Goal: Task Accomplishment & Management: Manage account settings

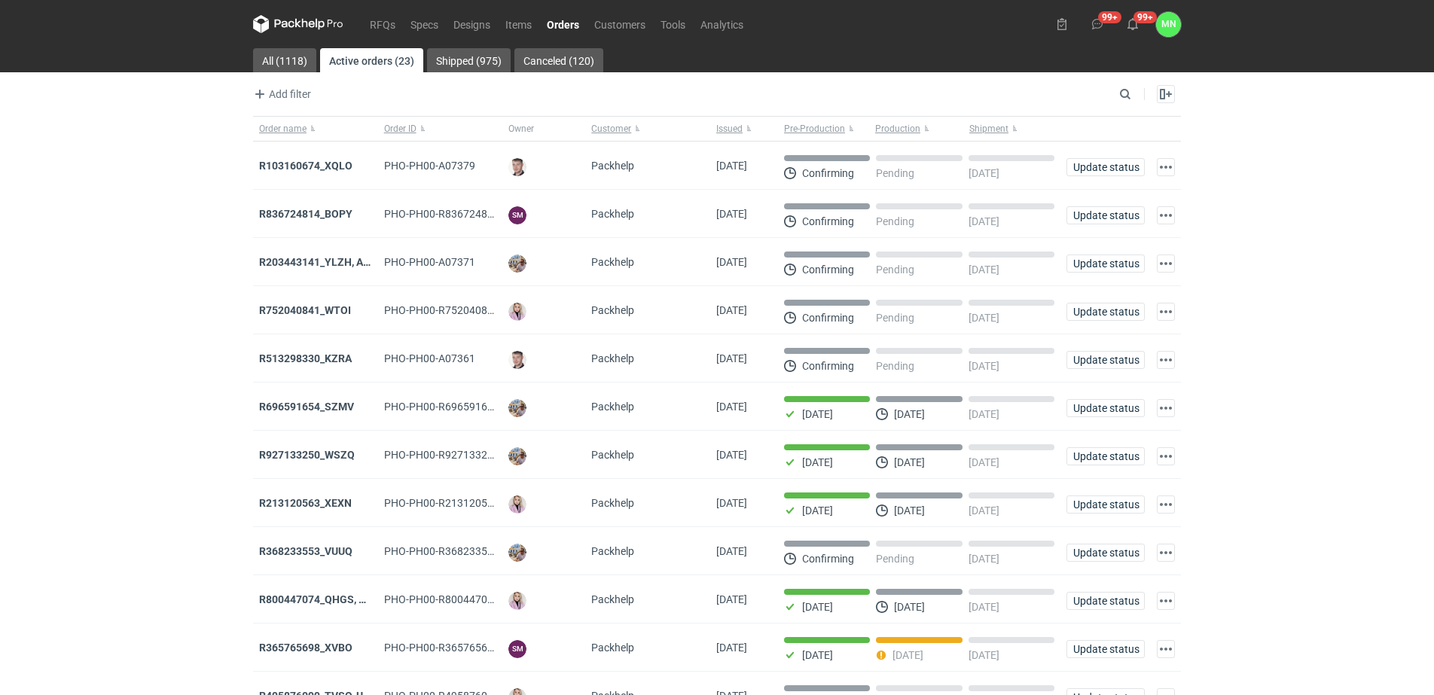
click at [1294, 146] on div "RFQs Specs Designs Items Orders Customers Tools Analytics 99+ 99+ MN Małgorzata…" at bounding box center [717, 347] width 1434 height 695
click at [336, 258] on strong "R203443141_YLZH, AHYW" at bounding box center [322, 262] width 127 height 12
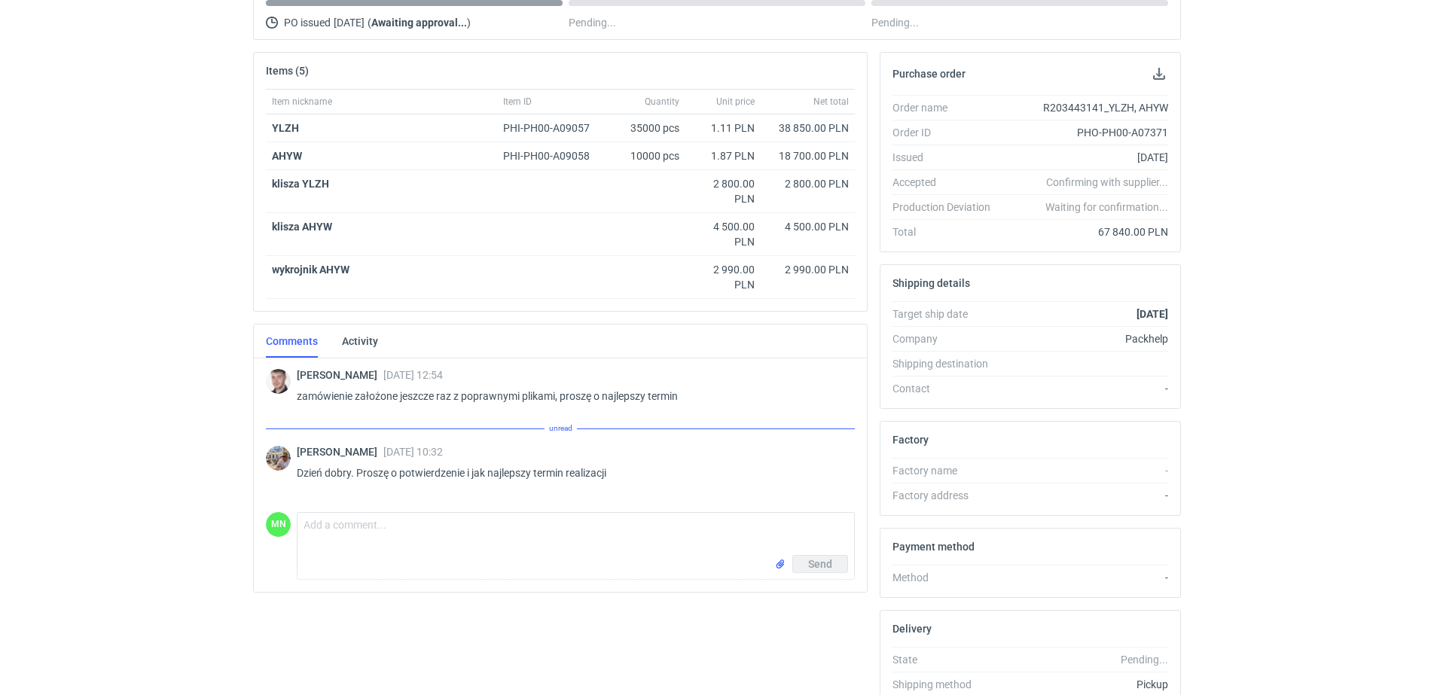
scroll to position [188, 0]
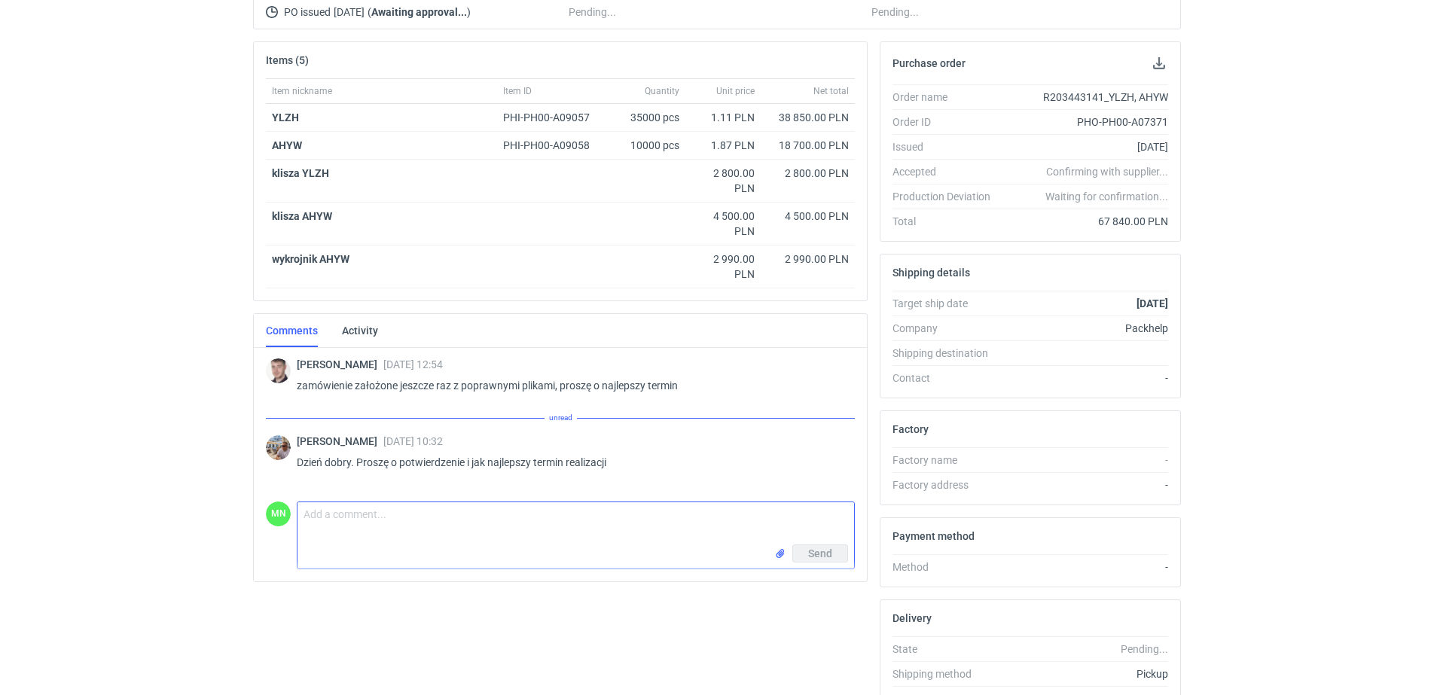
click at [366, 506] on textarea "Comment message" at bounding box center [576, 523] width 557 height 42
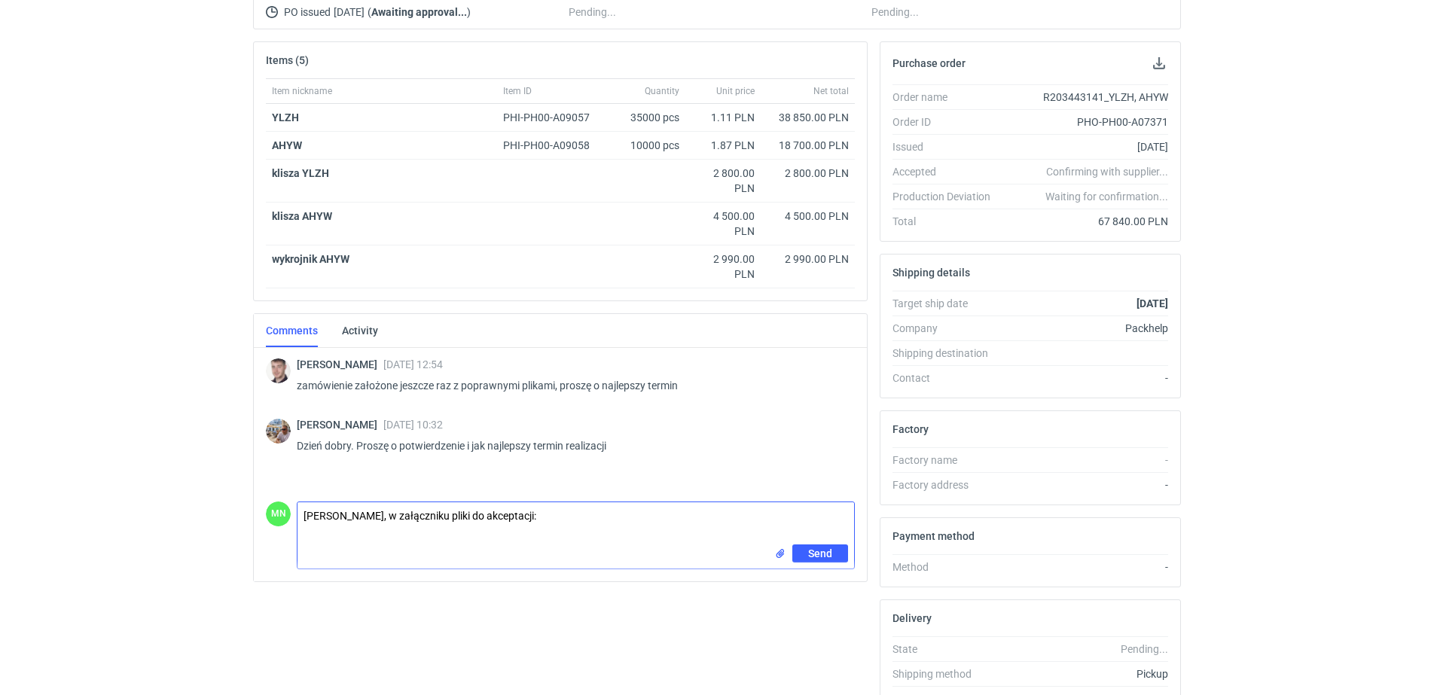
paste textarea "KT 732_15547_G_V2_ZEW KT 732_15547_G_V2_WEW"
click at [664, 515] on textarea "Panie Michale, w załączniku pliki do akceptacji: KT 732_15547_G_V2_ZEW KT 732_1…" at bounding box center [576, 523] width 557 height 42
click at [525, 520] on textarea "Panie Michale, w załączniku pliki do akceptacji: KT 732_15547_G_V2_ZEW, KT 732_…" at bounding box center [576, 523] width 557 height 42
click at [826, 517] on textarea "Panie Michale, w załączniku pliki do akceptacji: AHYW: KT 732_15547_G_V2_ZEW, K…" at bounding box center [576, 523] width 557 height 42
click at [783, 555] on input "file" at bounding box center [780, 554] width 12 height 16
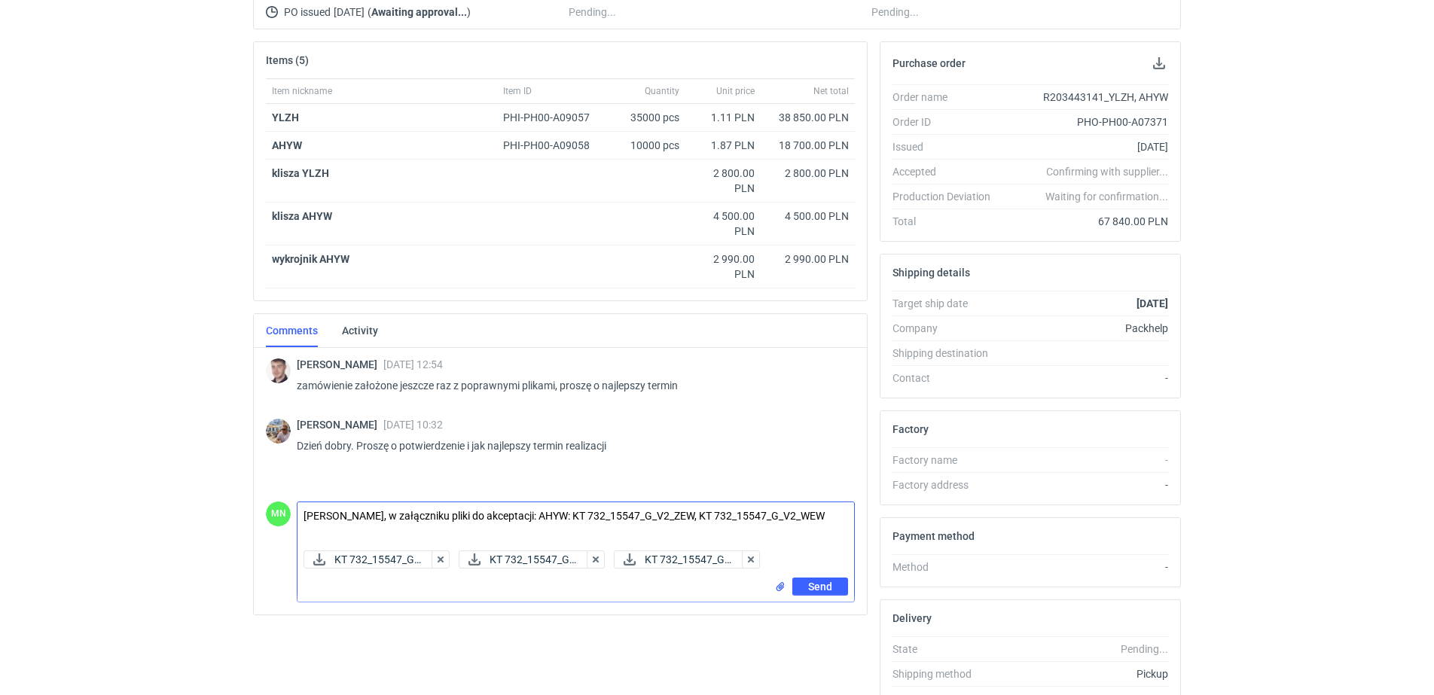
click at [827, 520] on textarea "Panie Michale, w załączniku pliki do akceptacji: AHYW: KT 732_15547_G_V2_ZEW, K…" at bounding box center [576, 523] width 557 height 42
paste textarea "KT 732_15547_K_V1"
type textarea "[PERSON_NAME], w załączniku pliki do akceptacji: AHYW: KT 732_15547_G_V2_ZEW, K…"
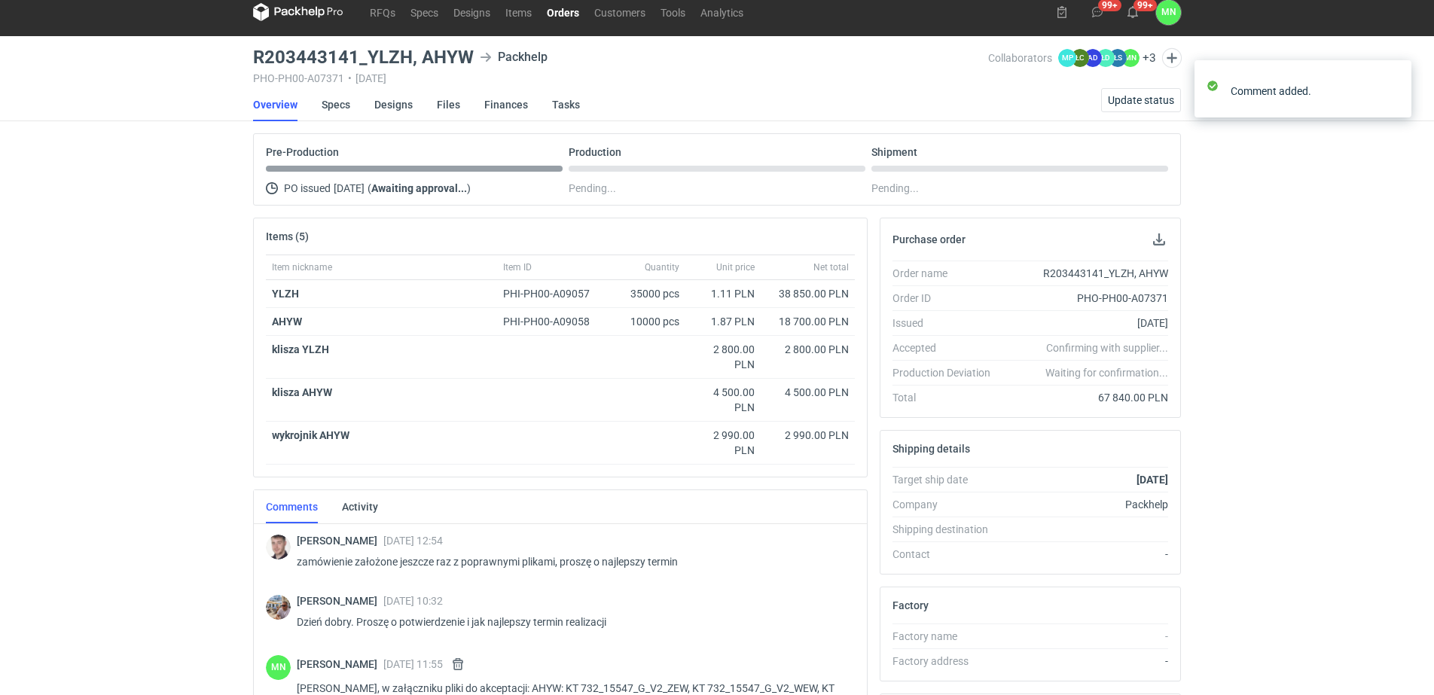
scroll to position [0, 0]
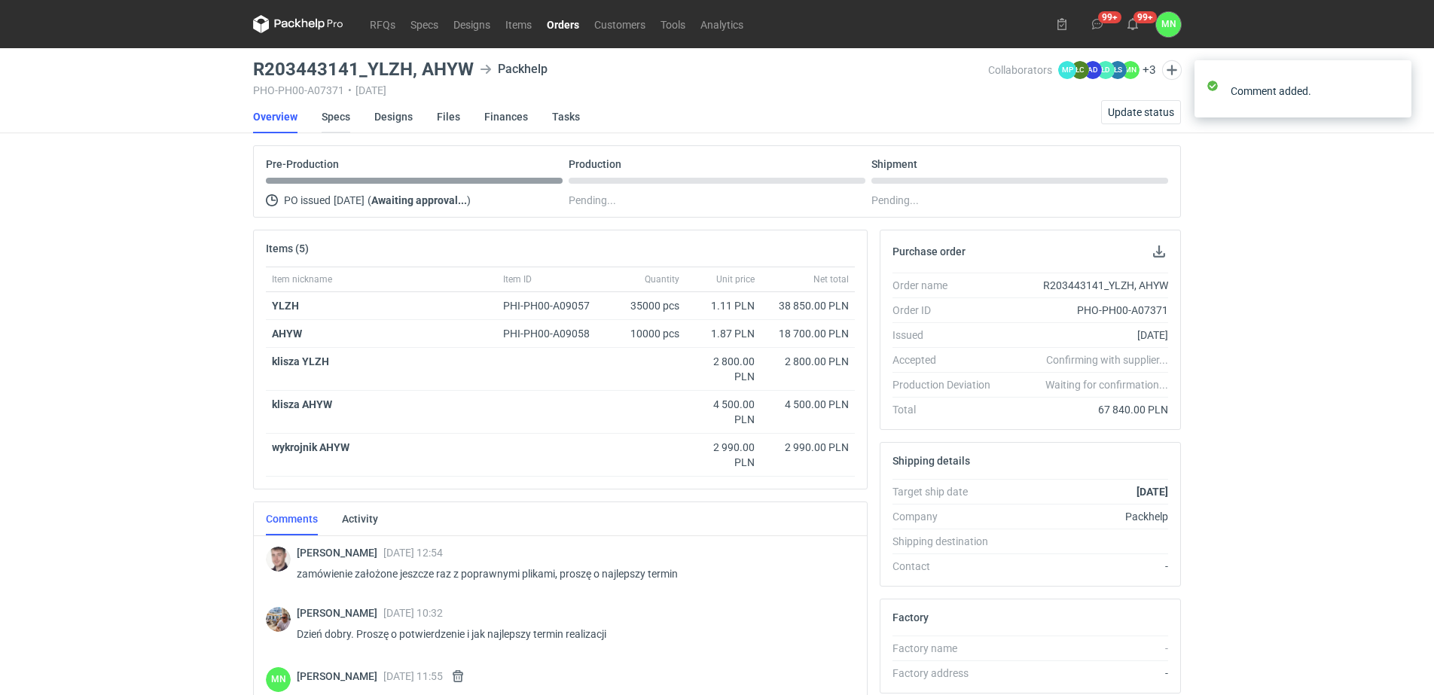
click at [345, 116] on link "Specs" at bounding box center [336, 116] width 29 height 33
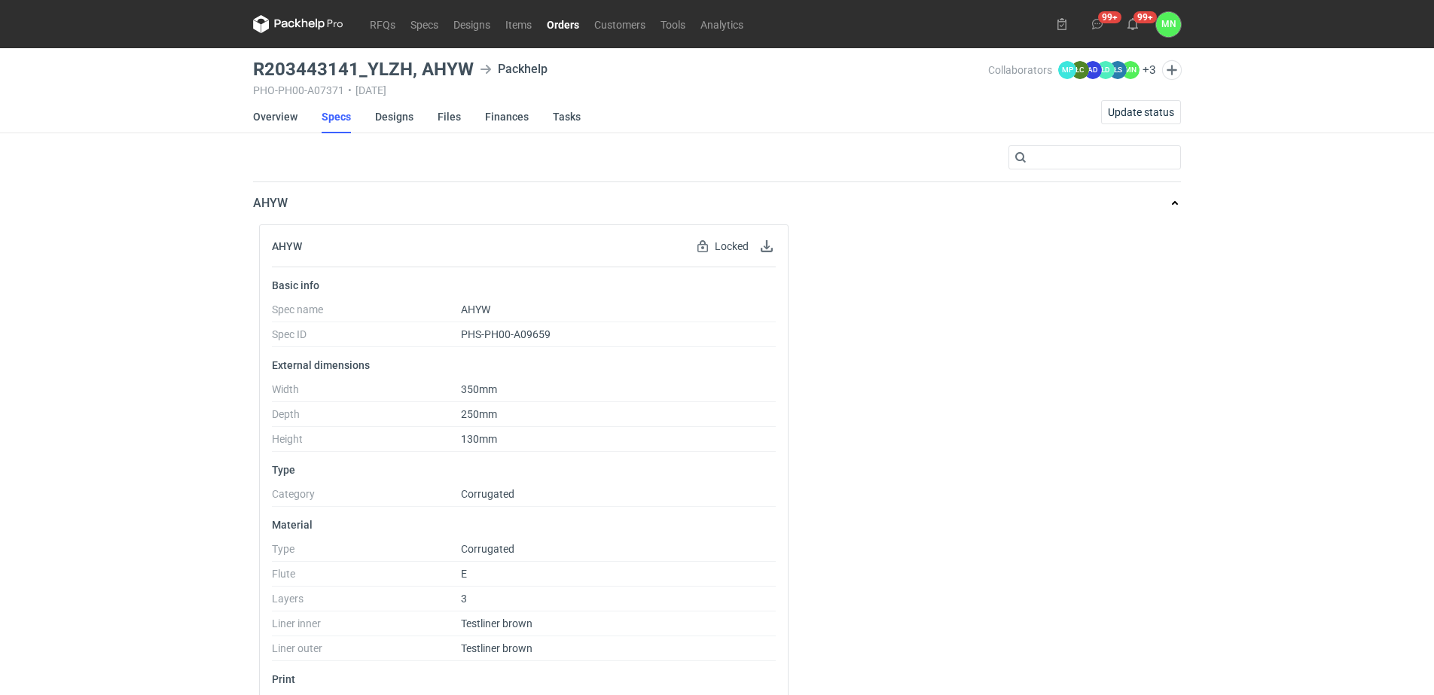
click at [570, 23] on link "Orders" at bounding box center [562, 24] width 47 height 18
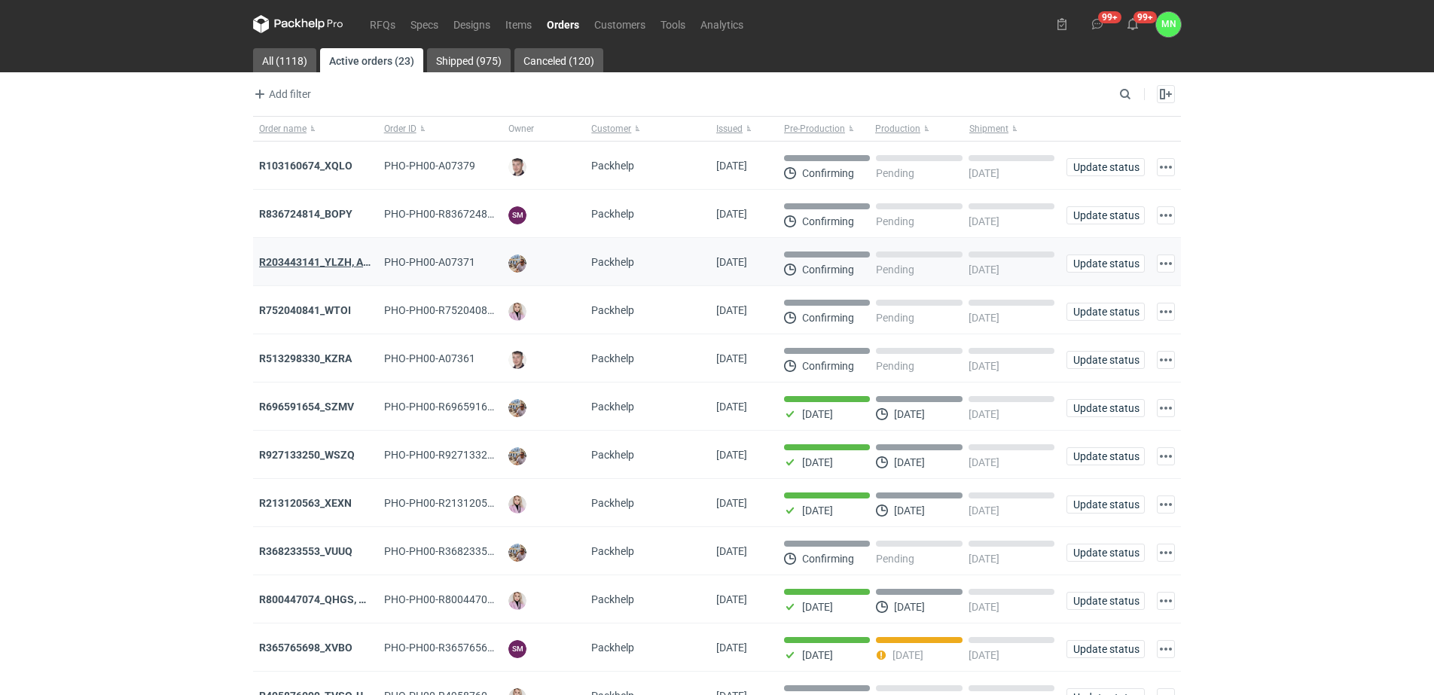
click at [319, 263] on strong "R203443141_YLZH, AHYW" at bounding box center [322, 262] width 127 height 12
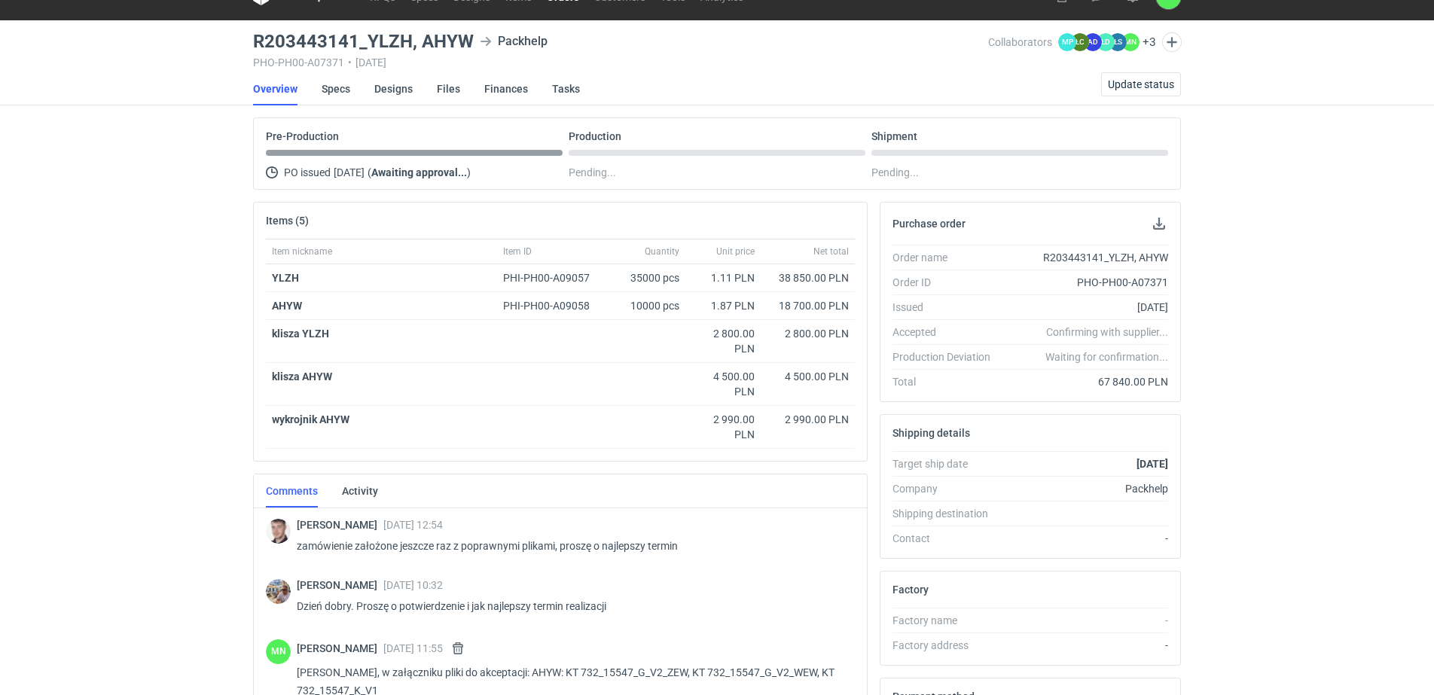
scroll to position [273, 0]
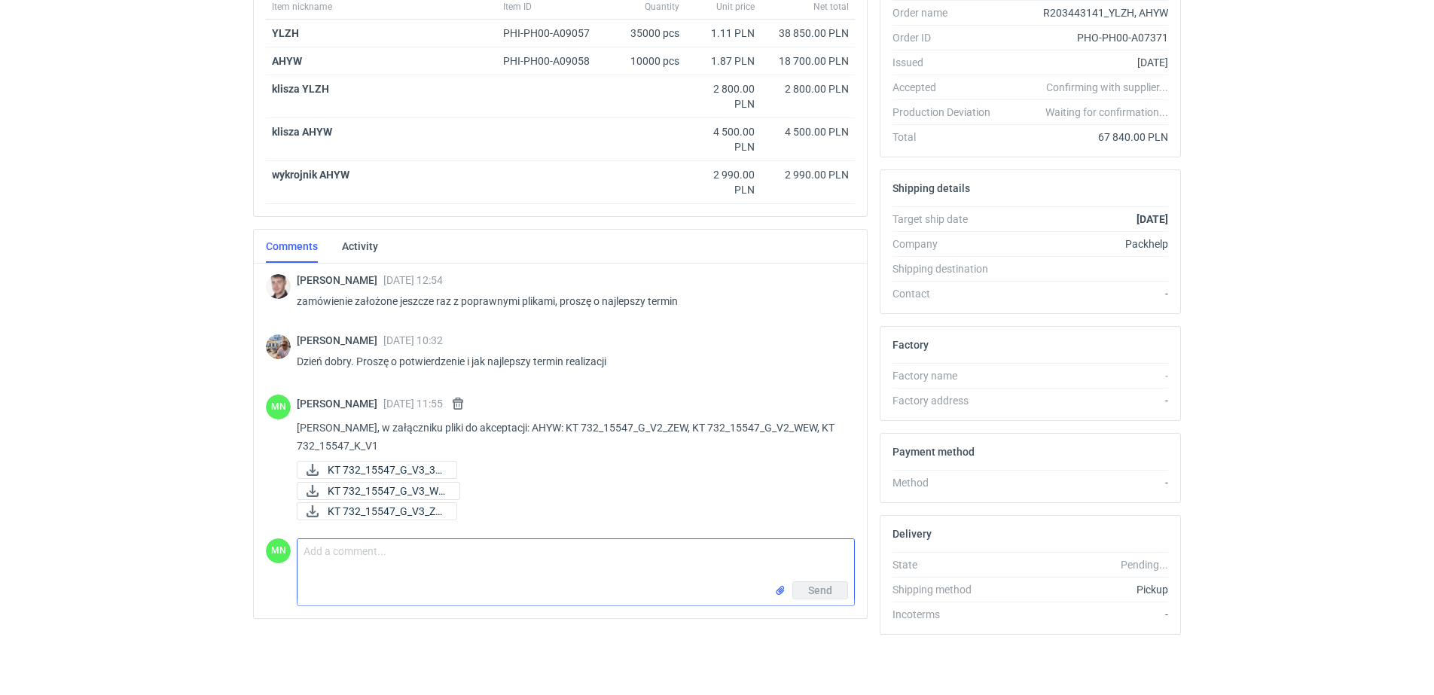
click at [346, 570] on textarea "Comment message" at bounding box center [576, 560] width 557 height 42
type textarea "y"
click at [405, 545] on textarea "YLZH:" at bounding box center [576, 560] width 557 height 42
paste textarea "KT 732_15548_G_V3_ZEW KT 732_15548_G_V3_WEW"
click at [482, 551] on textarea "YLZH: KT 732_15548_G_V3_ZEW KT 732_15548_G_V3_WEW" at bounding box center [576, 560] width 557 height 42
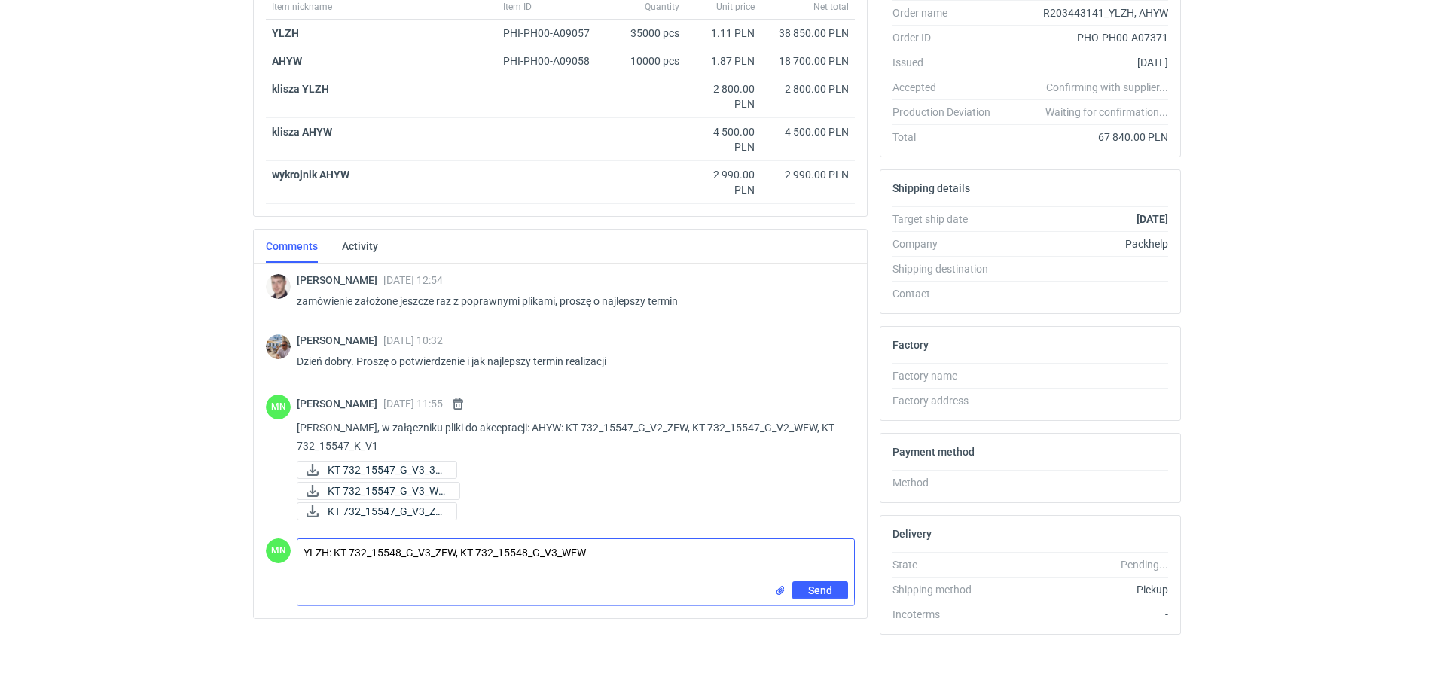
click at [622, 562] on textarea "YLZH: KT 732_15548_G_V3_ZEW, KT 732_15548_G_V3_WEW" at bounding box center [576, 560] width 557 height 42
click at [779, 590] on input "file" at bounding box center [780, 590] width 12 height 16
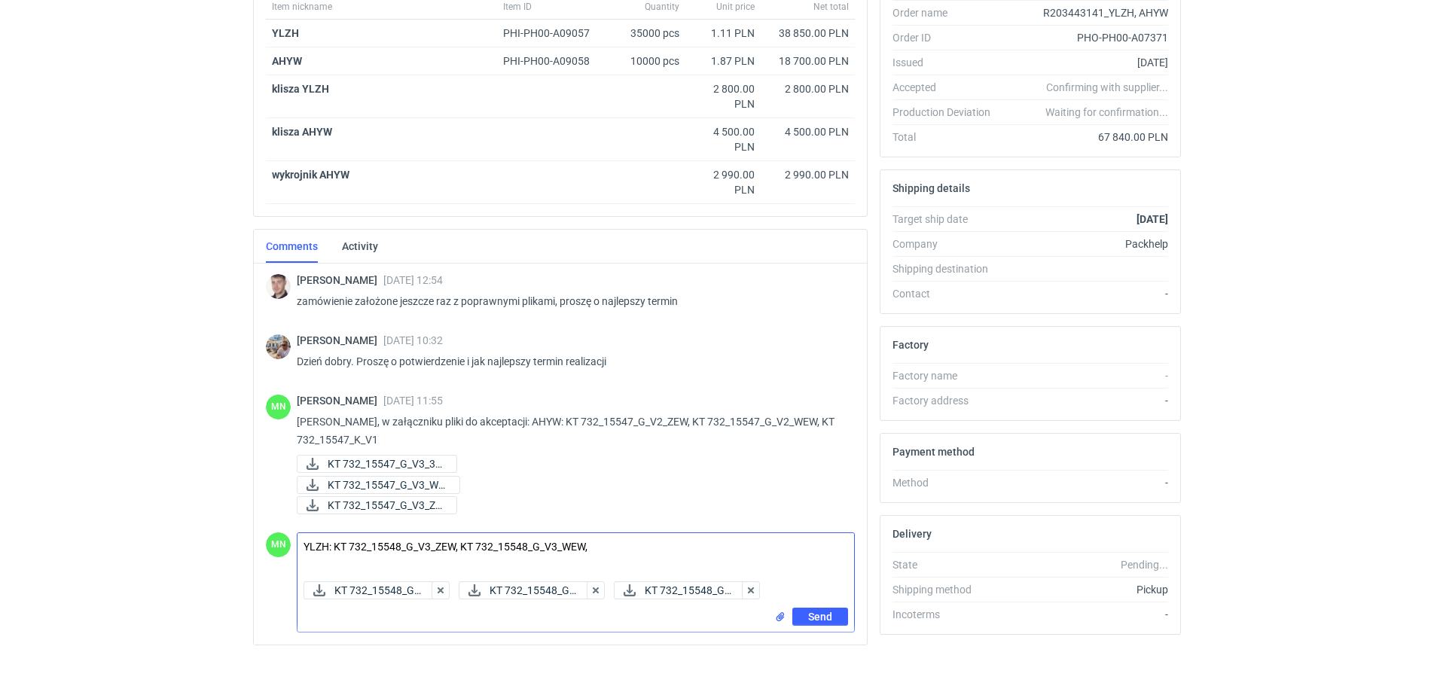
click at [679, 535] on textarea "YLZH: KT 732_15548_G_V3_ZEW, KT 732_15548_G_V3_WEW," at bounding box center [576, 554] width 557 height 42
paste textarea "KT 732_7050_K_V1"
type textarea "YLZH: KT 732_15548_G_V3_ZEW, KT 732_15548_G_V3_WEW, KT 732_7050_K_V1"
click at [780, 612] on input "file" at bounding box center [780, 617] width 12 height 16
click at [826, 639] on span "Send" at bounding box center [820, 638] width 24 height 11
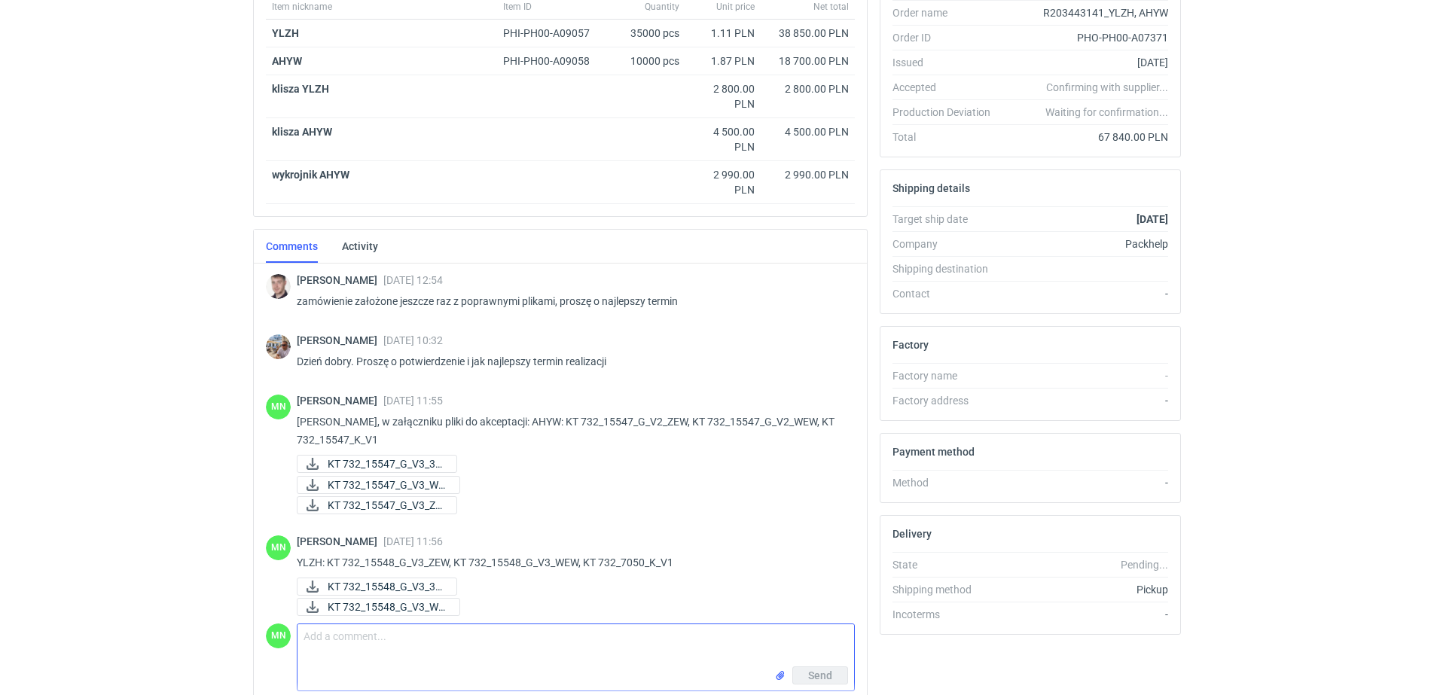
scroll to position [0, 0]
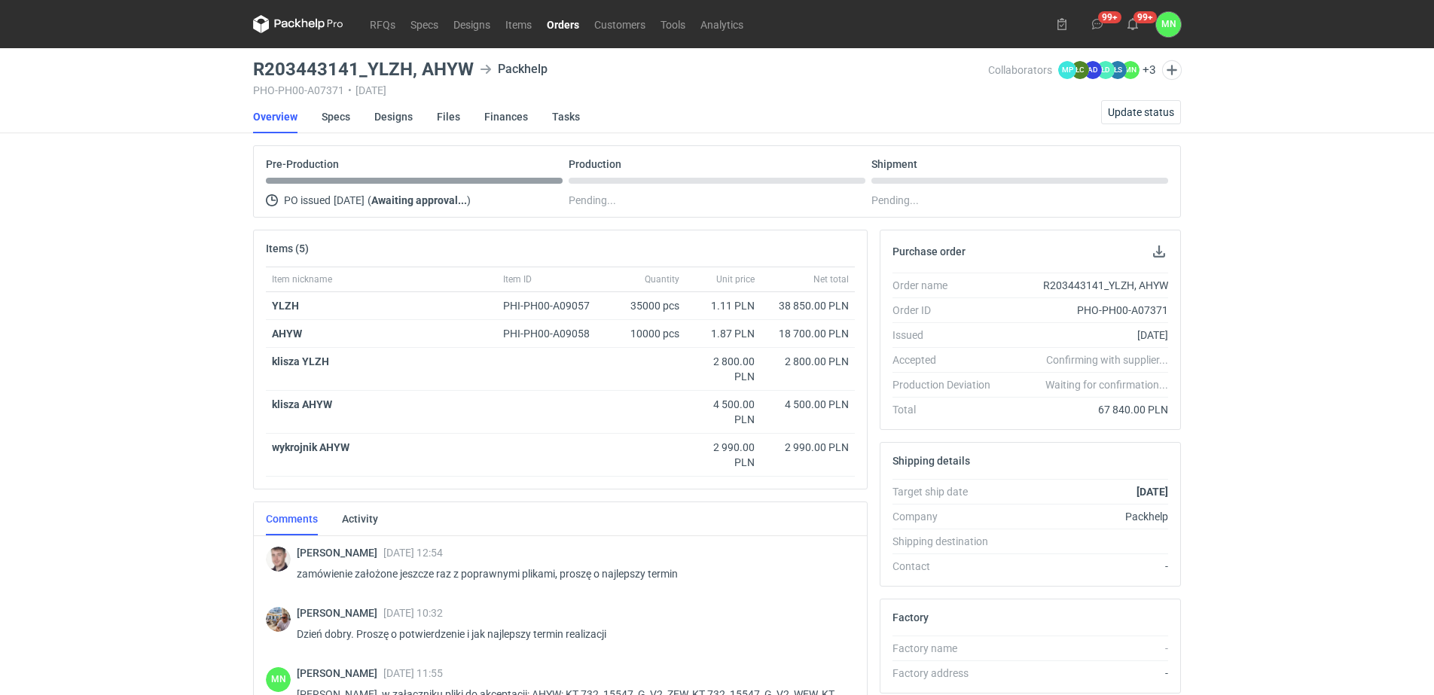
click at [566, 26] on link "Orders" at bounding box center [562, 24] width 47 height 18
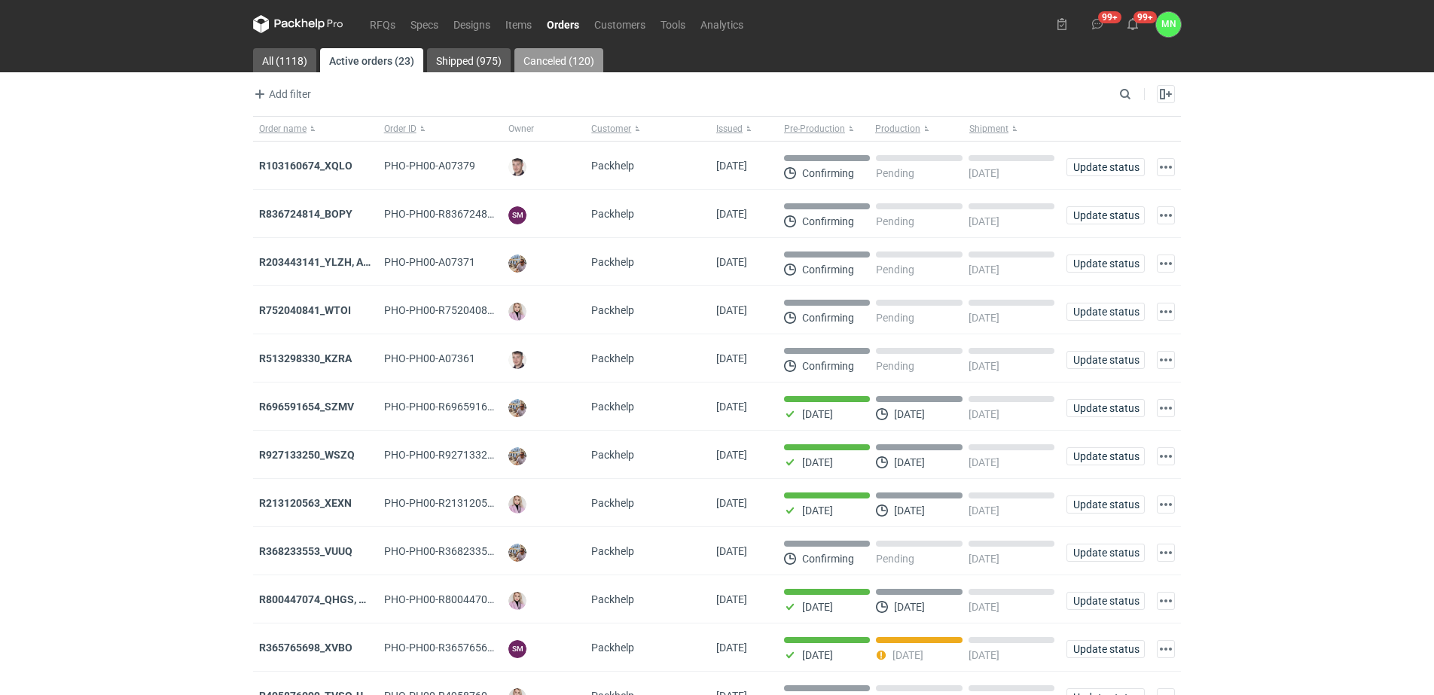
drag, startPoint x: 557, startPoint y: 23, endPoint x: 551, endPoint y: 52, distance: 29.1
click at [557, 23] on link "Orders" at bounding box center [562, 24] width 47 height 18
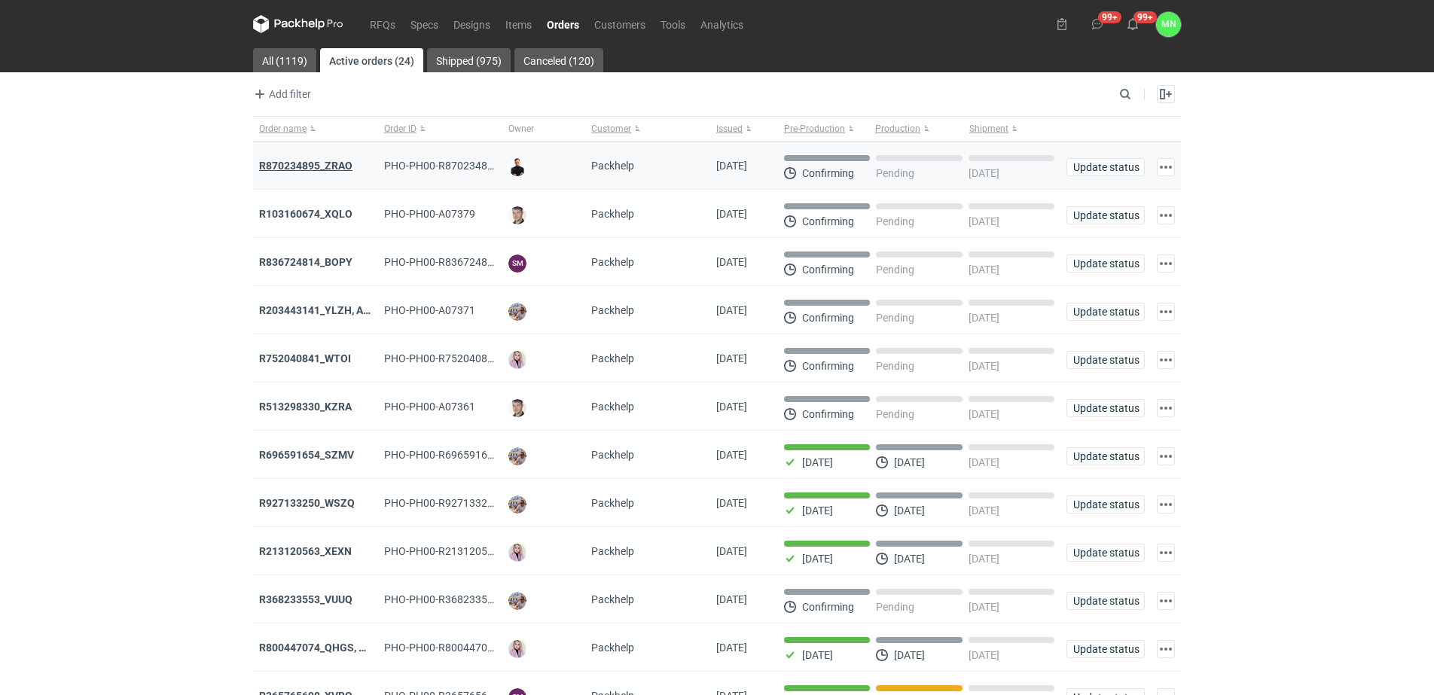
click at [286, 163] on strong "R870234895_ZRAO" at bounding box center [305, 166] width 93 height 12
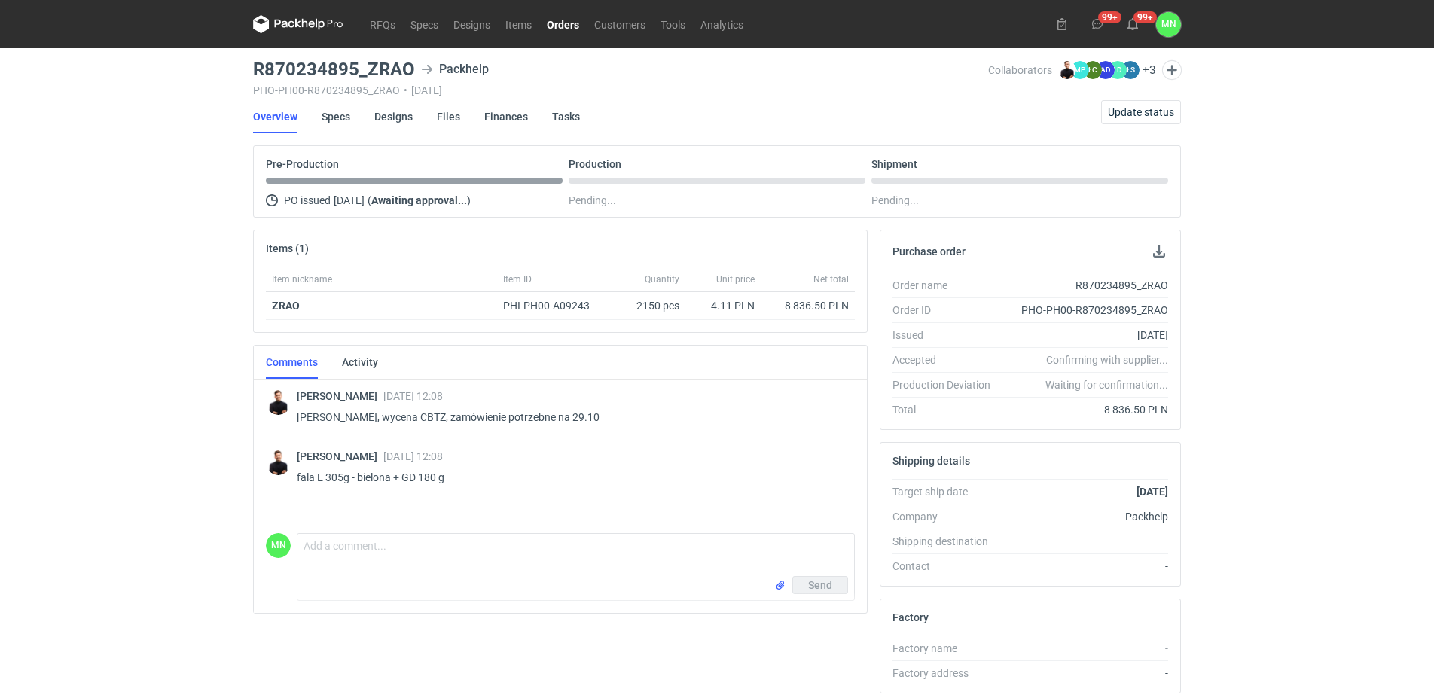
click at [564, 20] on link "Orders" at bounding box center [562, 24] width 47 height 18
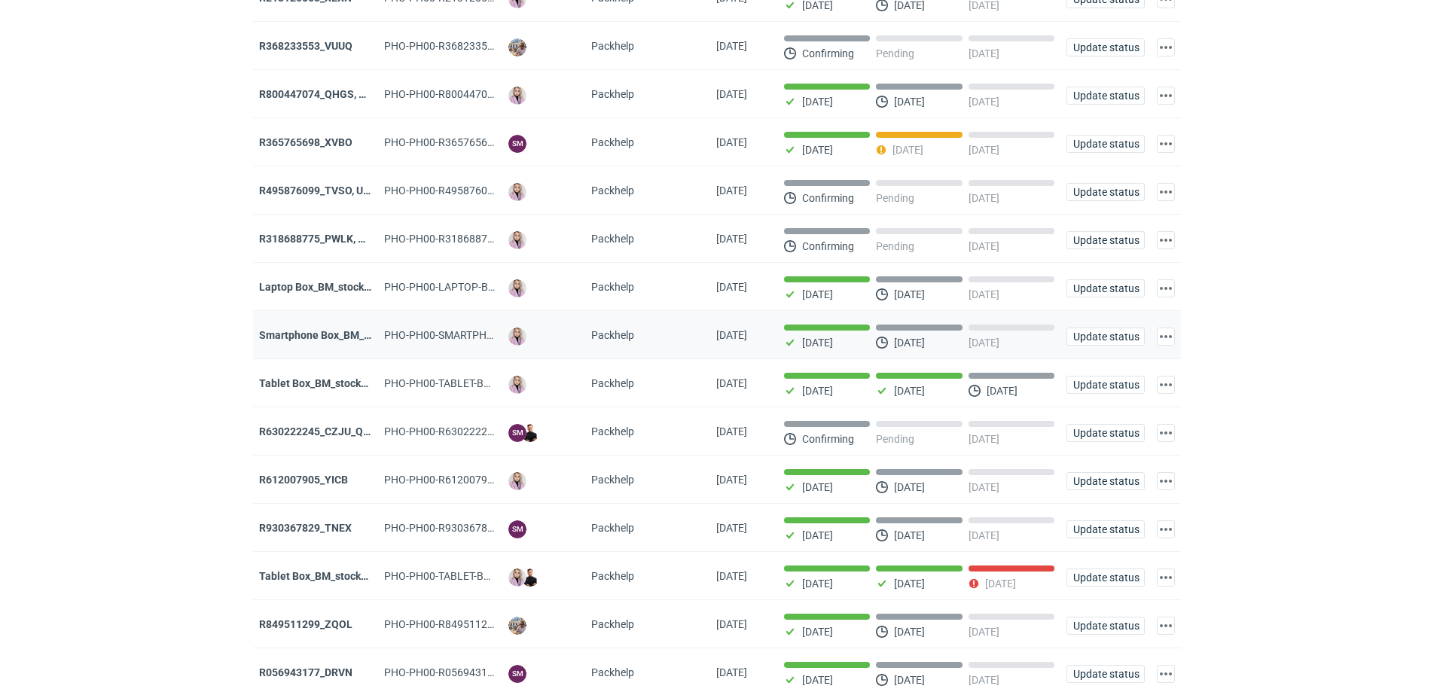
scroll to position [565, 0]
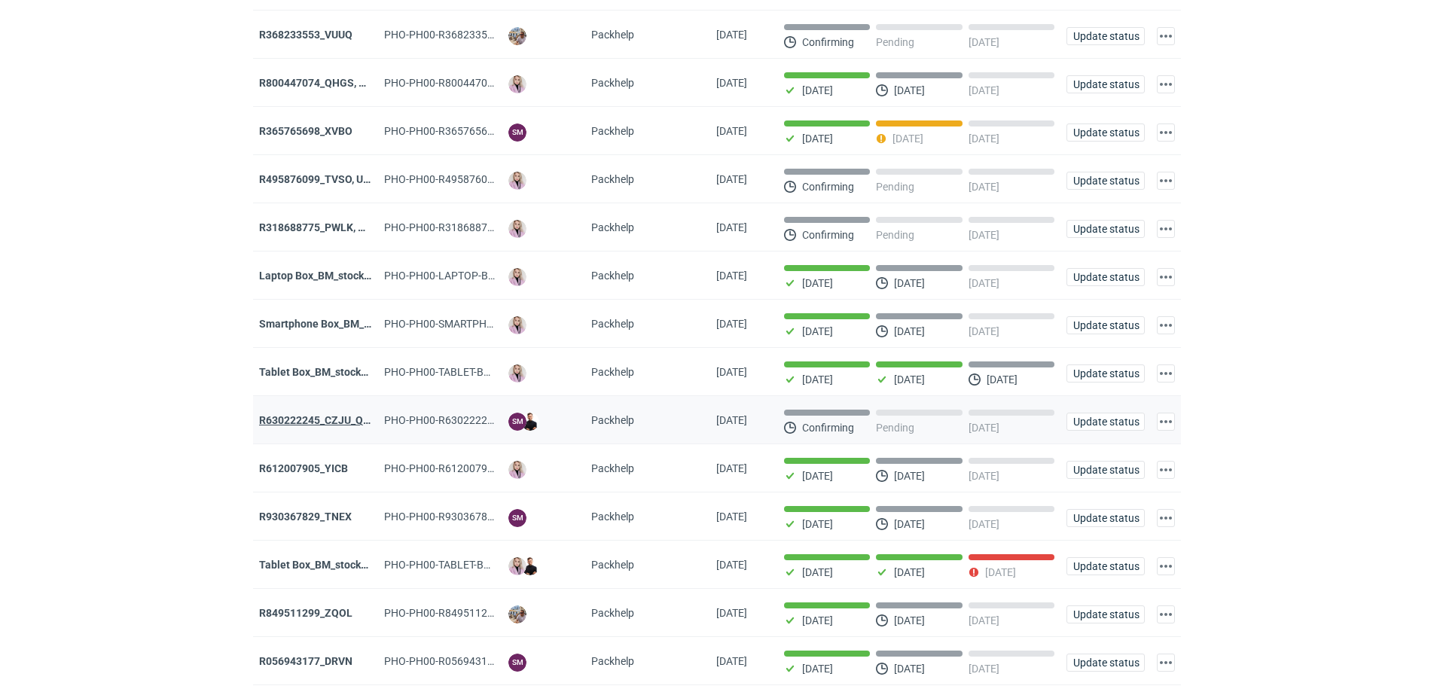
click at [323, 426] on strong "R630222245_CZJU_QNLS_PWUU" at bounding box center [338, 420] width 158 height 12
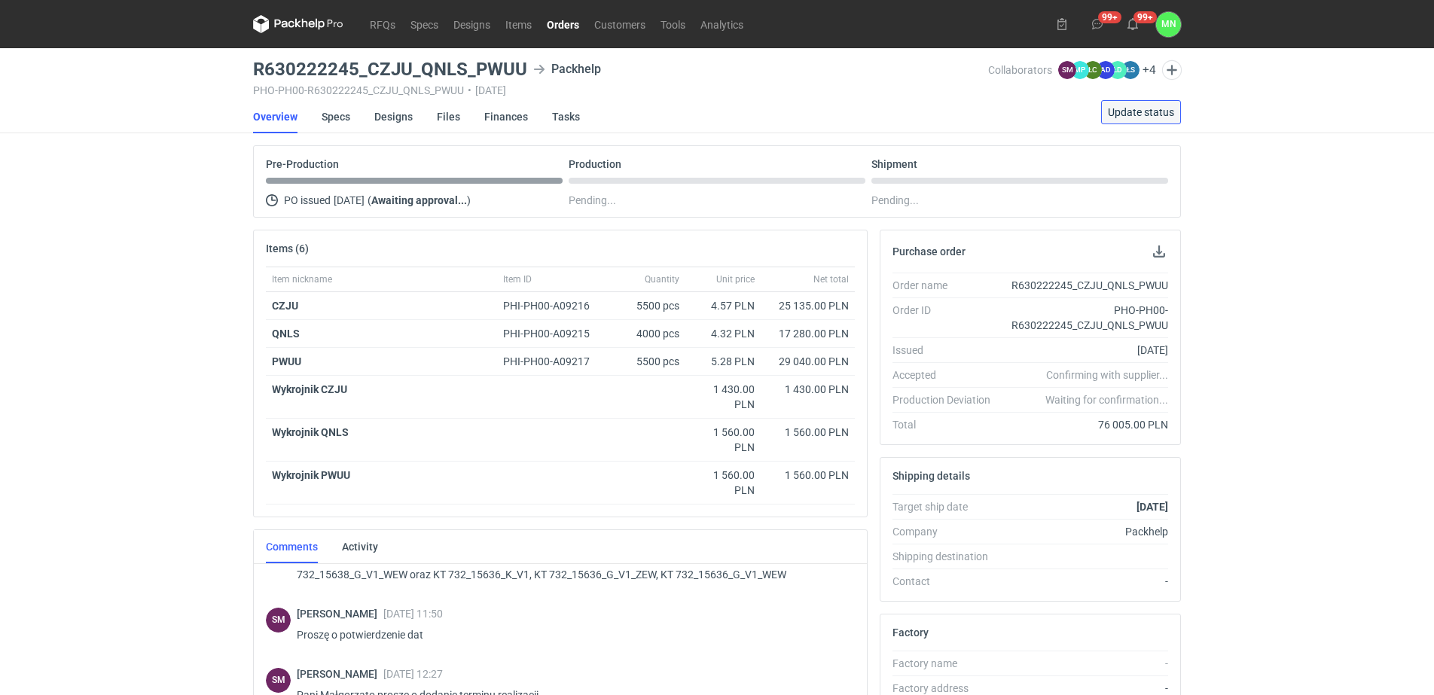
click at [1141, 110] on span "Update status" at bounding box center [1141, 112] width 66 height 11
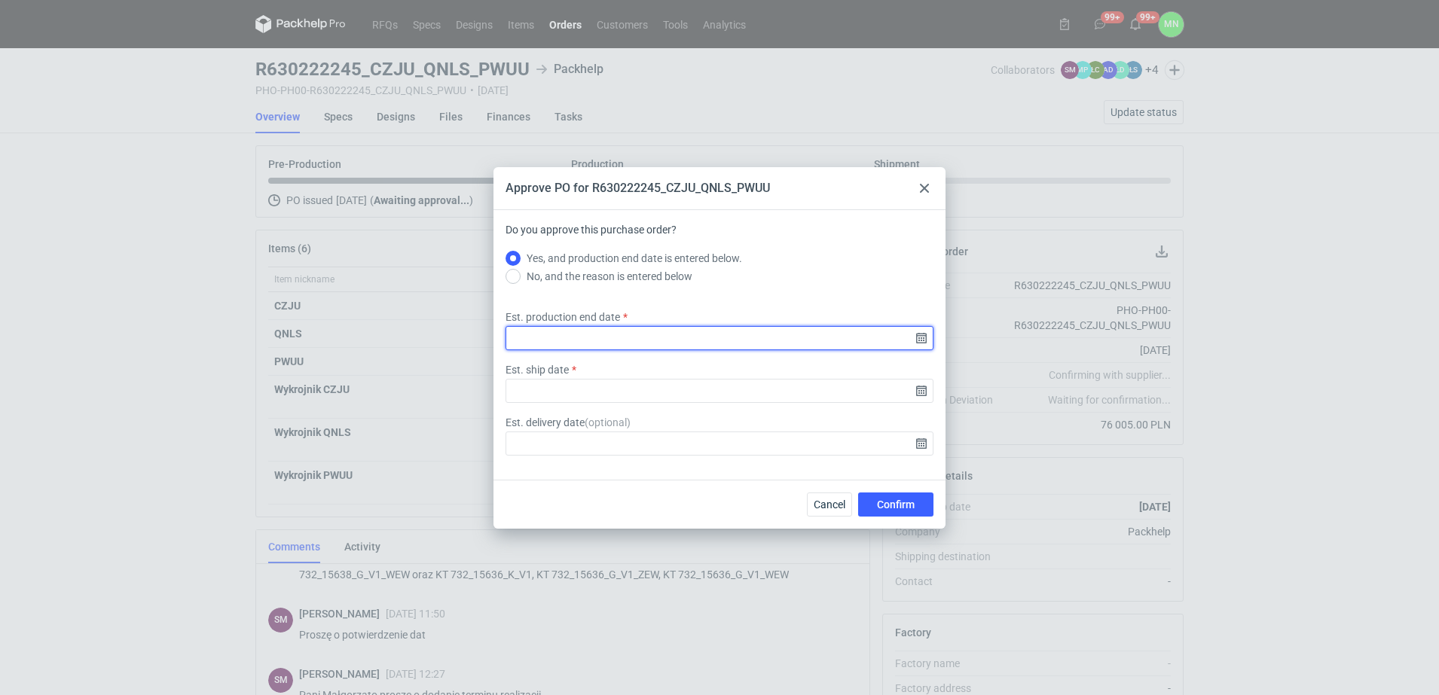
click at [917, 335] on input "Est. production end date" at bounding box center [719, 338] width 428 height 24
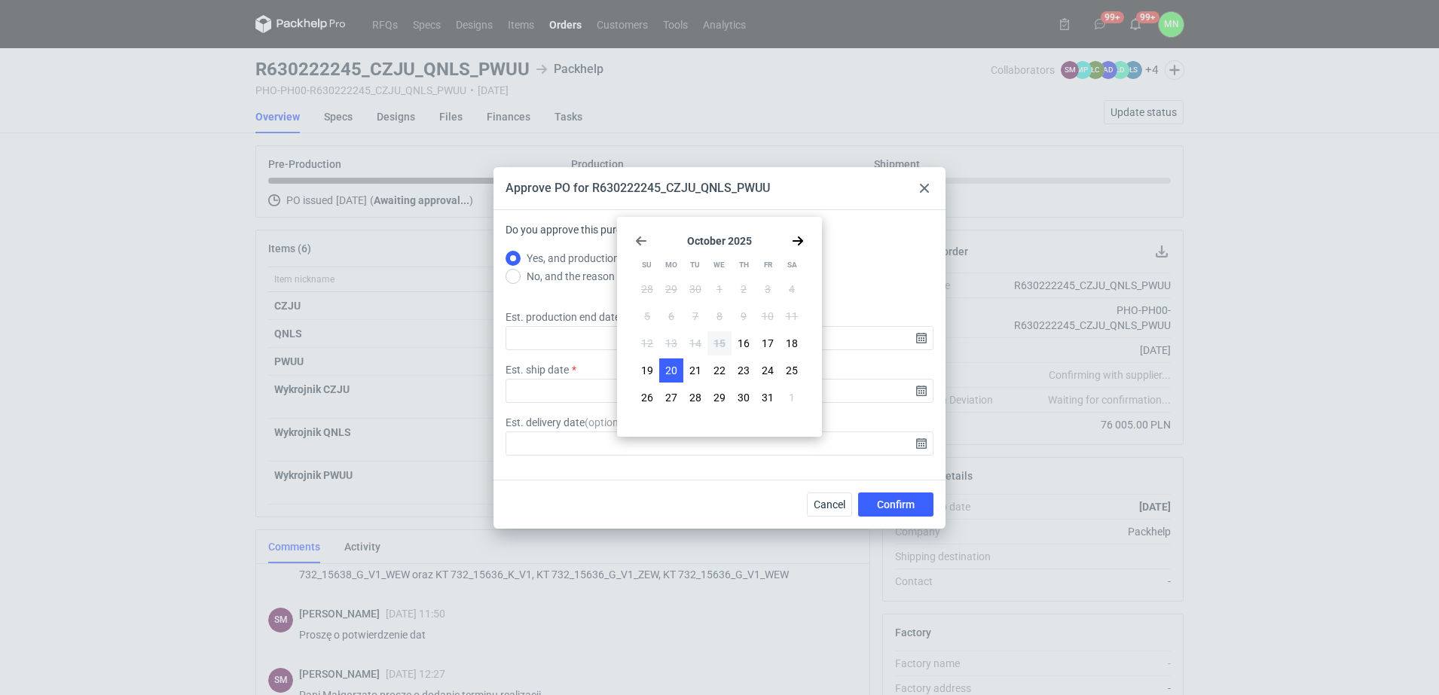
click at [675, 375] on span "20" at bounding box center [671, 370] width 12 height 15
type input "2025-10-20"
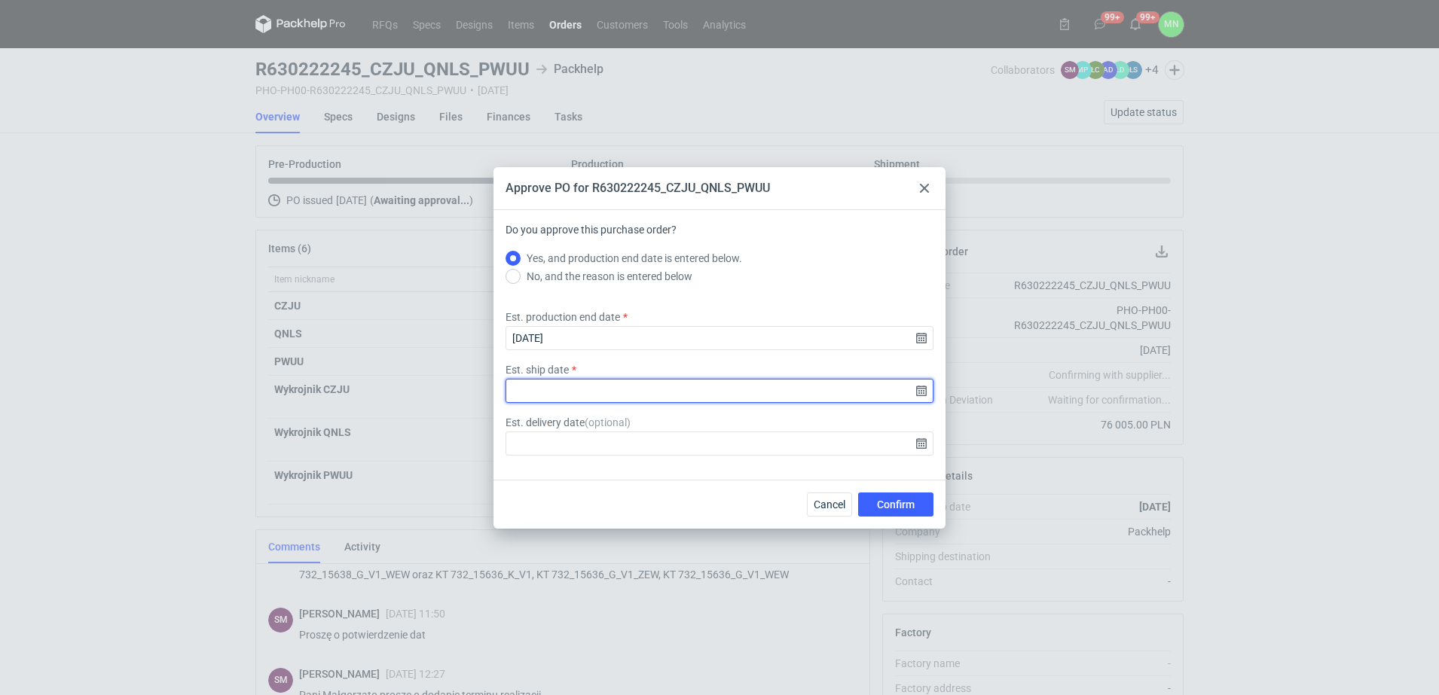
click at [926, 392] on input "Est. ship date" at bounding box center [719, 391] width 428 height 24
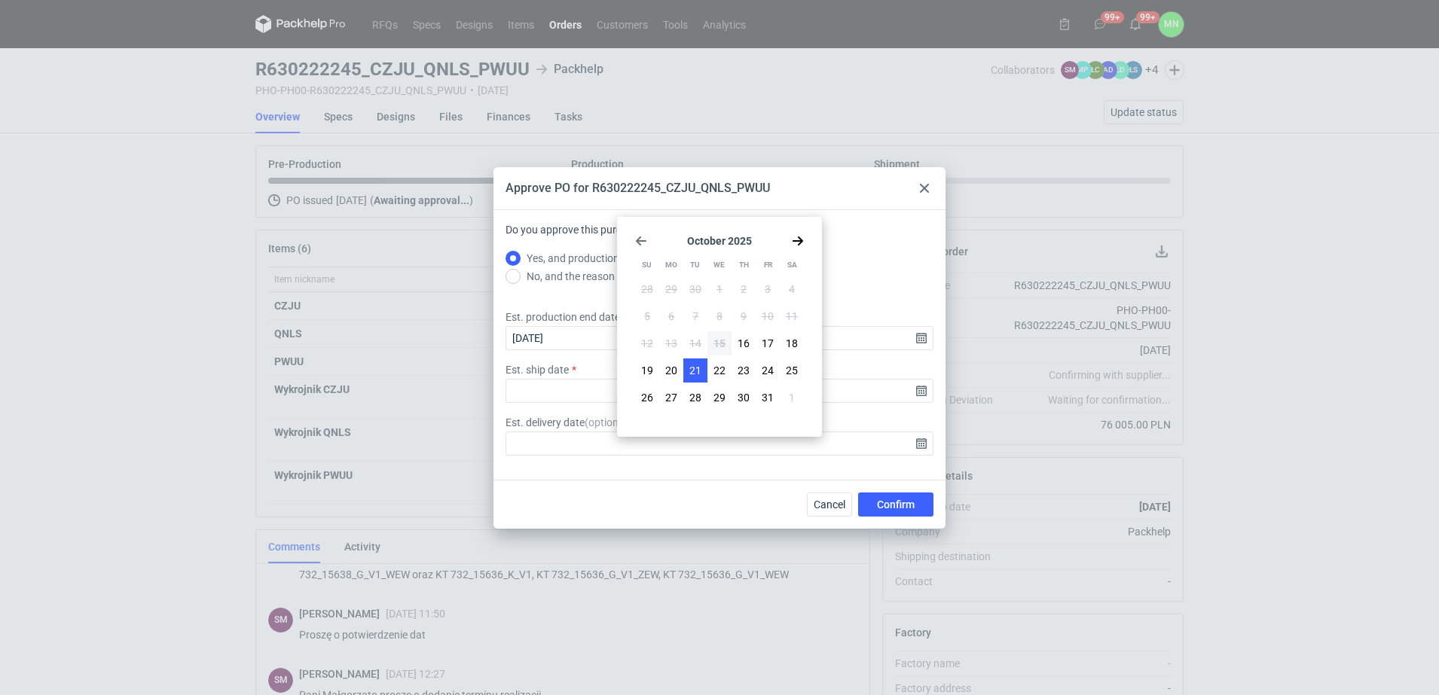
click at [702, 370] on button "21" at bounding box center [695, 371] width 24 height 24
type input "2025-10-21"
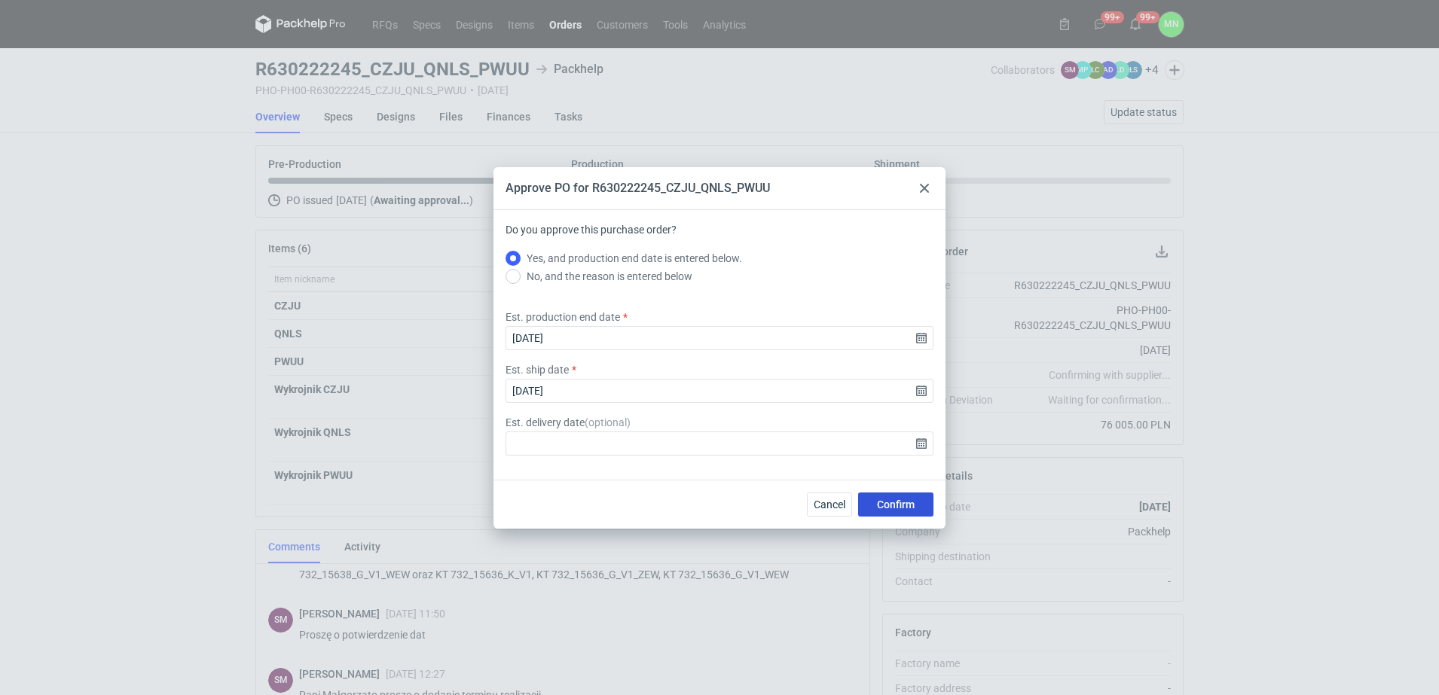
click at [909, 499] on span "Confirm" at bounding box center [896, 504] width 38 height 11
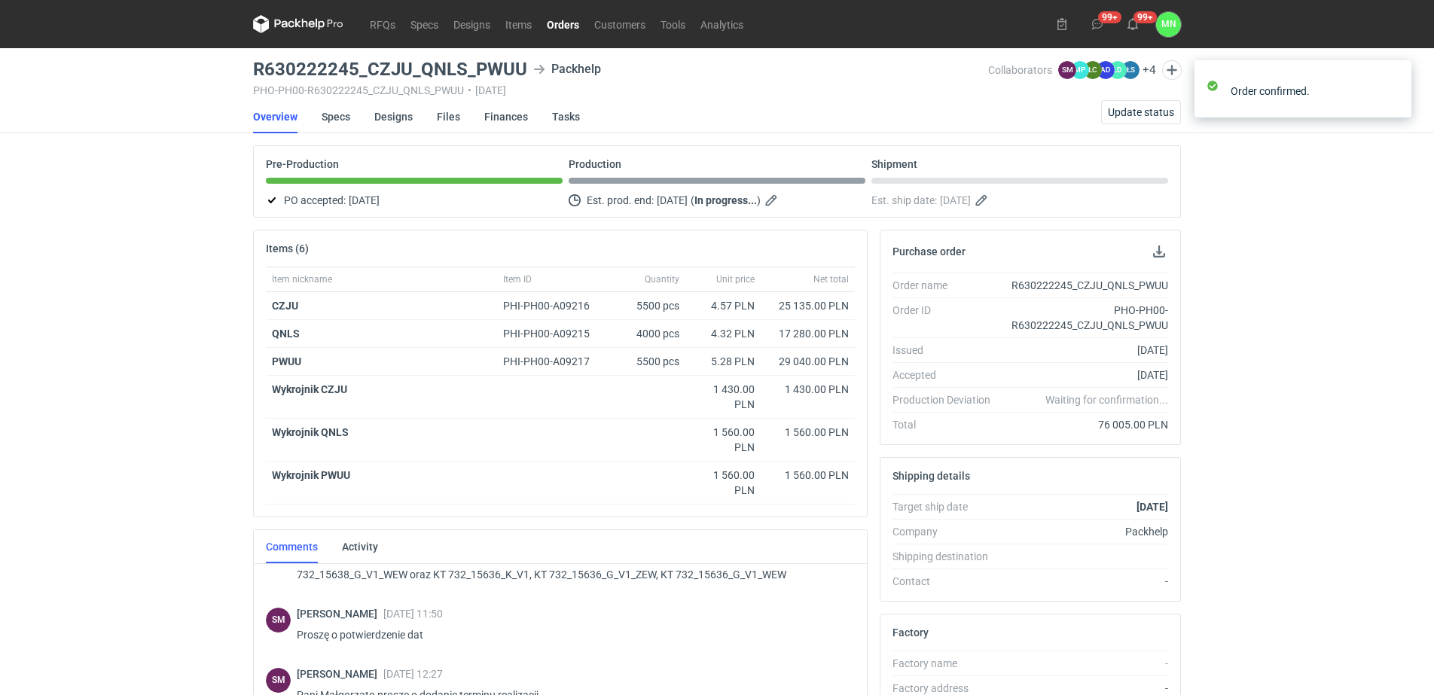
drag, startPoint x: 567, startPoint y: 22, endPoint x: 566, endPoint y: 40, distance: 18.1
click at [567, 22] on link "Orders" at bounding box center [562, 24] width 47 height 18
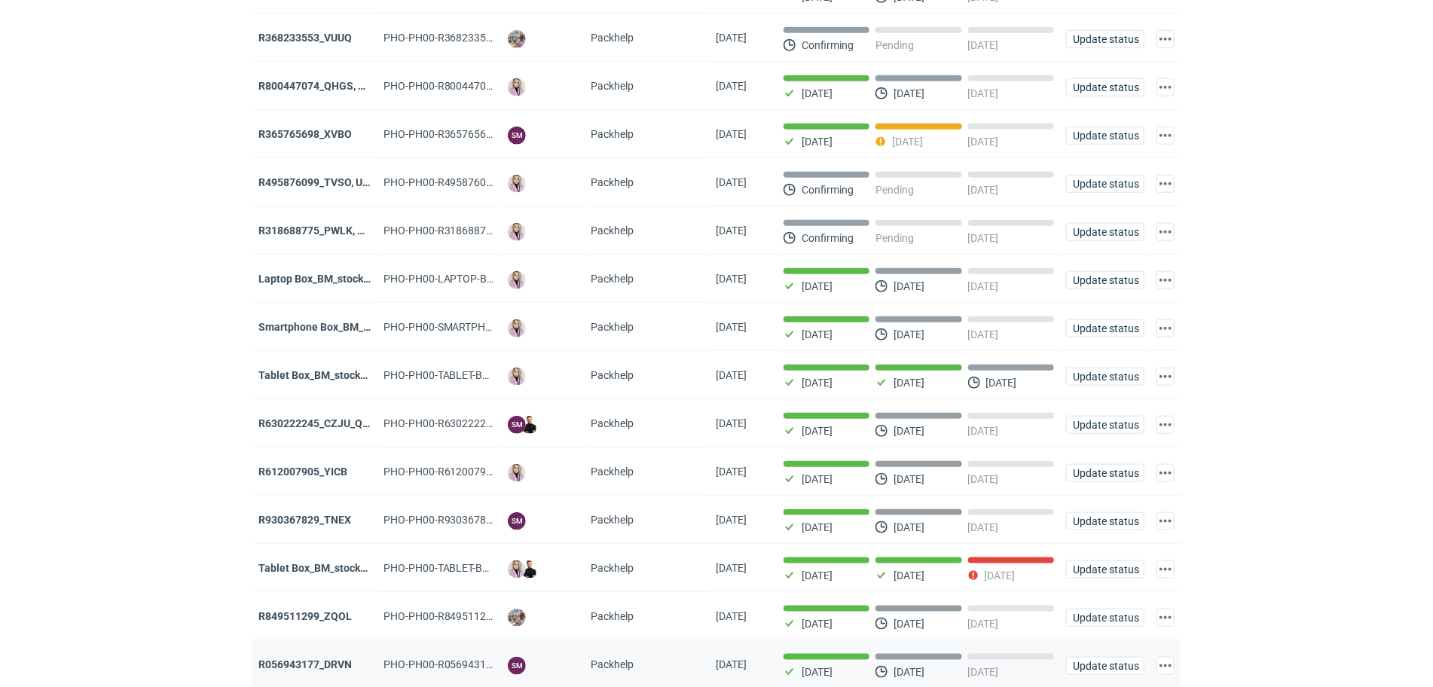
scroll to position [565, 0]
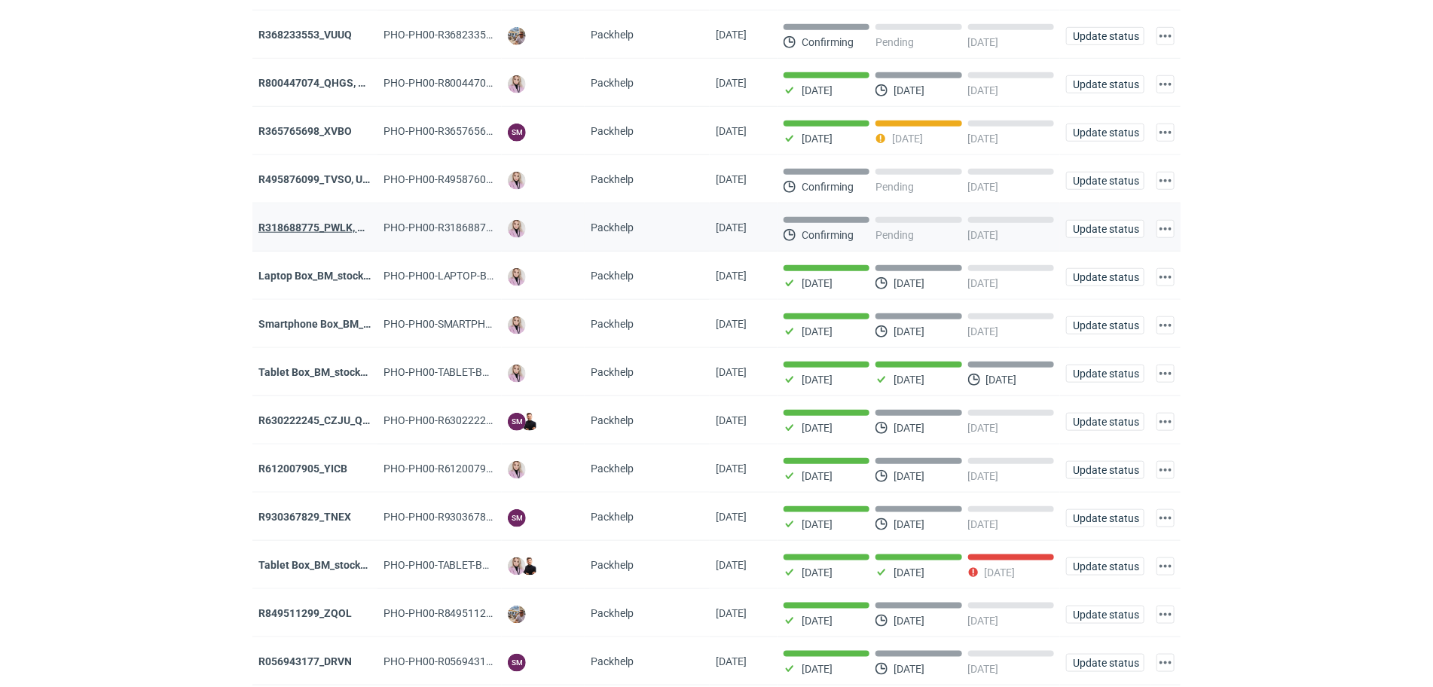
click at [303, 231] on strong "R318688775_PWLK, WTKU" at bounding box center [322, 227] width 128 height 12
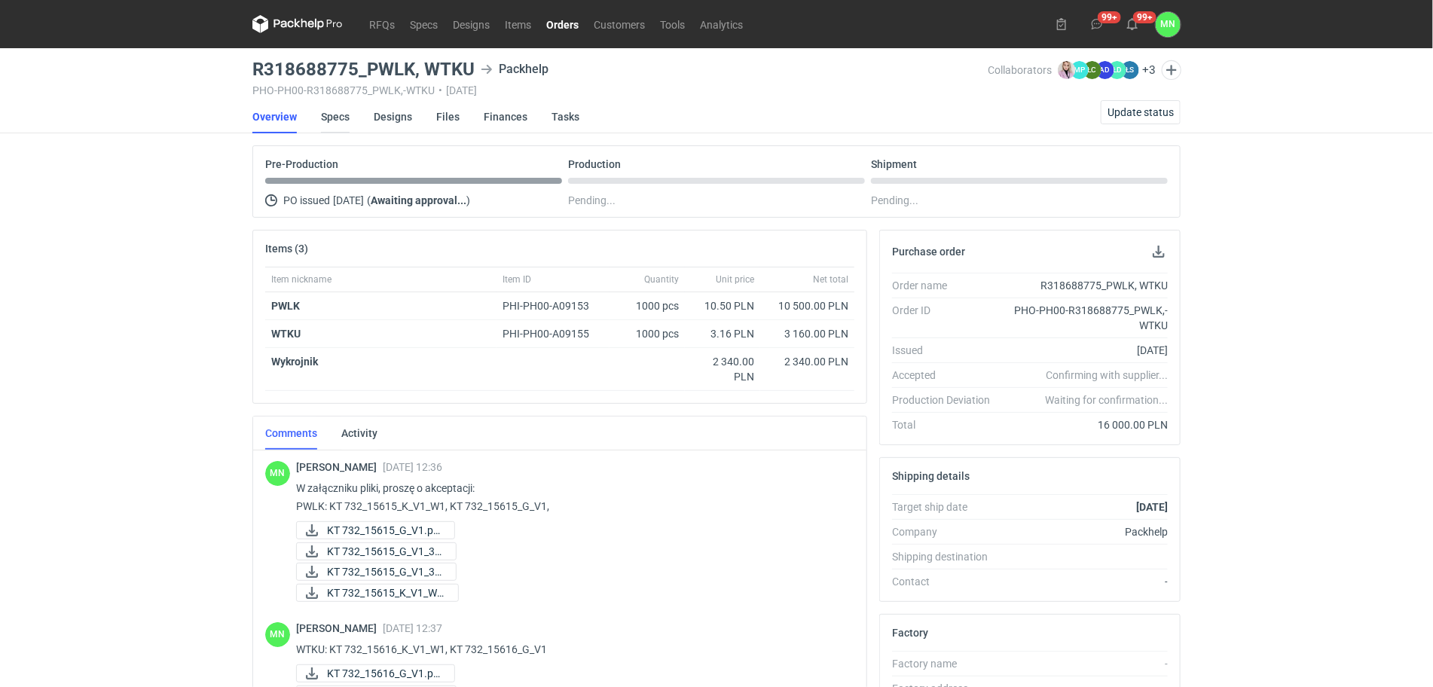
click at [339, 119] on link "Specs" at bounding box center [335, 116] width 29 height 33
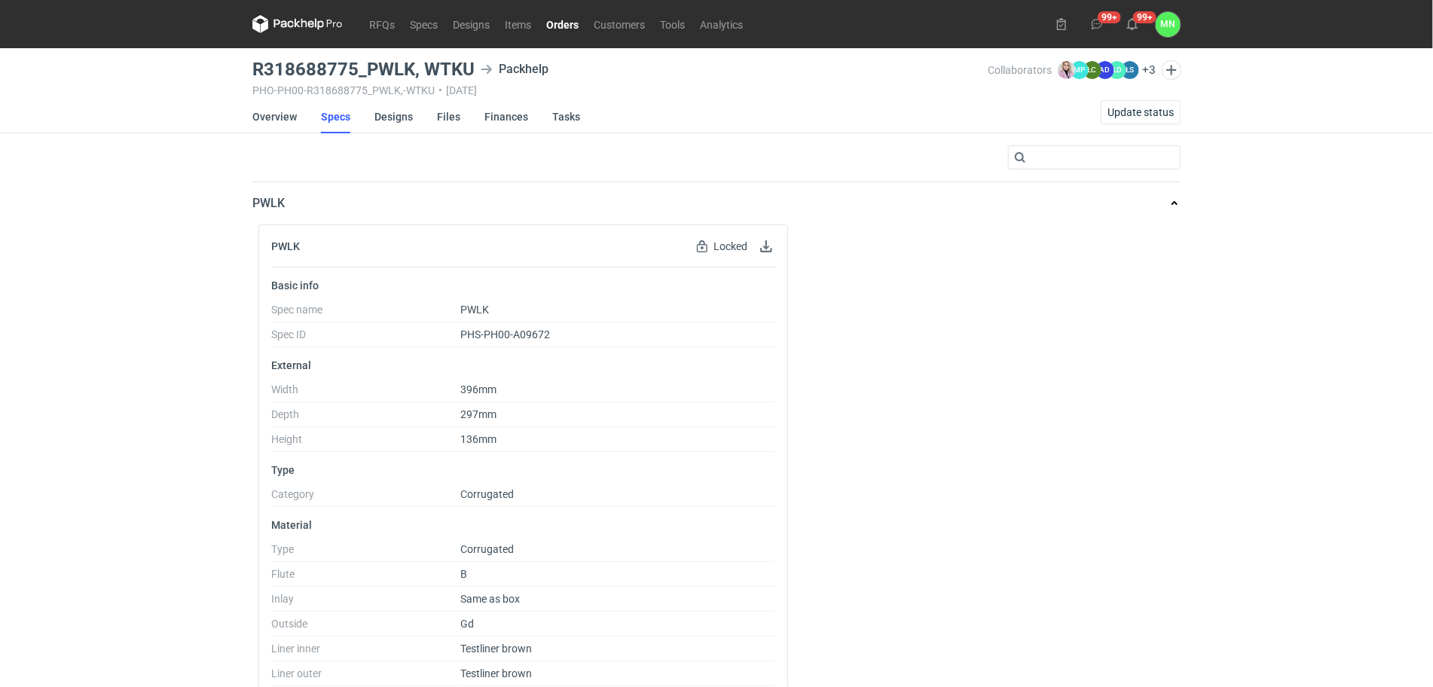
click at [554, 13] on nav "RFQs Specs Designs Items Orders Customers Tools Analytics" at bounding box center [501, 24] width 498 height 48
click at [550, 30] on link "Orders" at bounding box center [562, 24] width 47 height 18
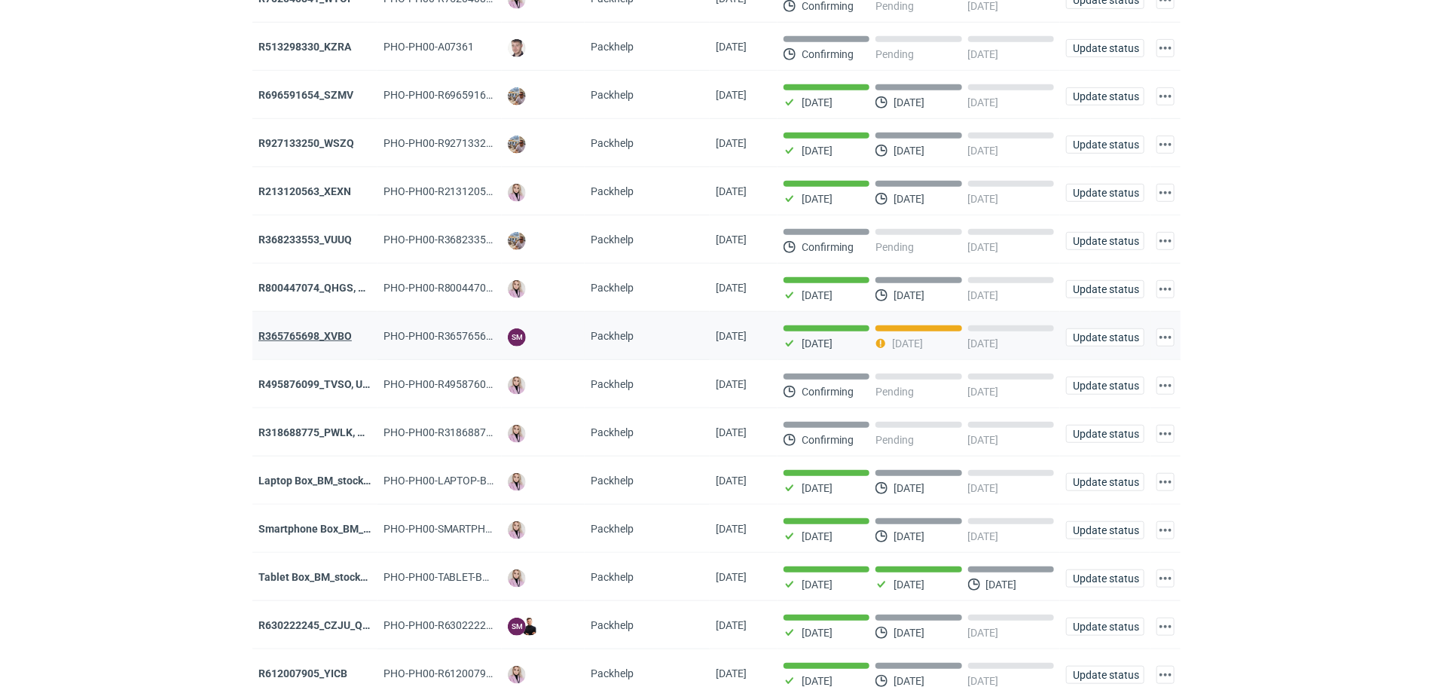
scroll to position [377, 0]
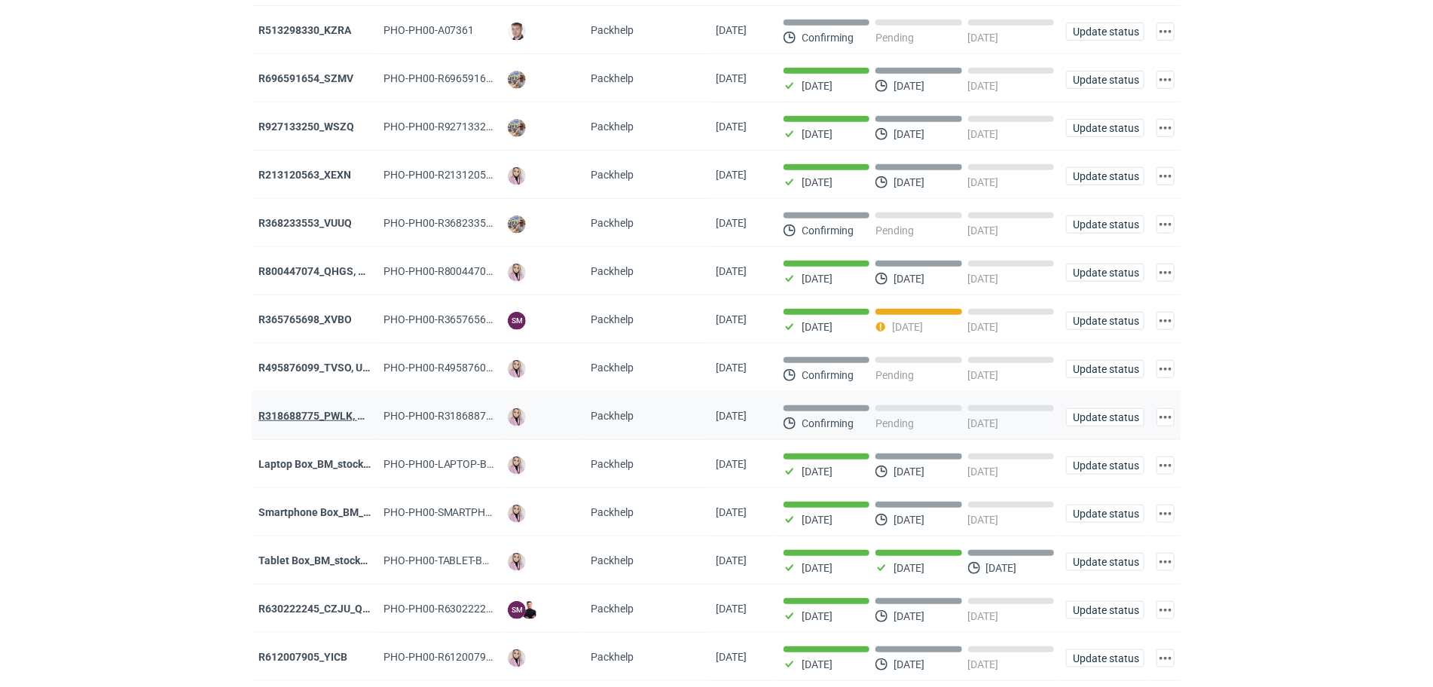
click at [336, 420] on strong "R318688775_PWLK, WTKU" at bounding box center [322, 416] width 128 height 12
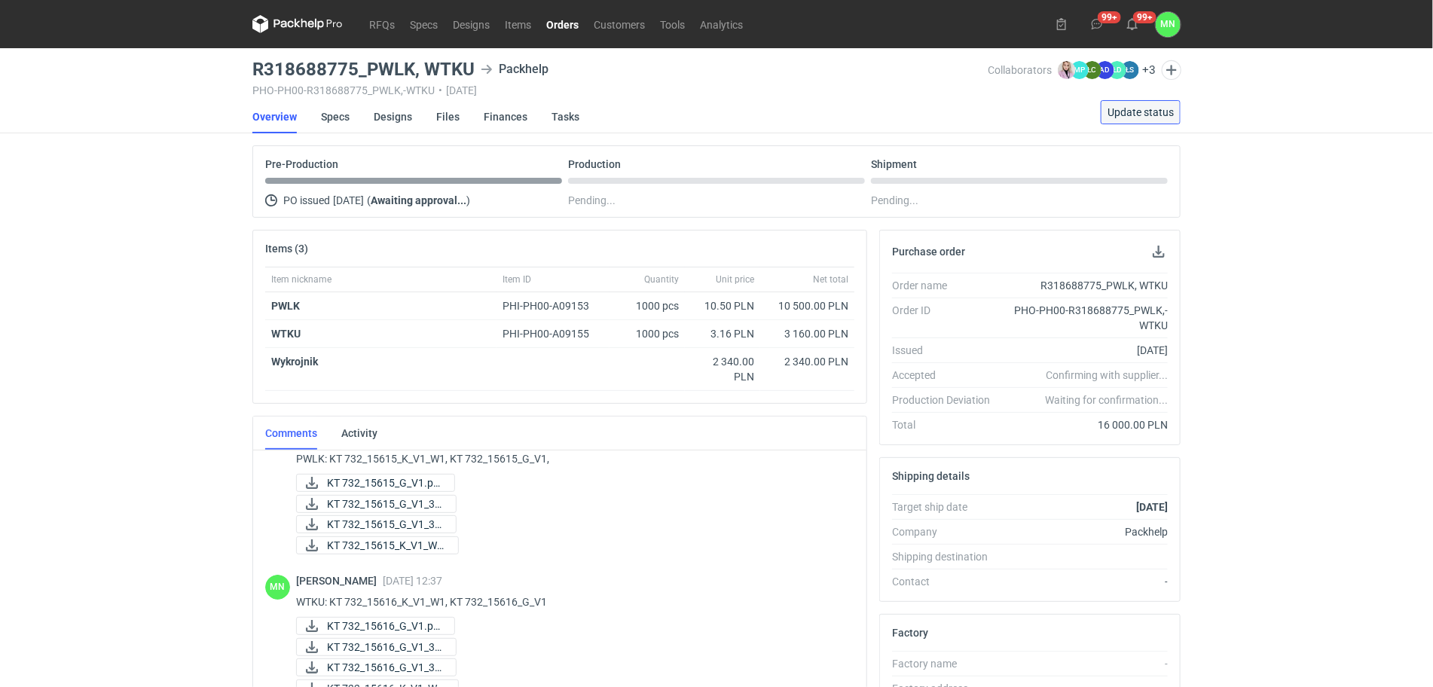
click at [1146, 110] on span "Update status" at bounding box center [1140, 112] width 66 height 11
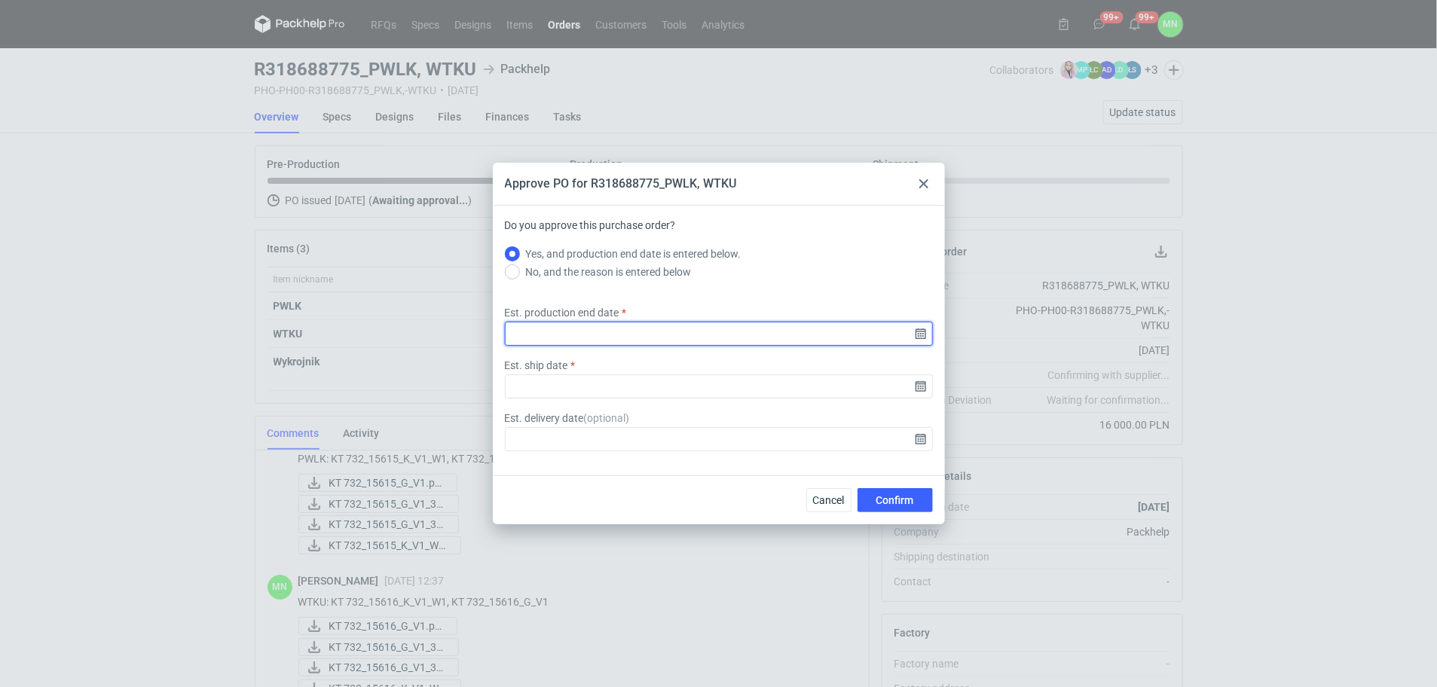
click at [925, 326] on input "Est. production end date" at bounding box center [719, 334] width 428 height 24
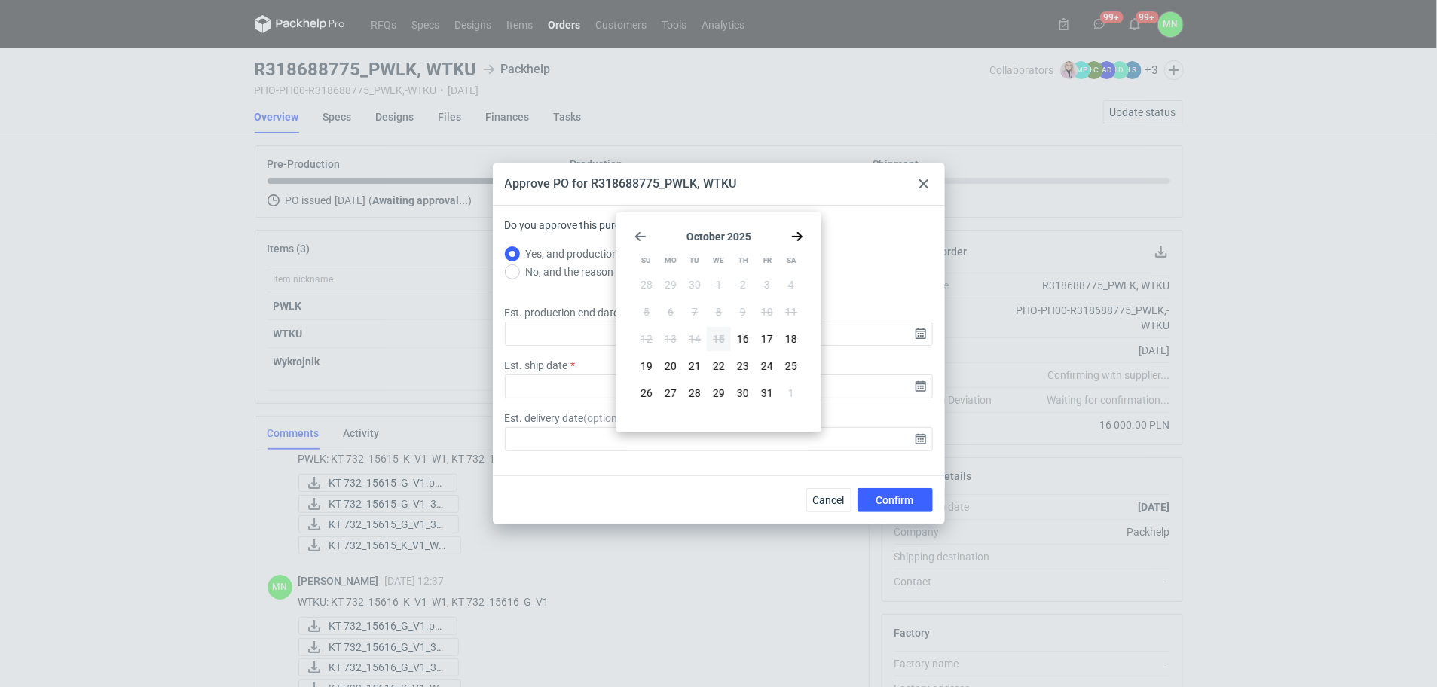
click at [222, 328] on div "Approve PO for R318688775_PWLK, WTKU Do you approve this purchase order? Yes, a…" at bounding box center [718, 343] width 1437 height 687
click at [936, 178] on div "Approve PO for R318688775_PWLK, WTKU" at bounding box center [719, 184] width 452 height 43
click at [927, 177] on div at bounding box center [924, 184] width 18 height 18
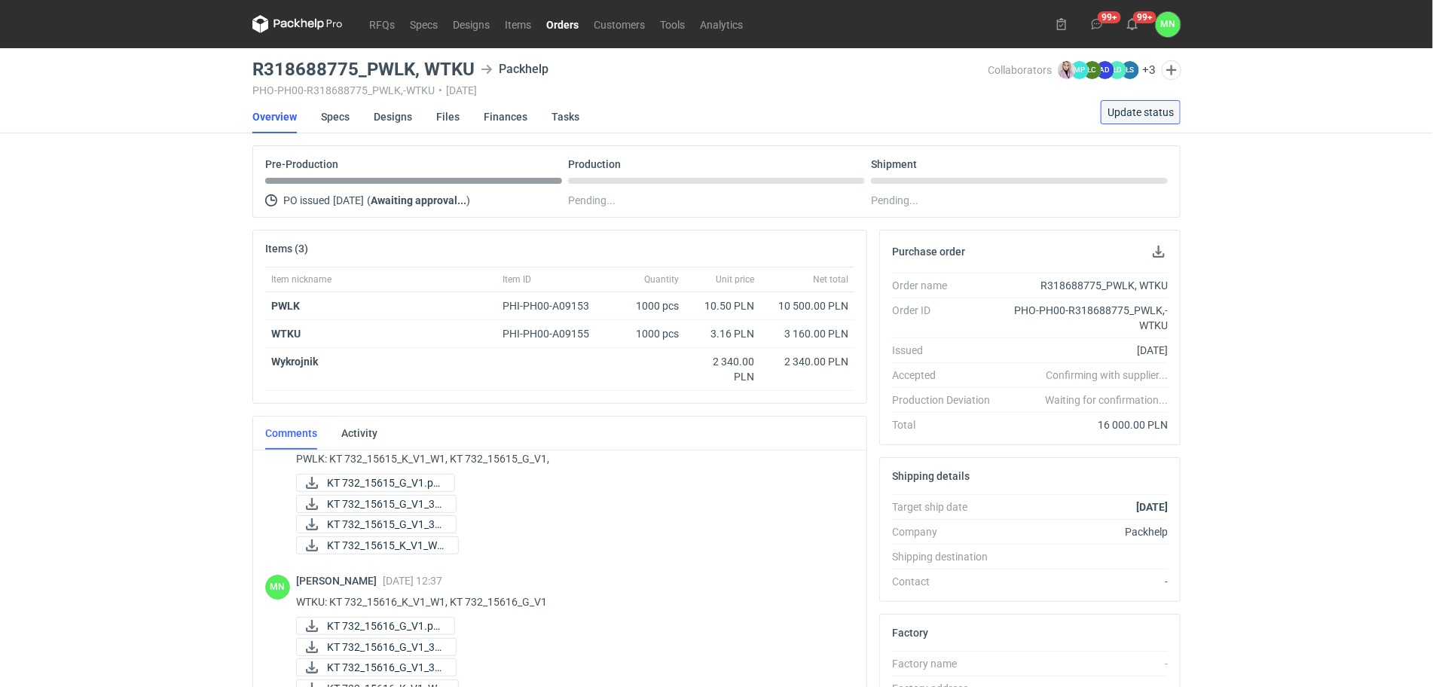
click at [1135, 111] on span "Update status" at bounding box center [1140, 112] width 66 height 11
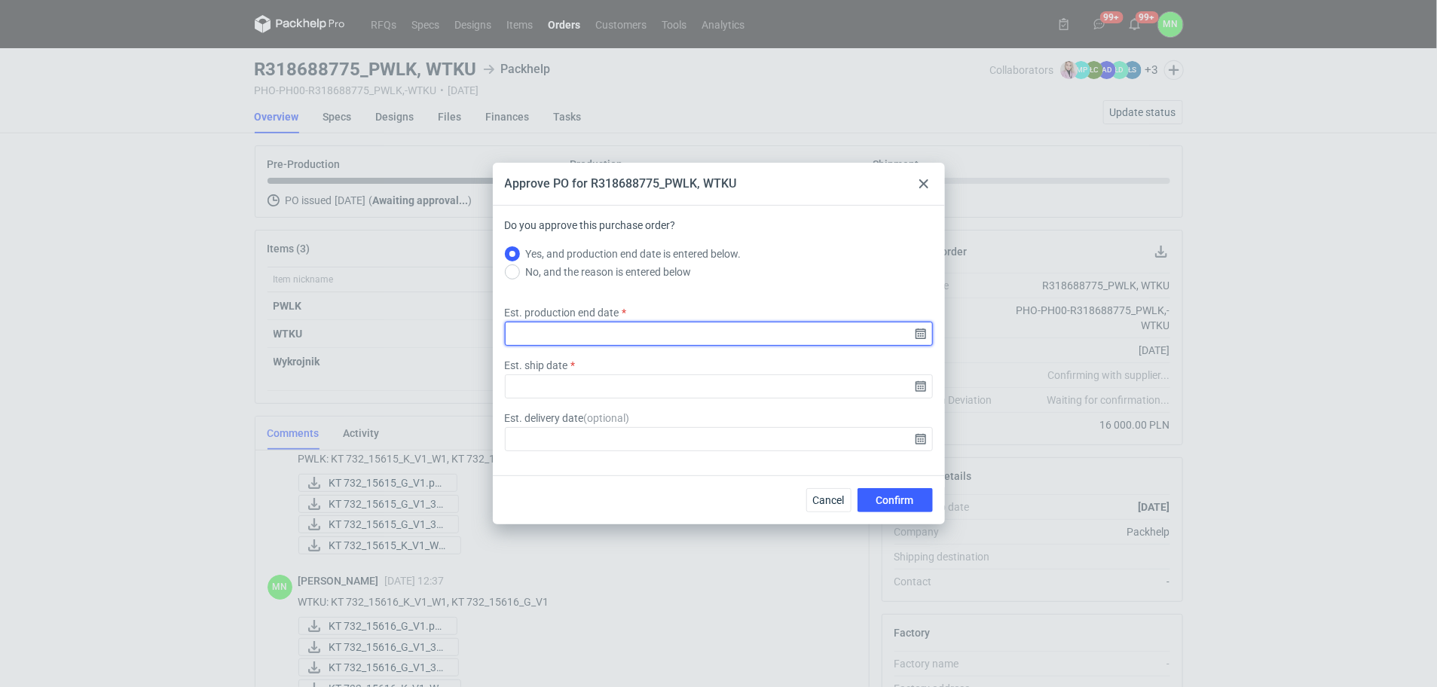
click at [921, 329] on input "Est. production end date" at bounding box center [719, 334] width 428 height 24
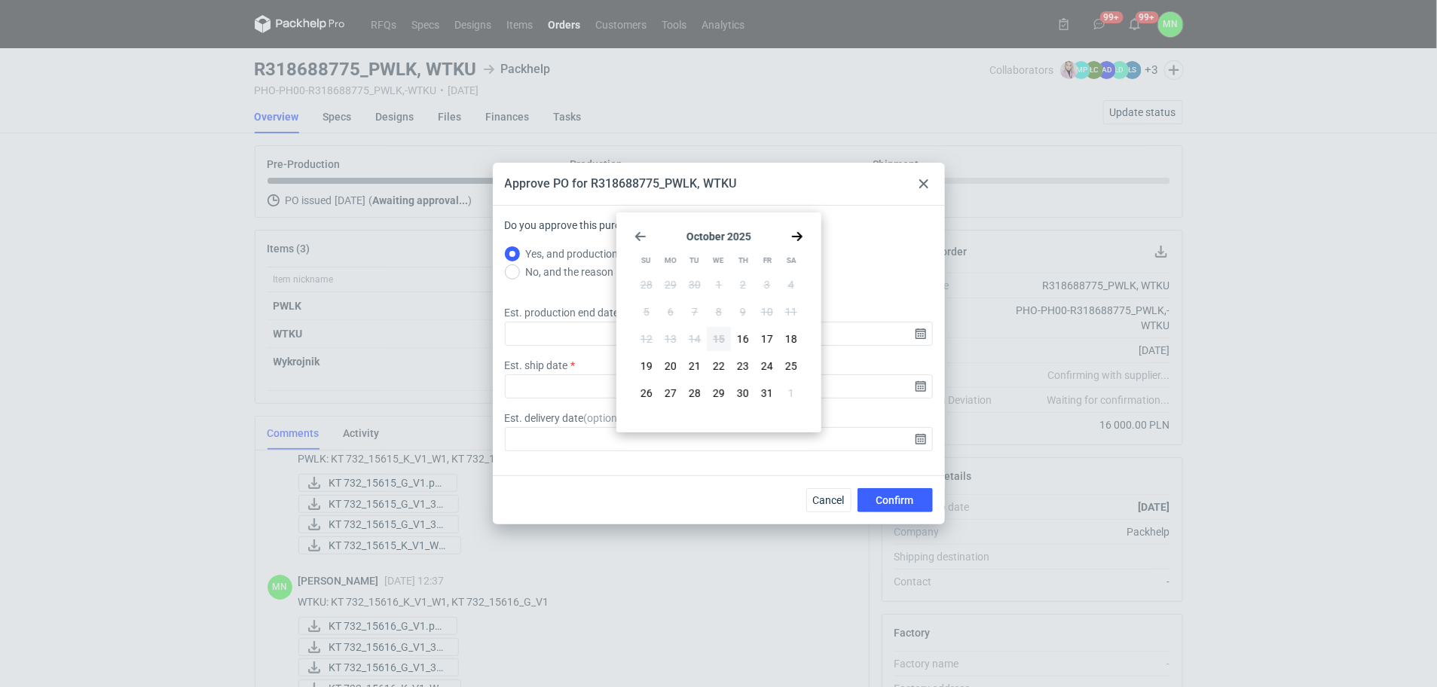
click at [805, 234] on div "October 2025 Su Mo Tu We Th Fr Sa 28 29 30 1 2 3 4 5 6 7 8 9 10 11 12 13 14 15 …" at bounding box center [718, 322] width 193 height 208
click at [796, 236] on use "Go forward 1 month" at bounding box center [797, 236] width 11 height 9
click at [714, 317] on button "5" at bounding box center [719, 312] width 24 height 24
type input "2025-11-05"
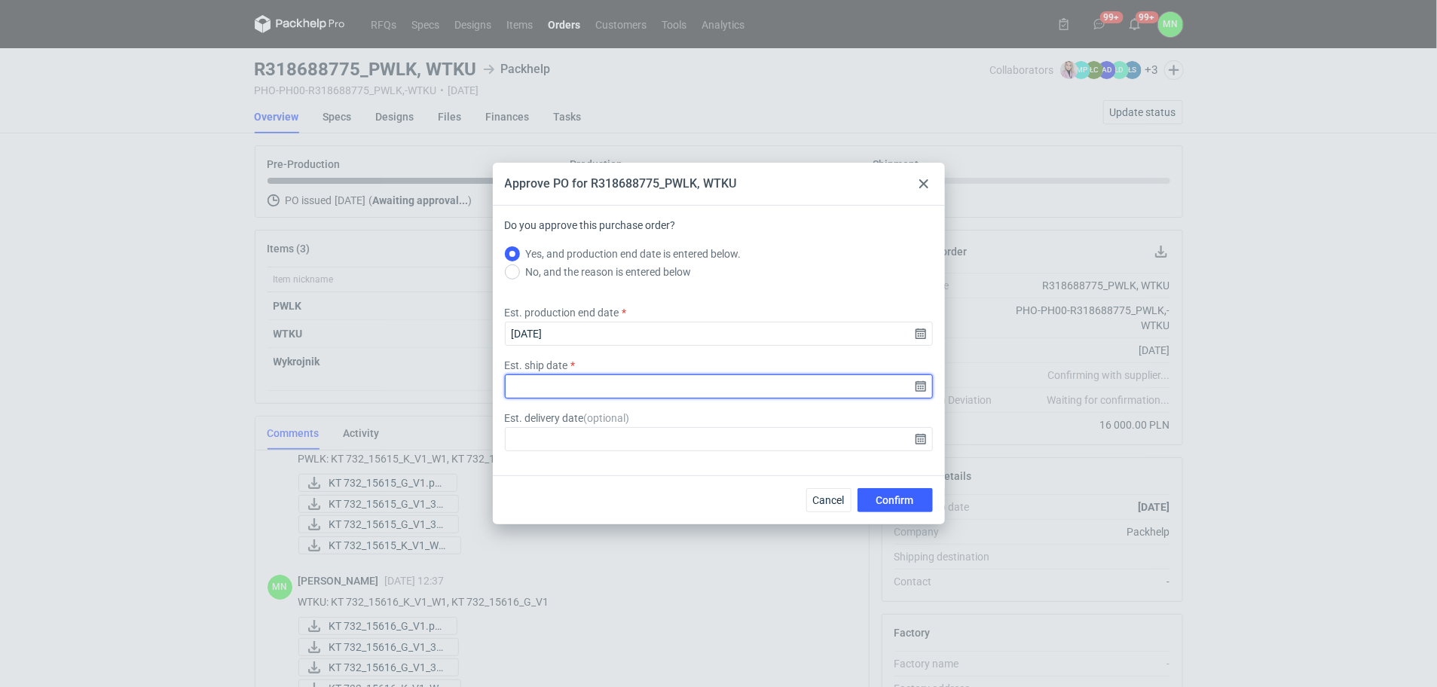
click at [918, 386] on input "Est. ship date" at bounding box center [719, 386] width 428 height 24
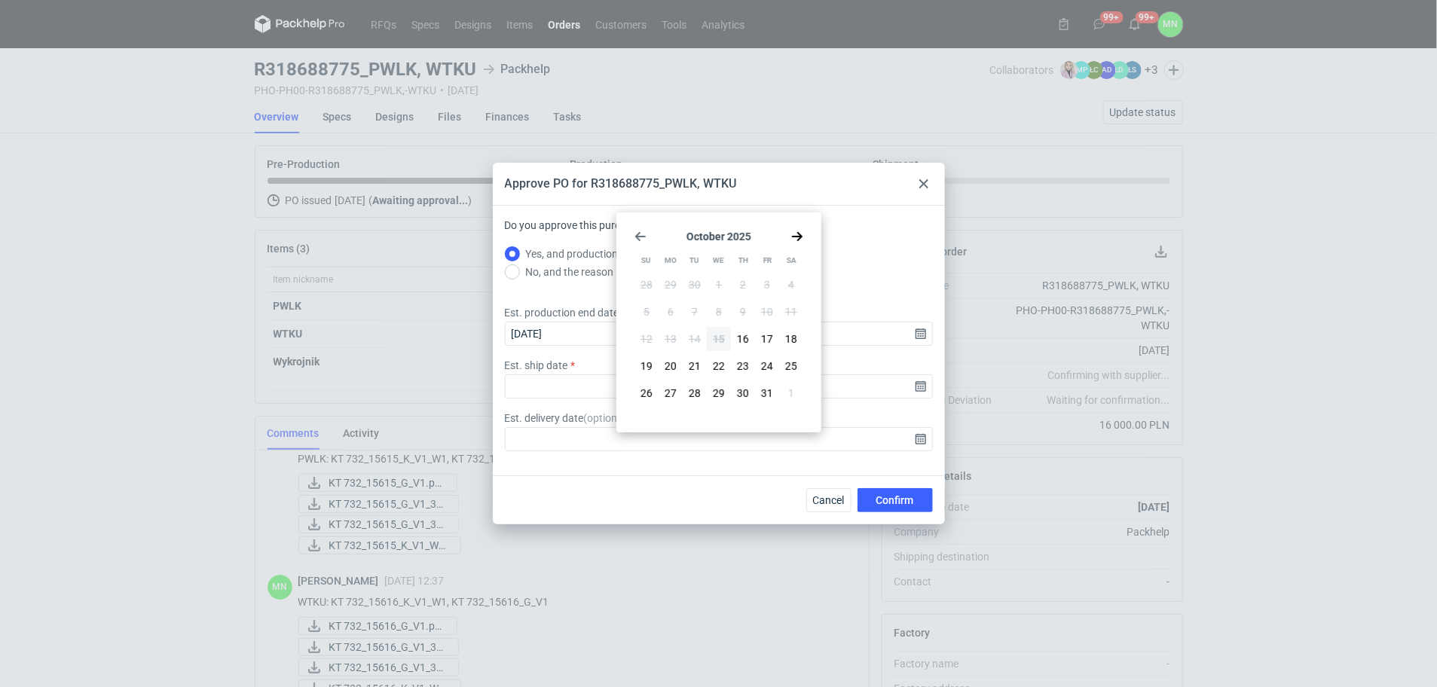
click at [799, 232] on icon "Go forward 1 month" at bounding box center [797, 237] width 12 height 12
click at [747, 316] on button "6" at bounding box center [743, 312] width 24 height 24
type input "2025-11-06"
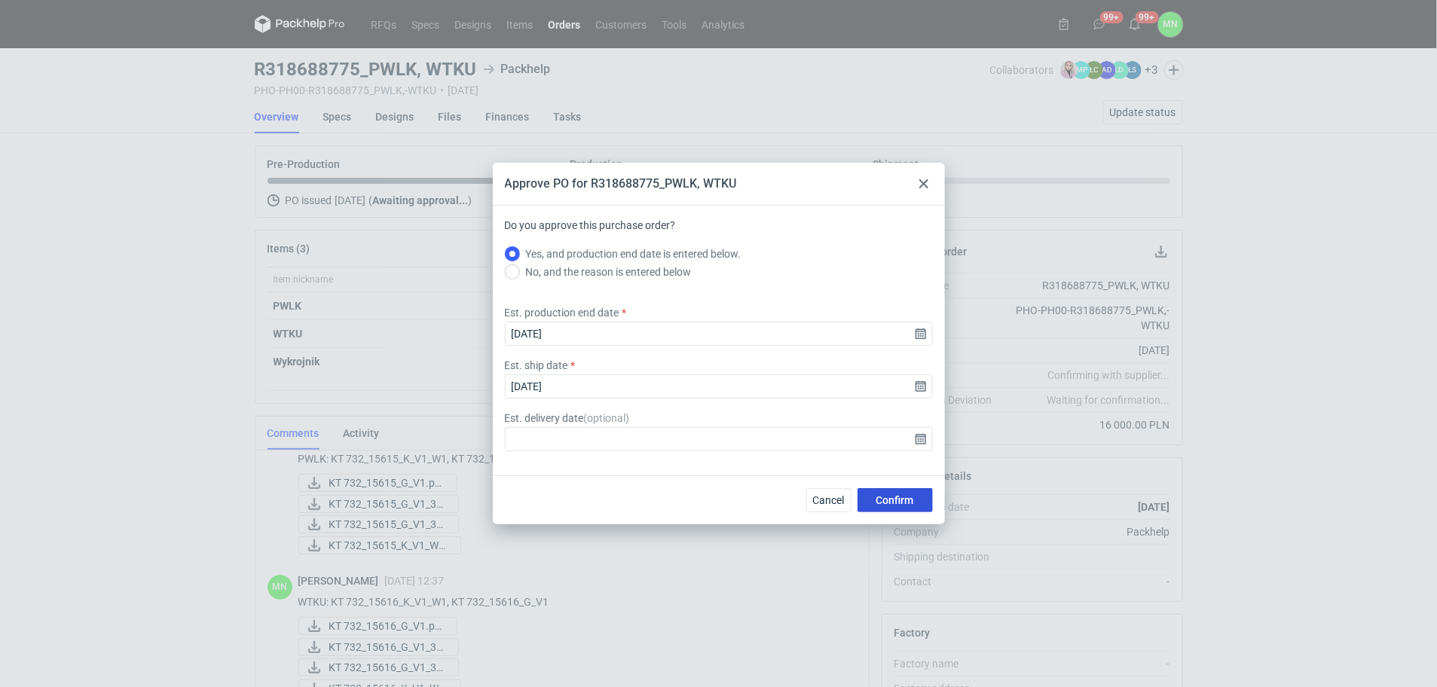
click at [897, 488] on button "Confirm" at bounding box center [894, 500] width 75 height 24
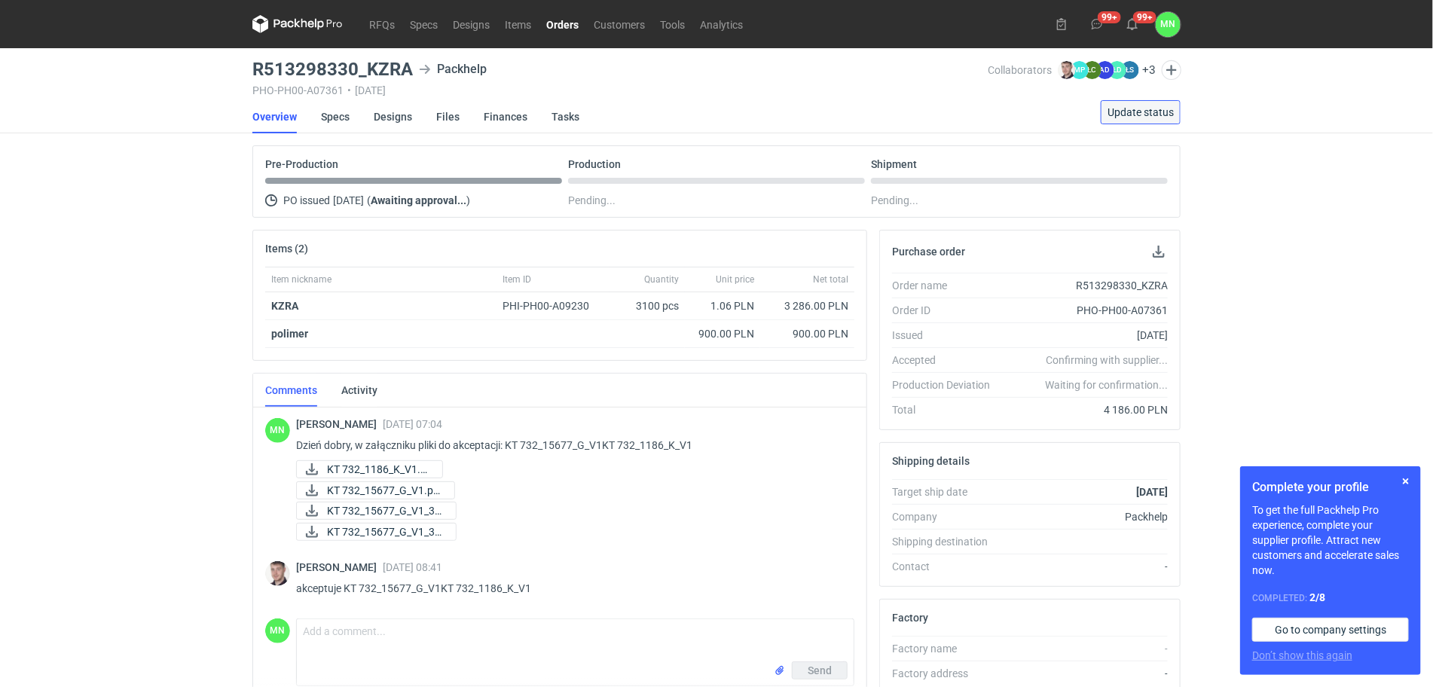
click at [1124, 107] on span "Update status" at bounding box center [1140, 112] width 66 height 11
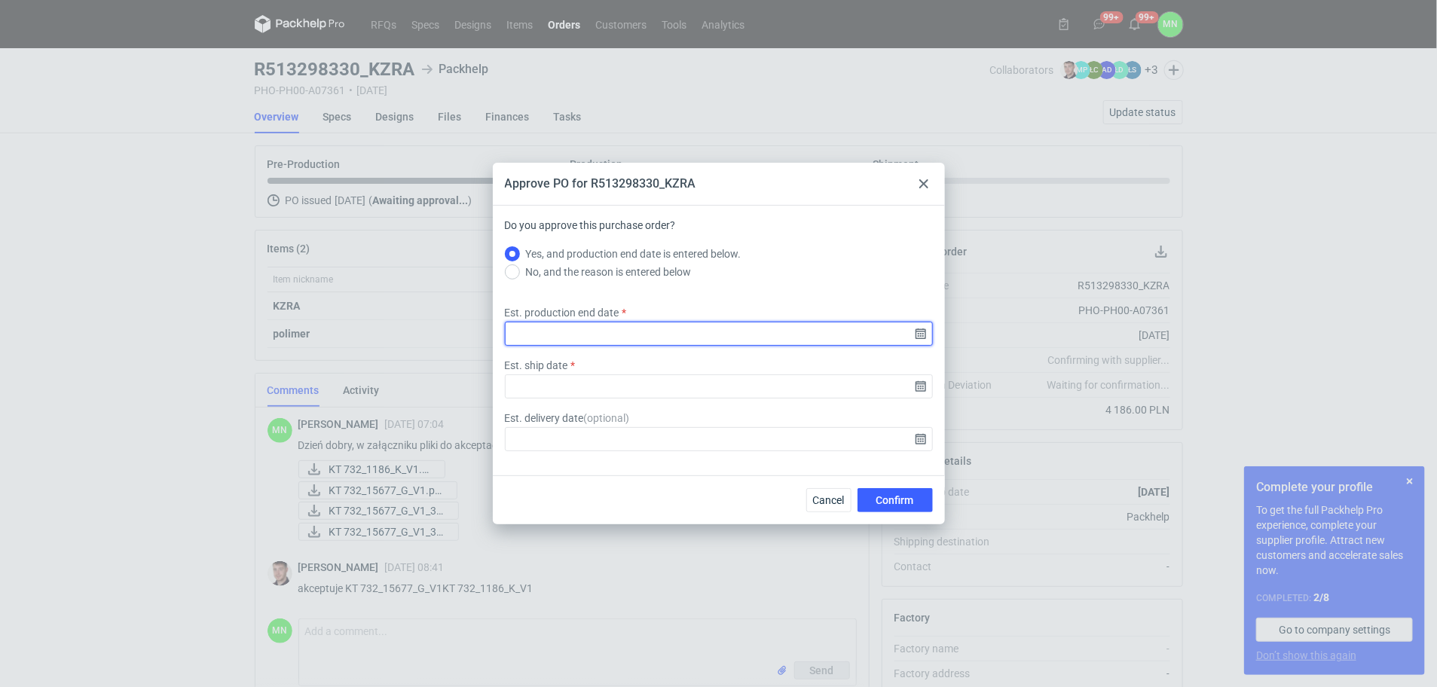
click at [919, 329] on input "Est. production end date" at bounding box center [719, 334] width 428 height 24
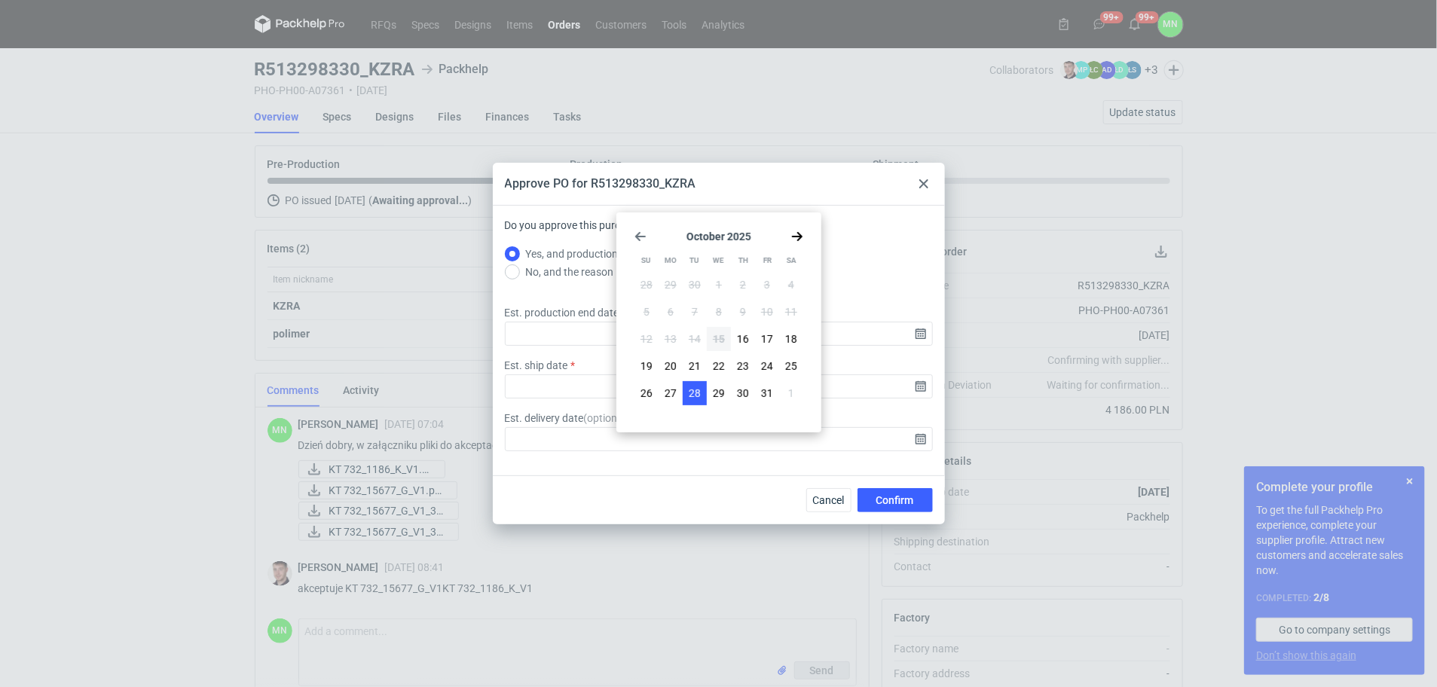
click at [698, 389] on span "28" at bounding box center [695, 393] width 12 height 15
type input "2025-10-28"
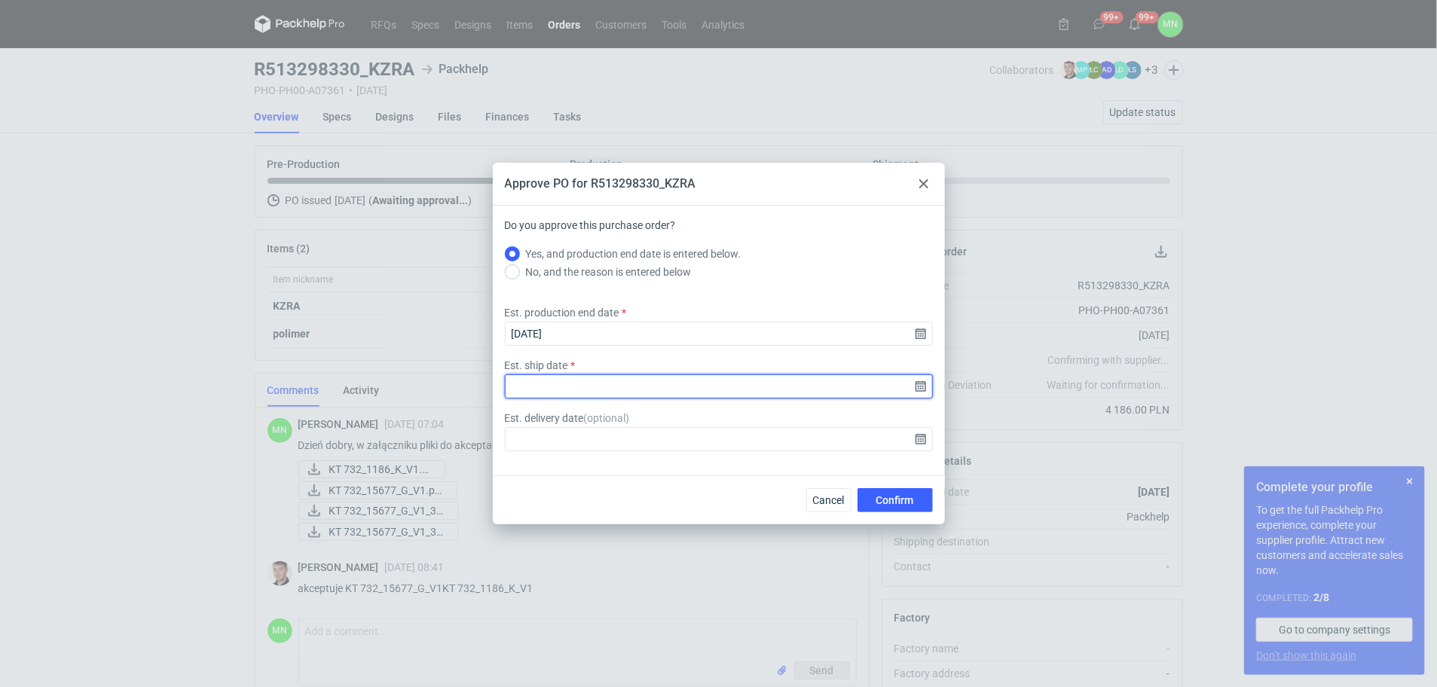
click at [924, 388] on input "Est. ship date" at bounding box center [719, 386] width 428 height 24
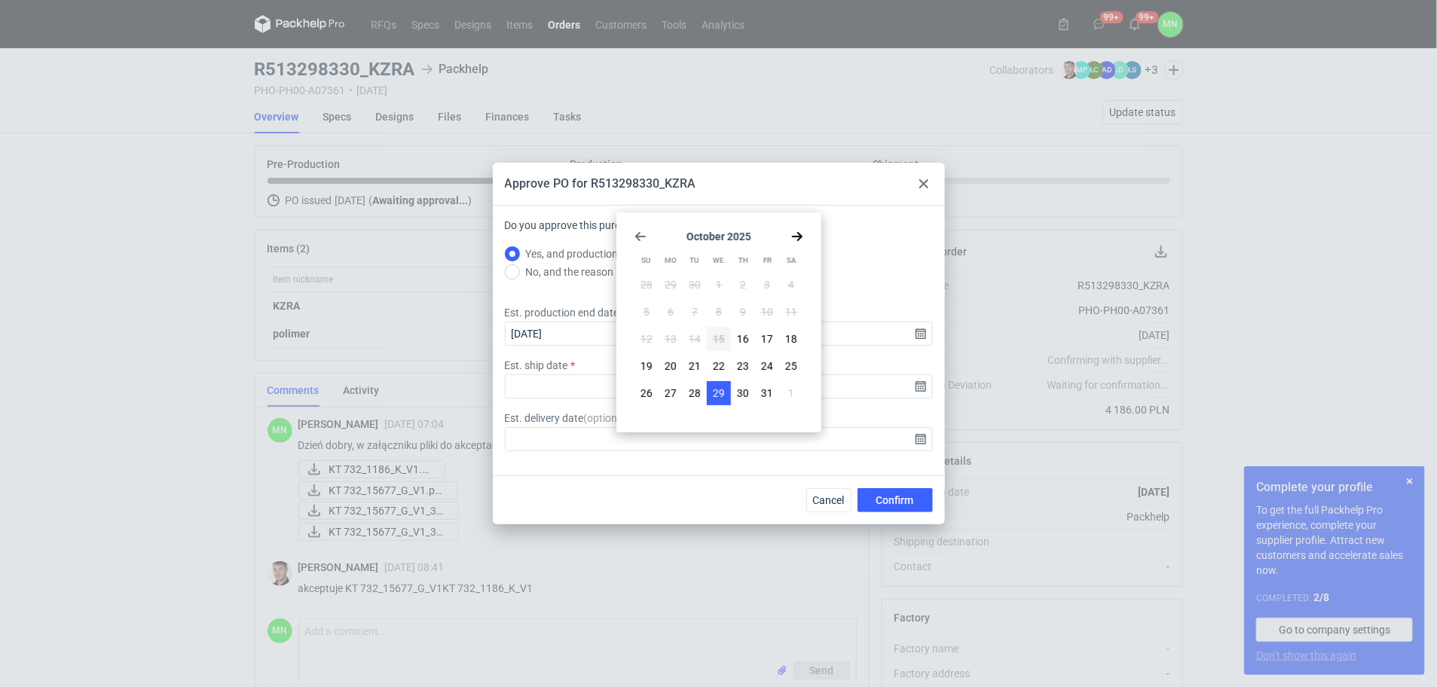
click at [721, 397] on span "29" at bounding box center [719, 393] width 12 height 15
type input "2025-10-29"
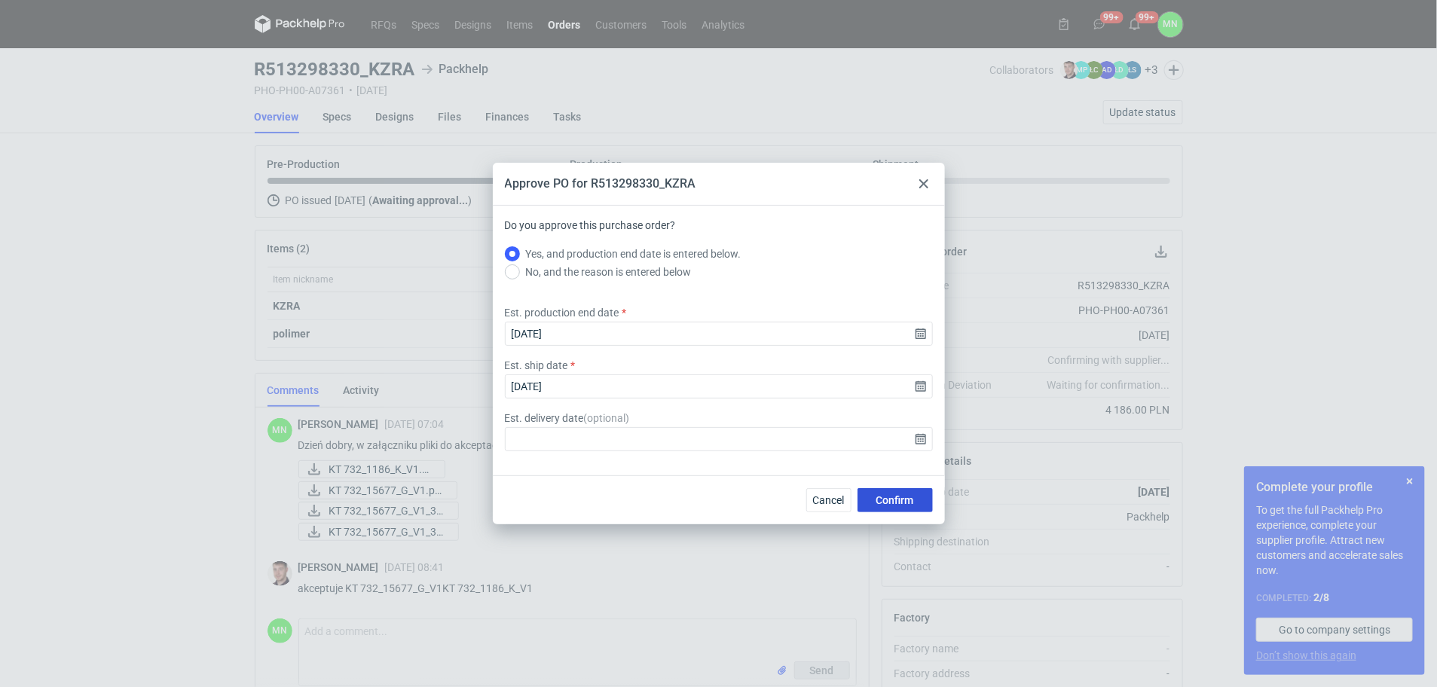
click at [909, 497] on span "Confirm" at bounding box center [895, 500] width 38 height 11
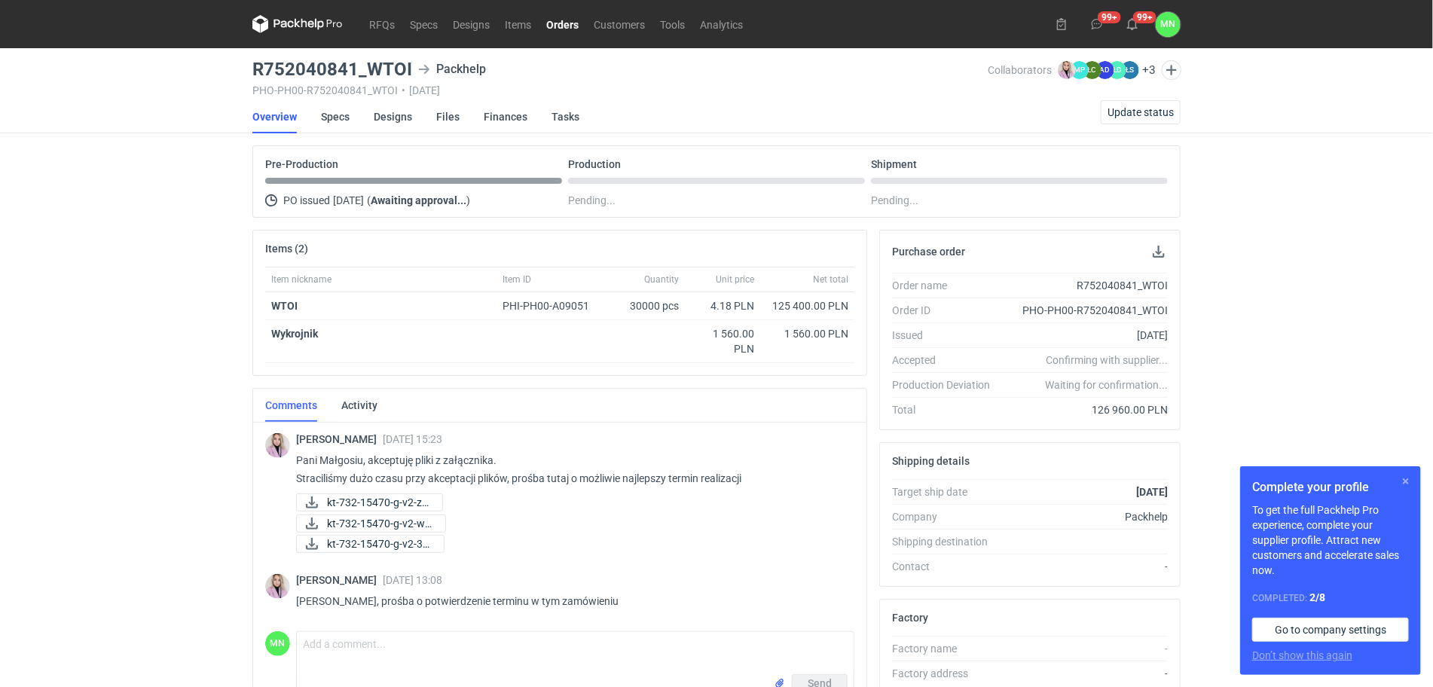
click at [1410, 482] on button "button" at bounding box center [1406, 481] width 18 height 18
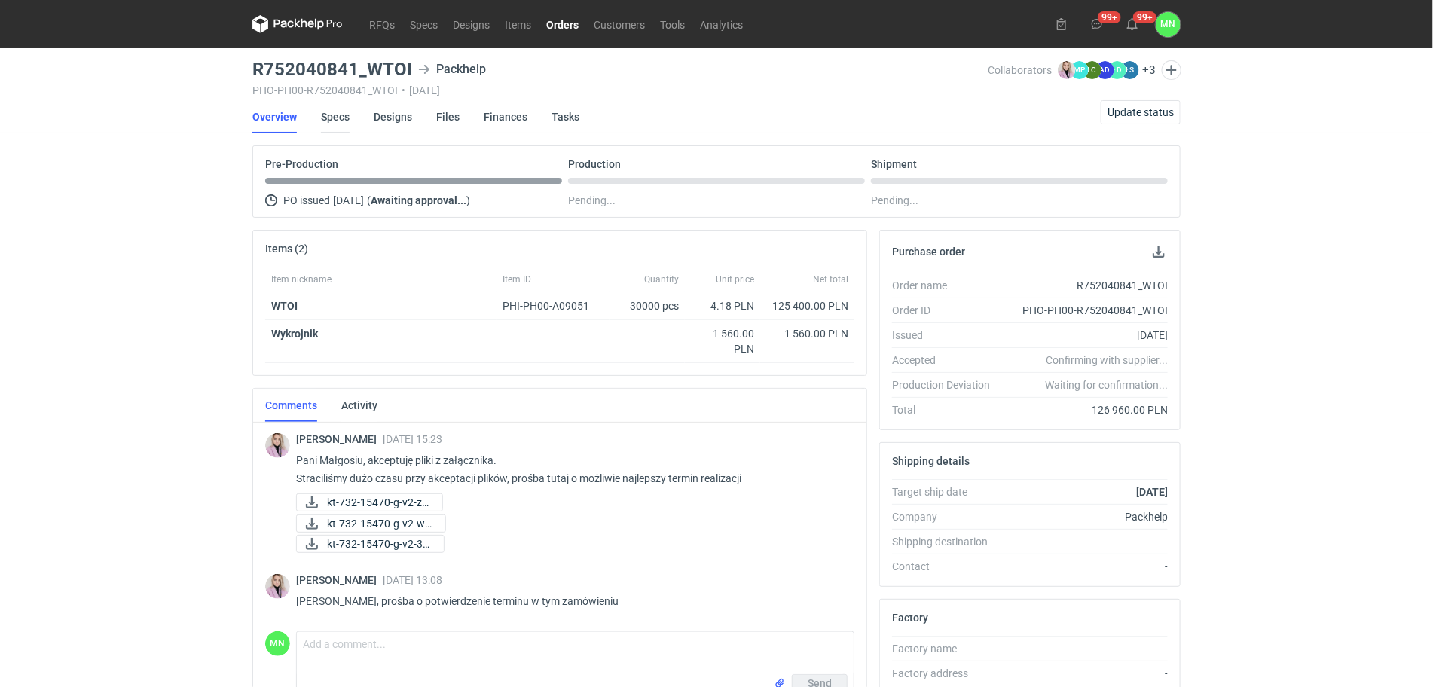
click at [324, 118] on link "Specs" at bounding box center [335, 116] width 29 height 33
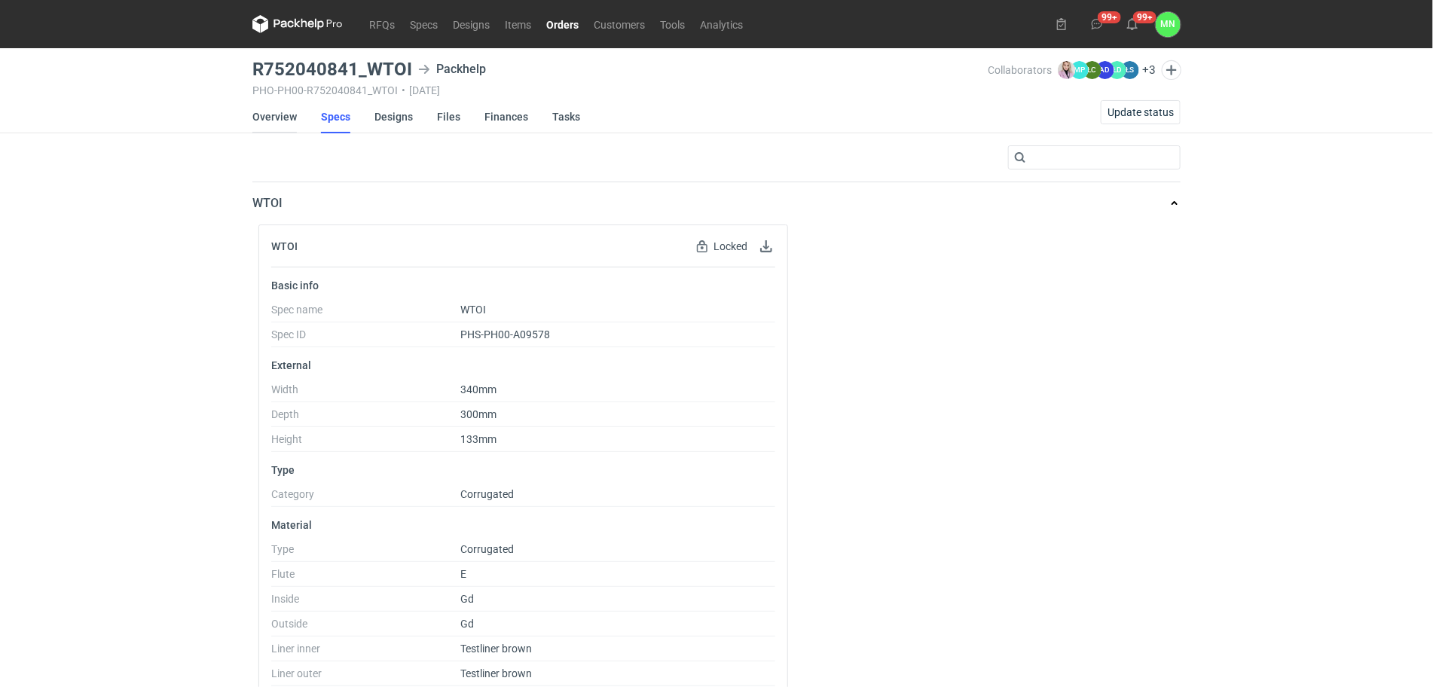
click at [271, 118] on link "Overview" at bounding box center [274, 116] width 44 height 33
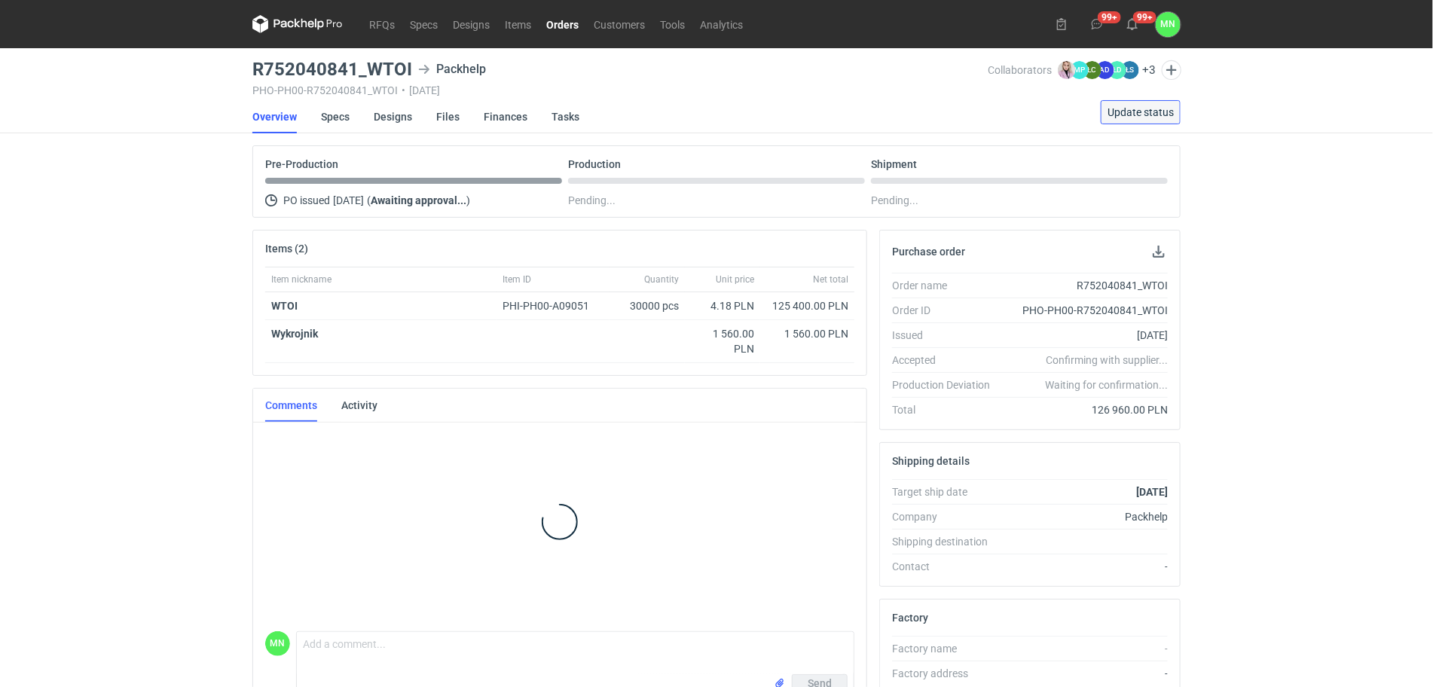
click at [1153, 119] on button "Update status" at bounding box center [1141, 112] width 80 height 24
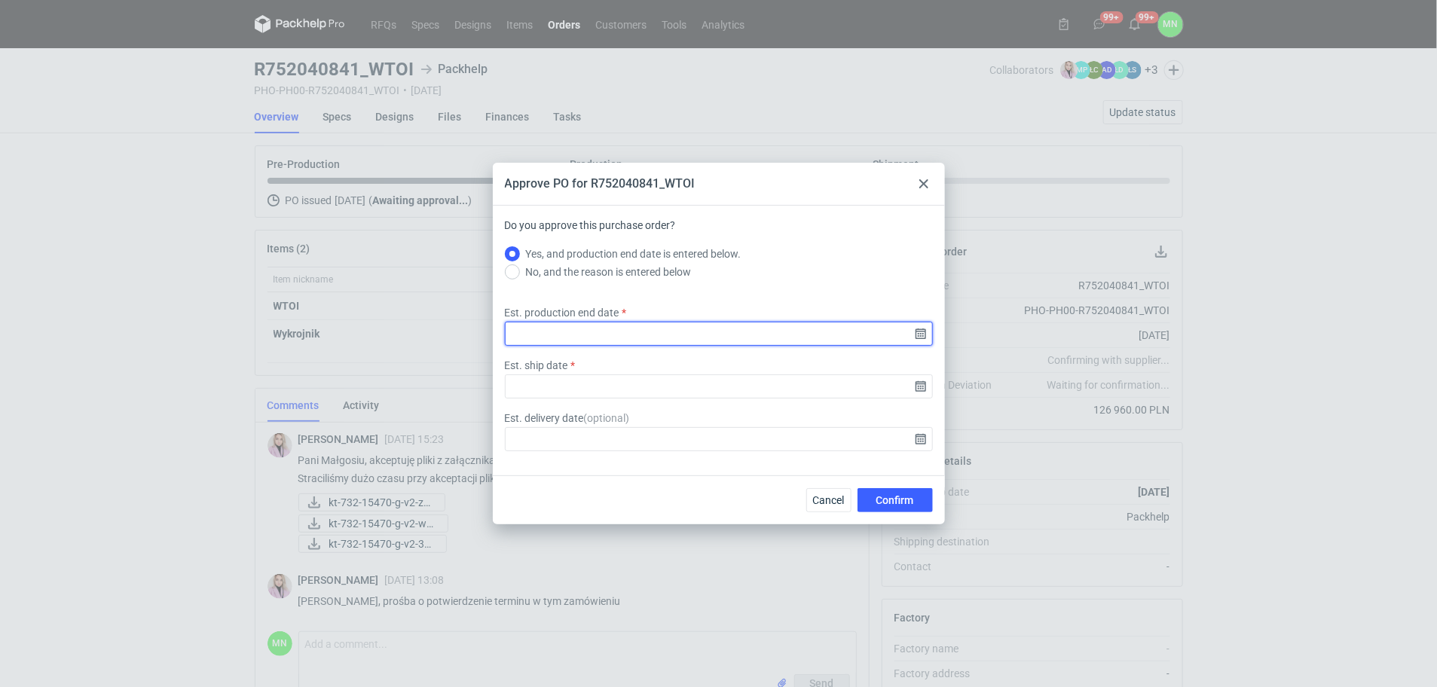
click at [920, 334] on input "Est. production end date" at bounding box center [719, 334] width 428 height 24
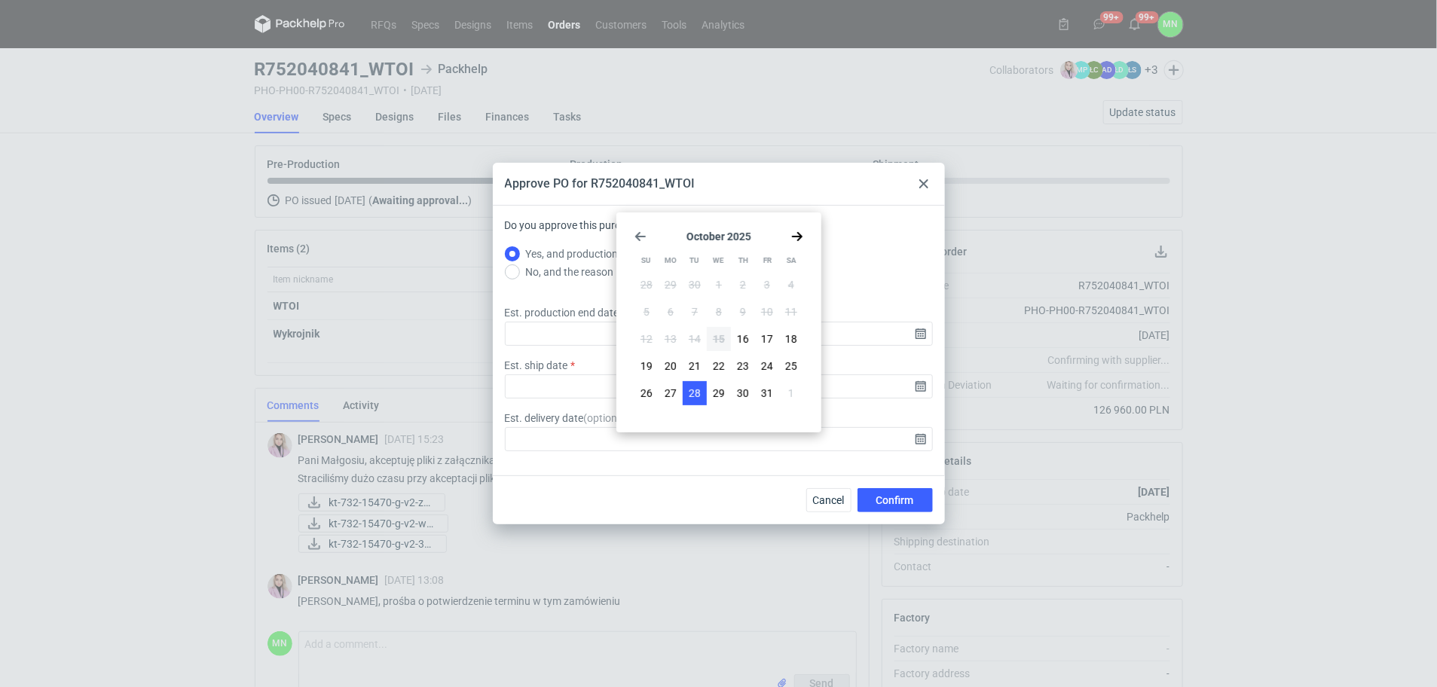
click at [695, 392] on span "28" at bounding box center [695, 393] width 12 height 15
type input "2025-10-28"
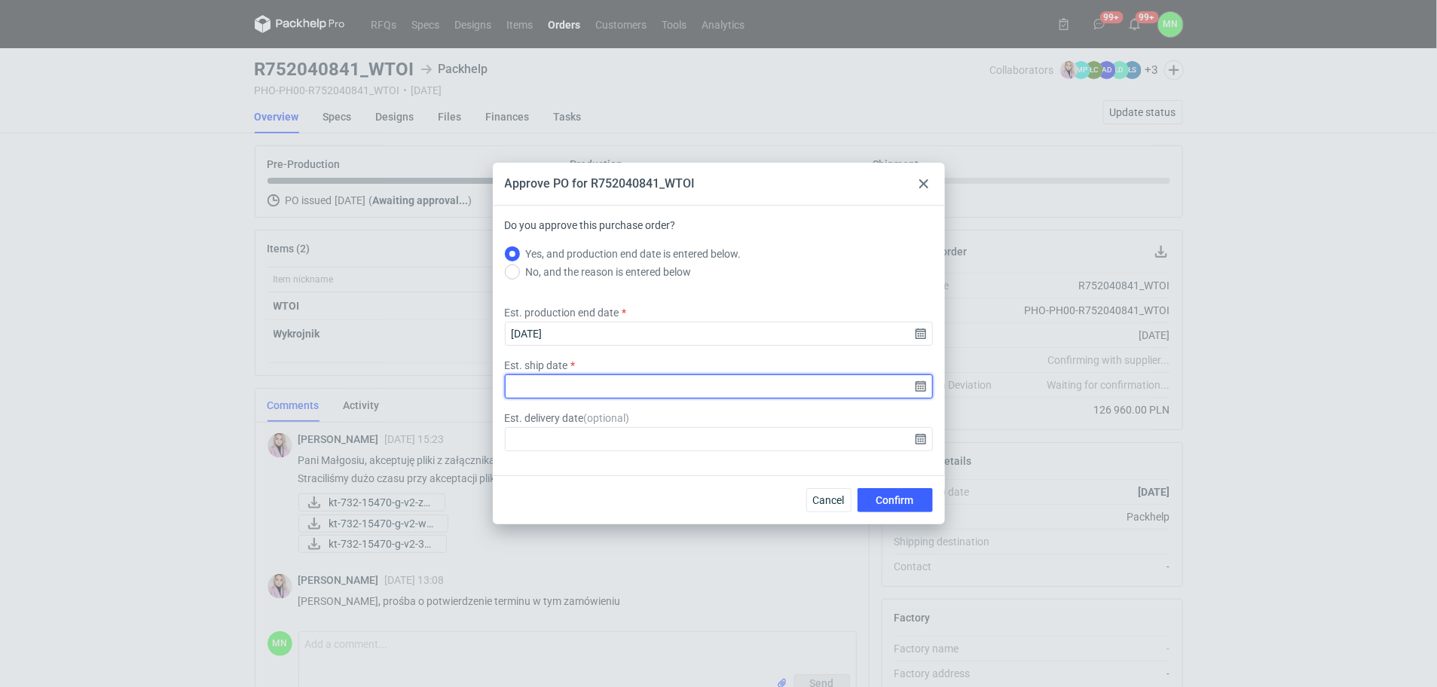
click at [917, 383] on input "Est. ship date" at bounding box center [719, 386] width 428 height 24
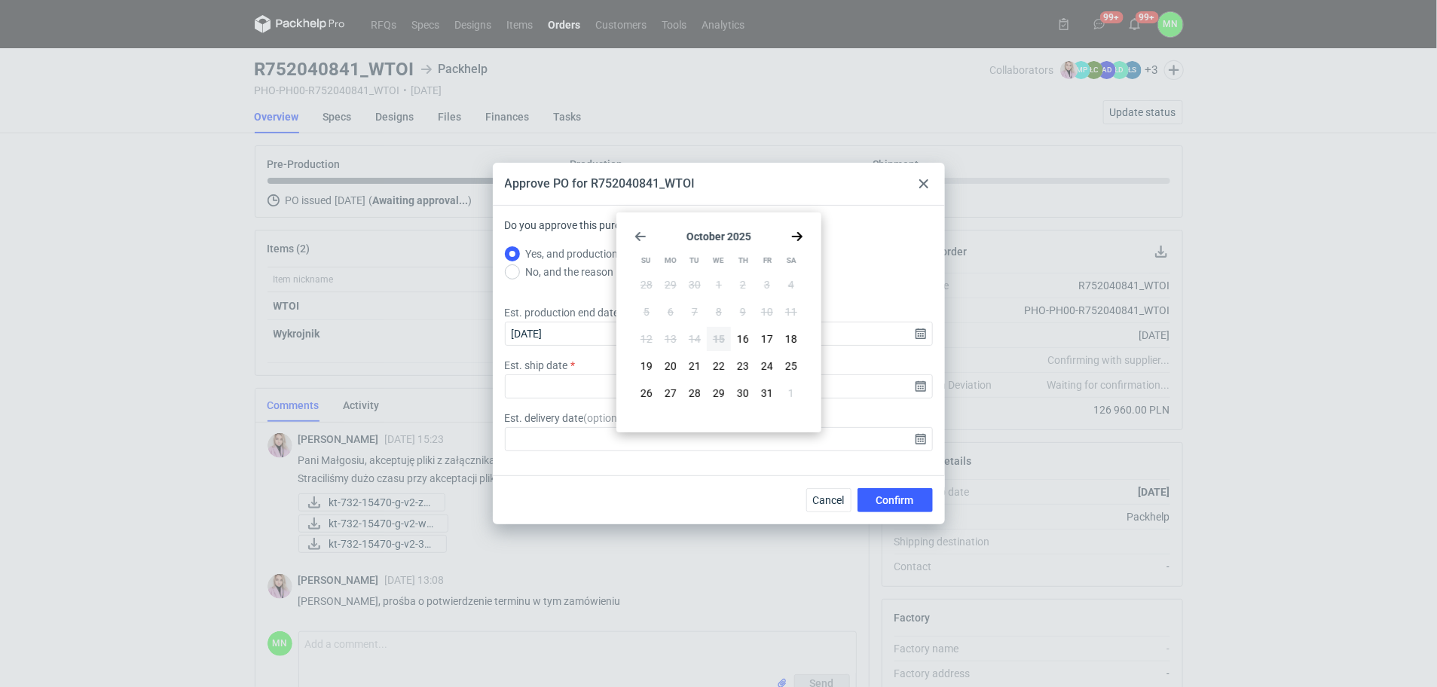
drag, startPoint x: 725, startPoint y: 392, endPoint x: 740, endPoint y: 399, distance: 16.8
click at [724, 390] on button "29" at bounding box center [719, 393] width 24 height 24
type input "2025-10-29"
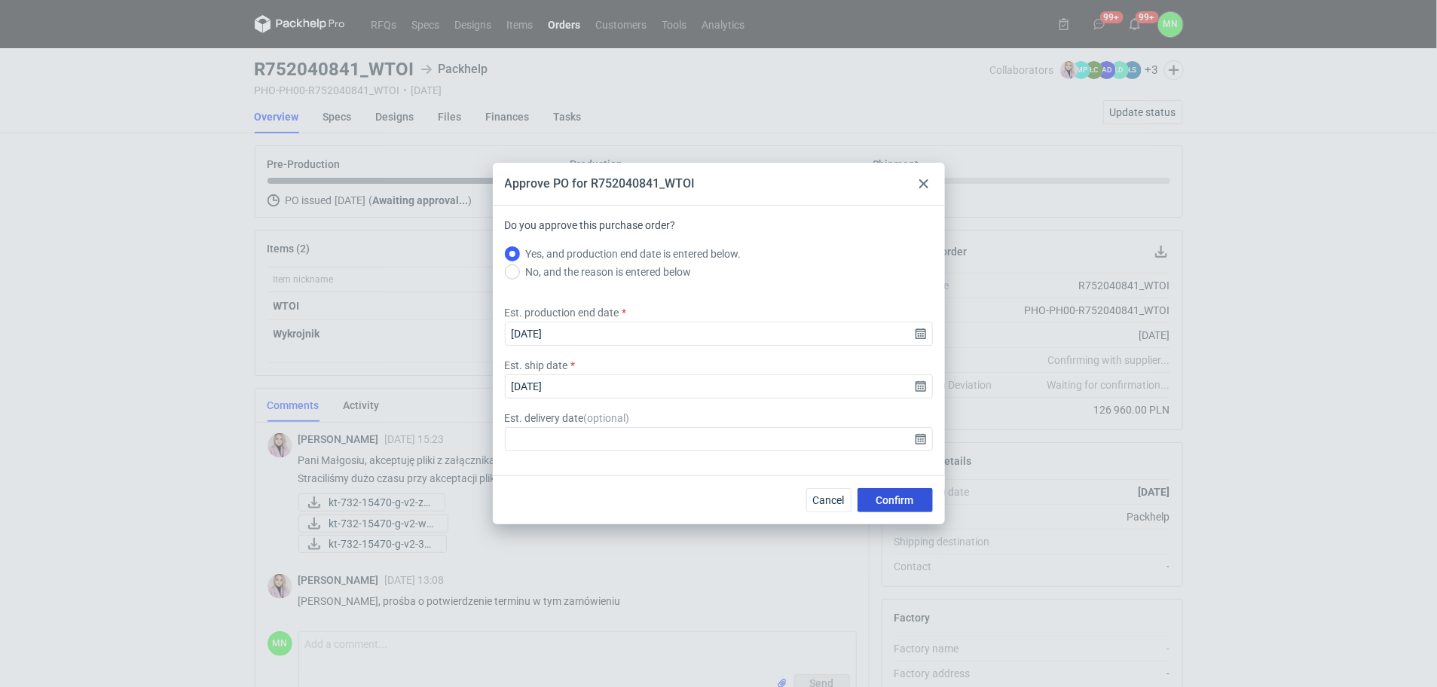
click at [897, 499] on span "Confirm" at bounding box center [895, 500] width 38 height 11
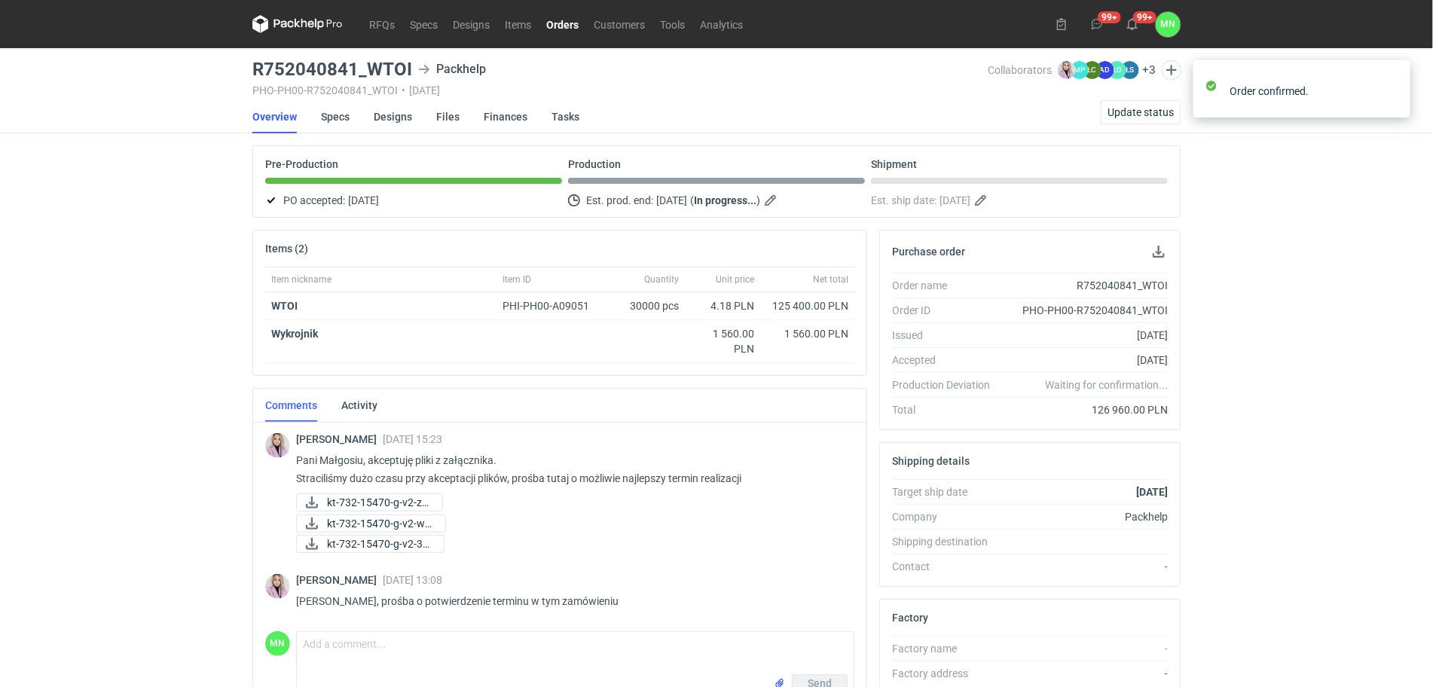
click at [551, 23] on link "Orders" at bounding box center [562, 24] width 47 height 18
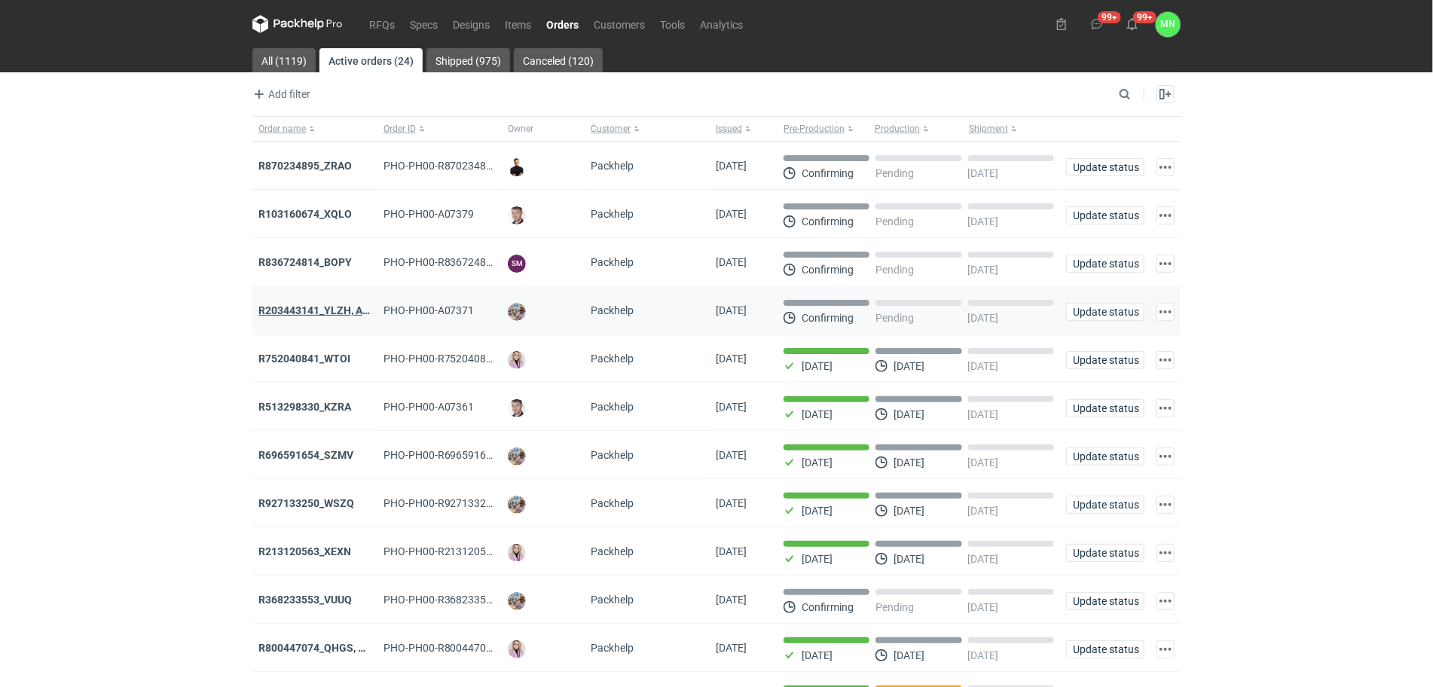
click at [326, 307] on strong "R203443141_YLZH, AHYW" at bounding box center [321, 310] width 127 height 12
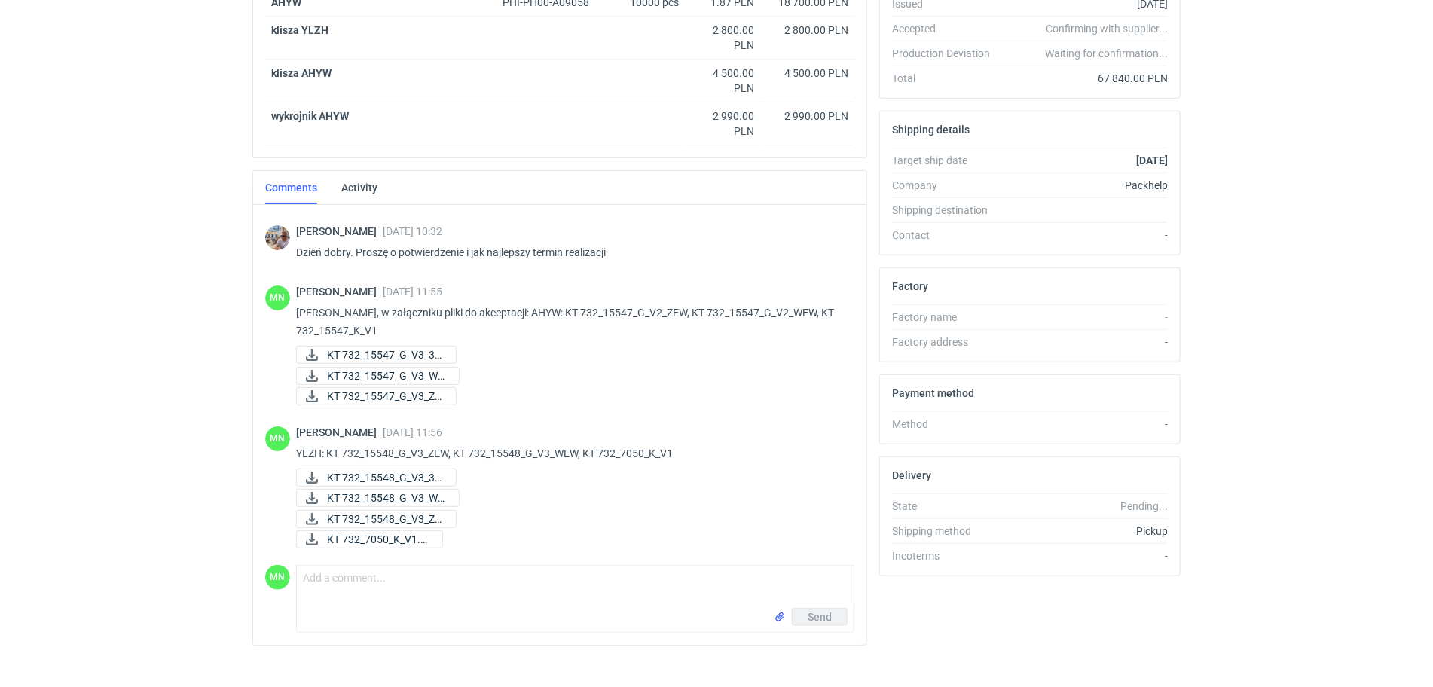
scroll to position [351, 0]
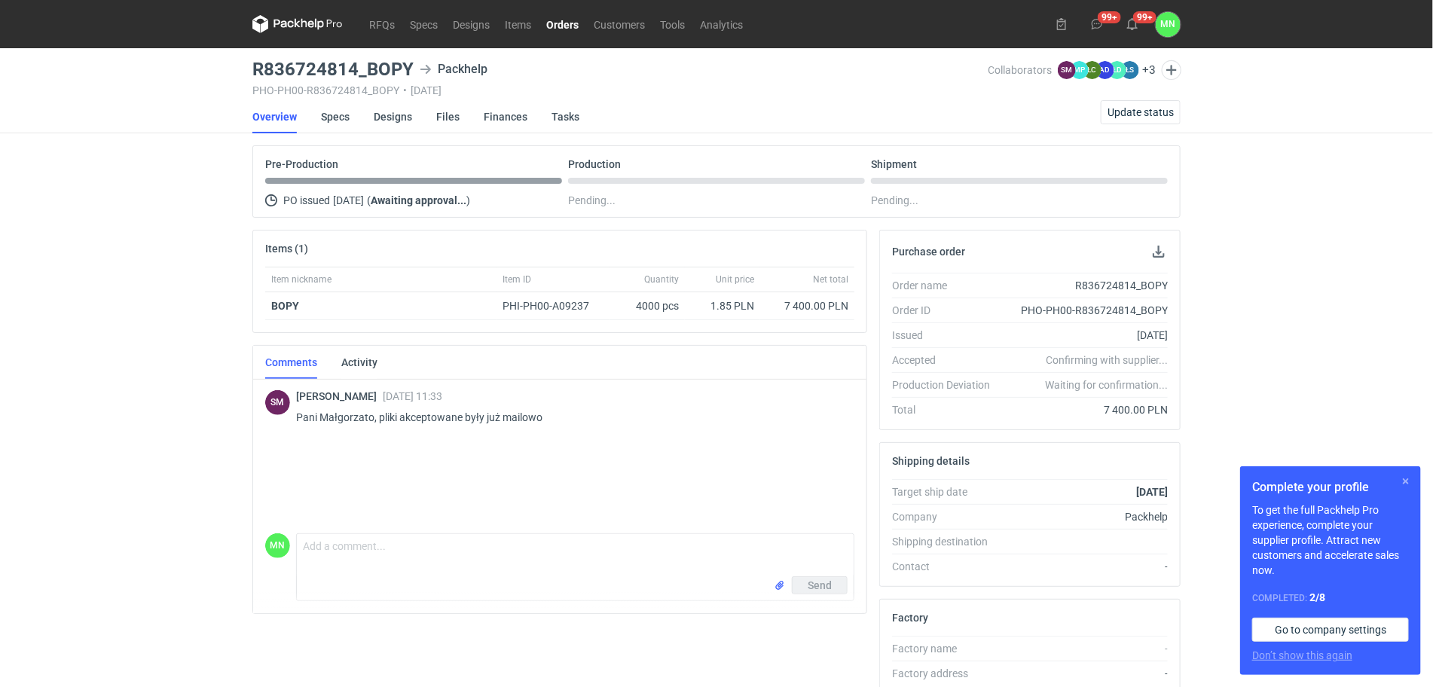
drag, startPoint x: 1406, startPoint y: 478, endPoint x: 1394, endPoint y: 484, distance: 12.8
click at [1406, 478] on button "button" at bounding box center [1406, 481] width 18 height 18
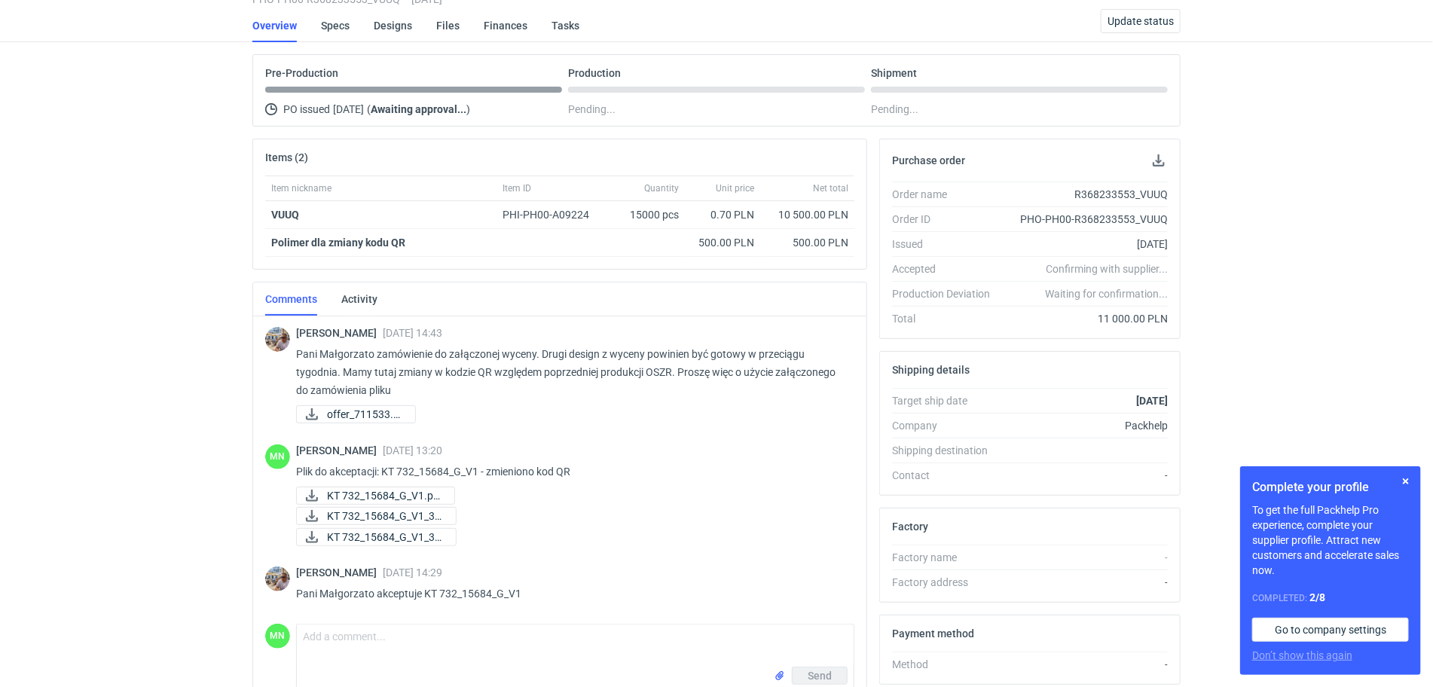
scroll to position [94, 0]
click at [1410, 478] on button "button" at bounding box center [1406, 481] width 18 height 18
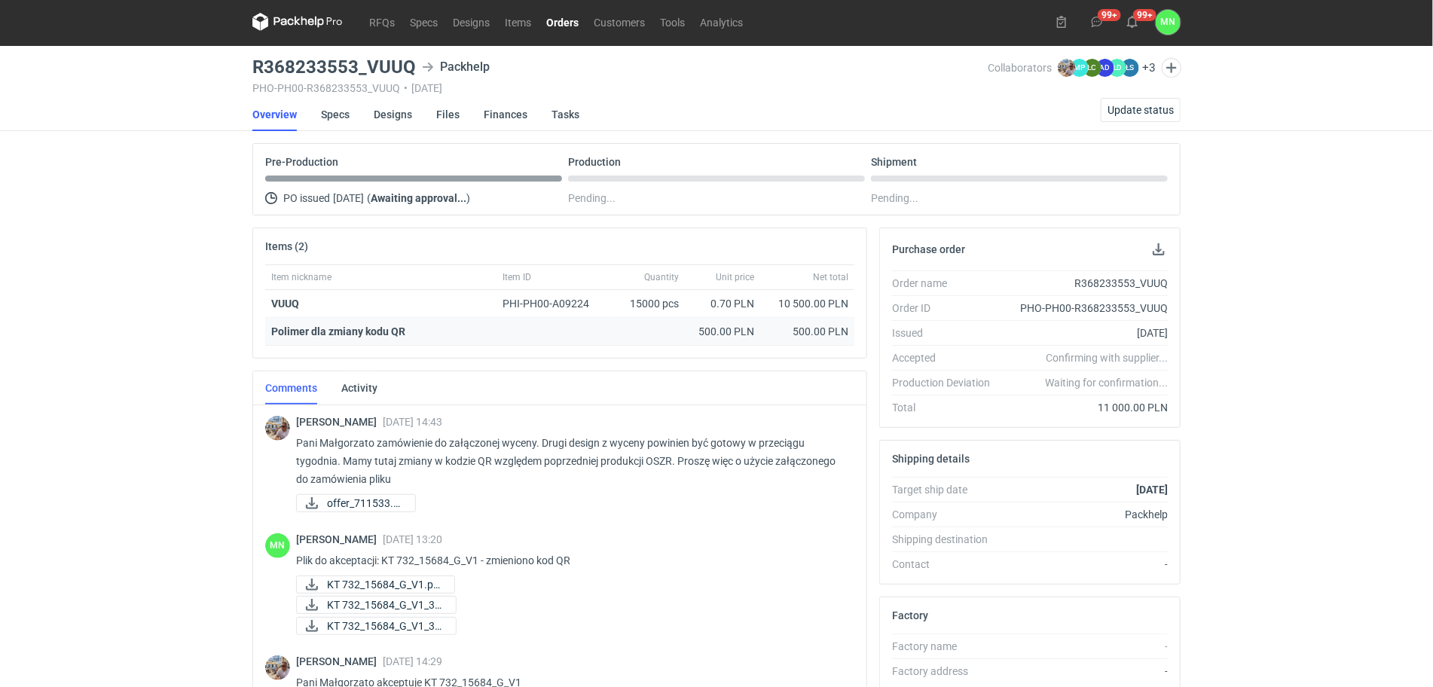
scroll to position [0, 0]
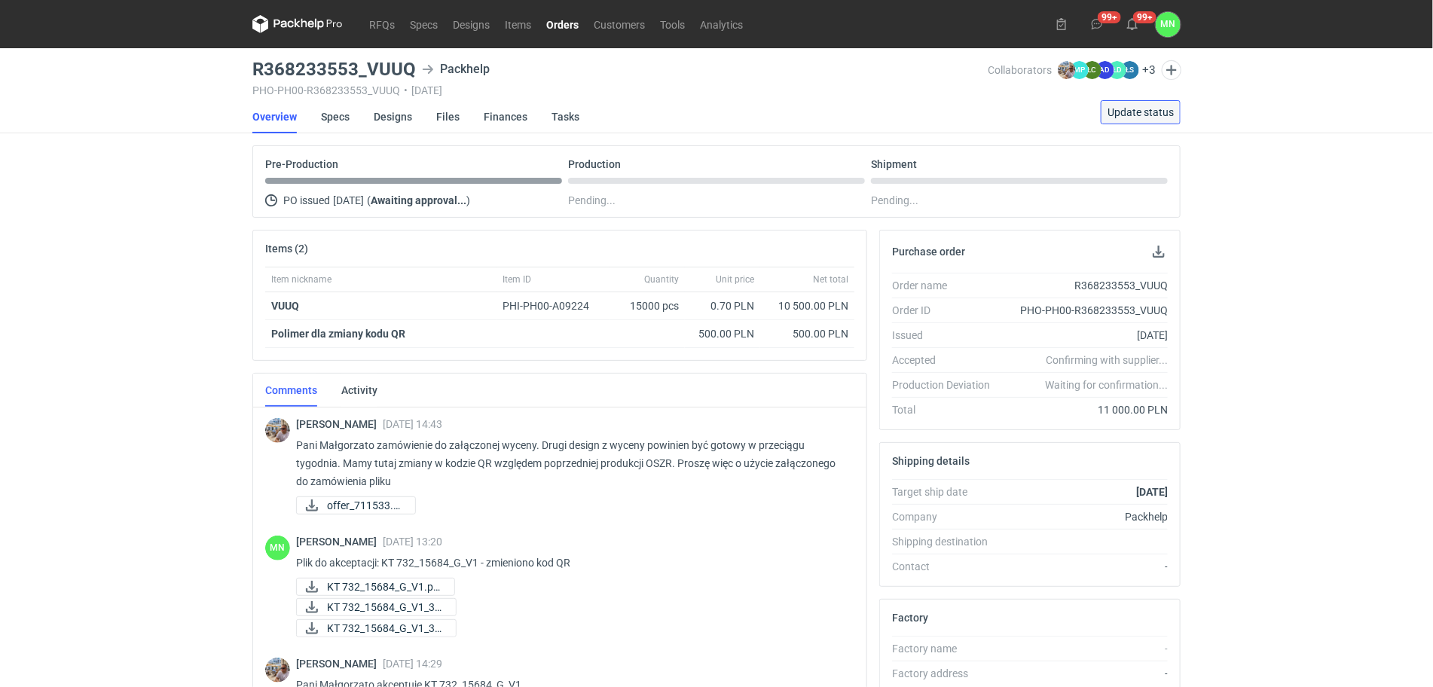
click at [1158, 107] on span "Update status" at bounding box center [1140, 112] width 66 height 11
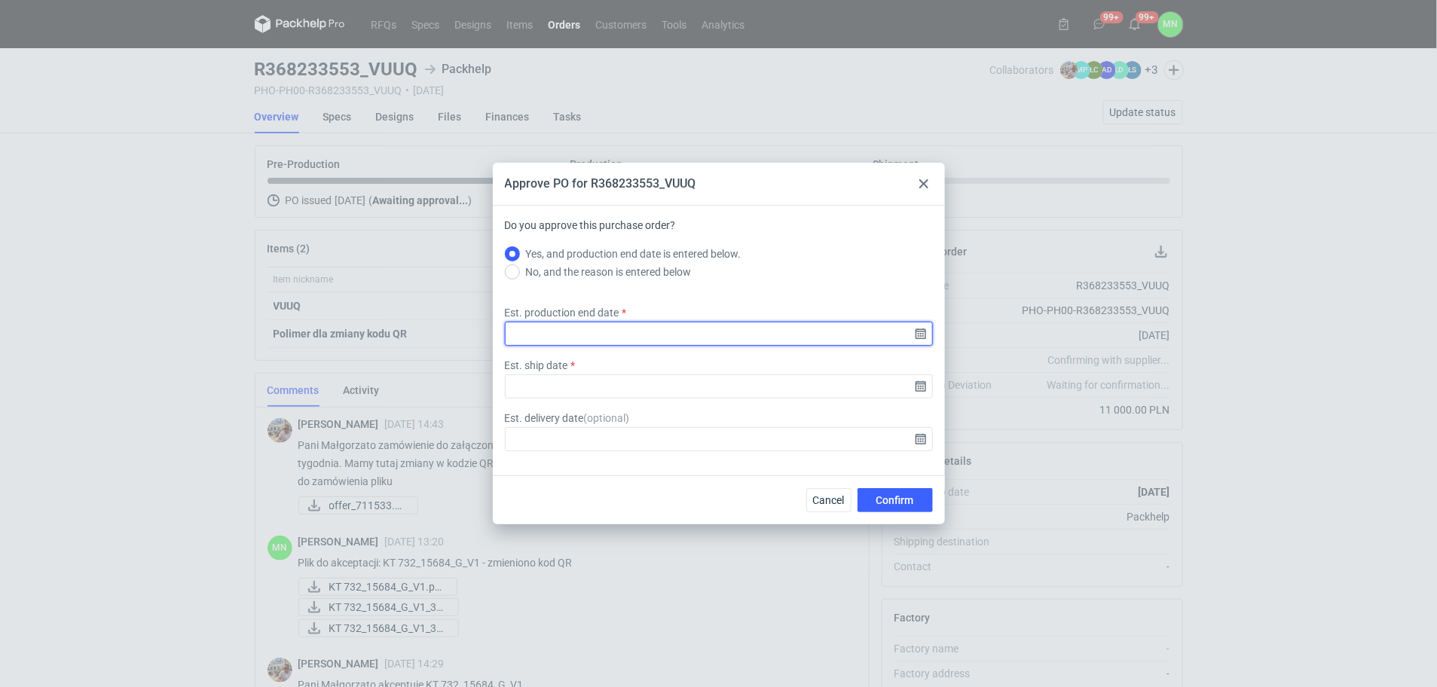
click at [921, 337] on input "Est. production end date" at bounding box center [719, 334] width 428 height 24
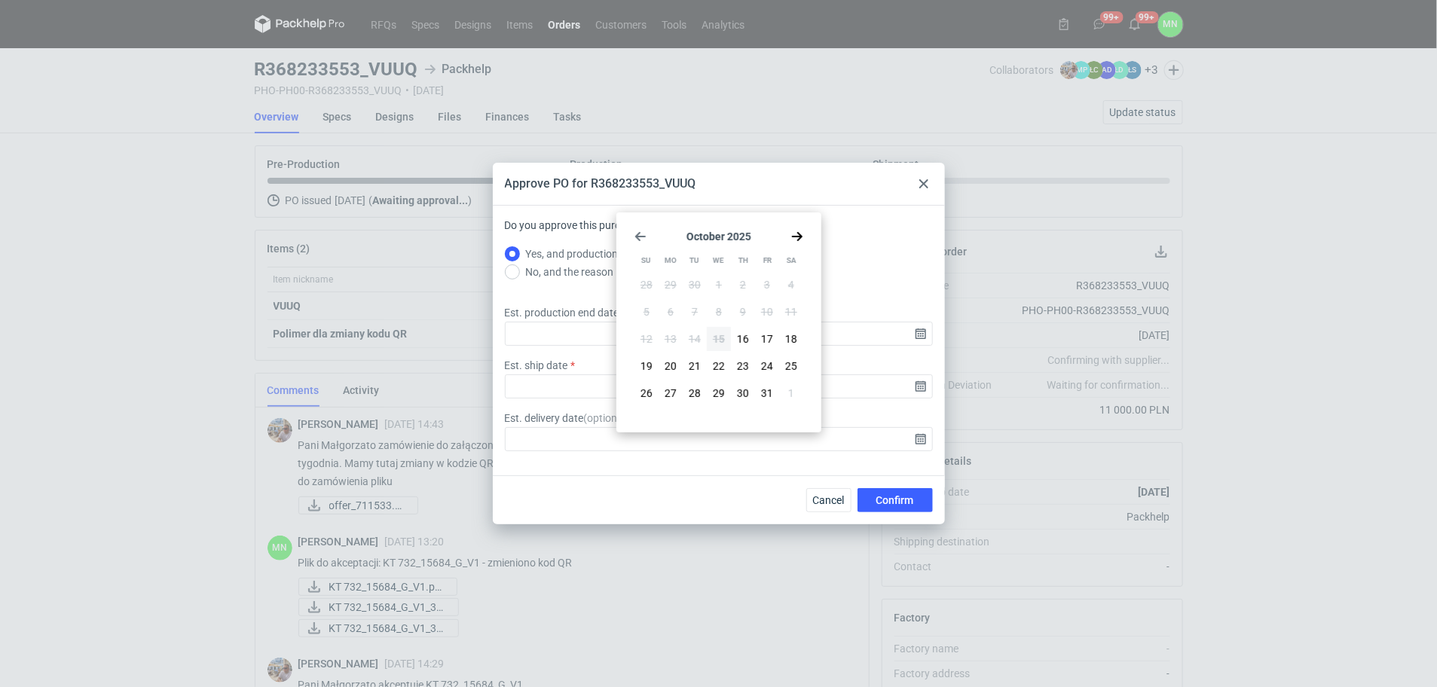
click at [920, 183] on icon at bounding box center [923, 183] width 9 height 9
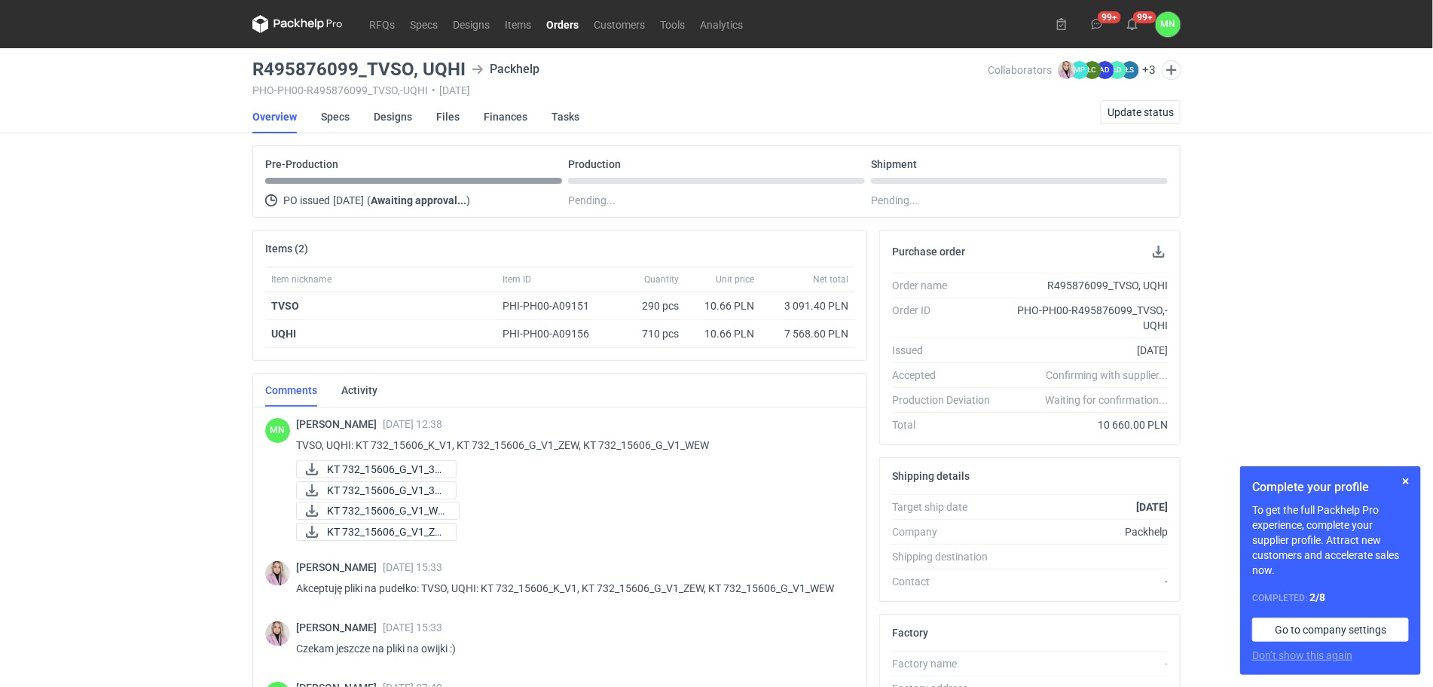
click at [574, 23] on link "Orders" at bounding box center [562, 24] width 47 height 18
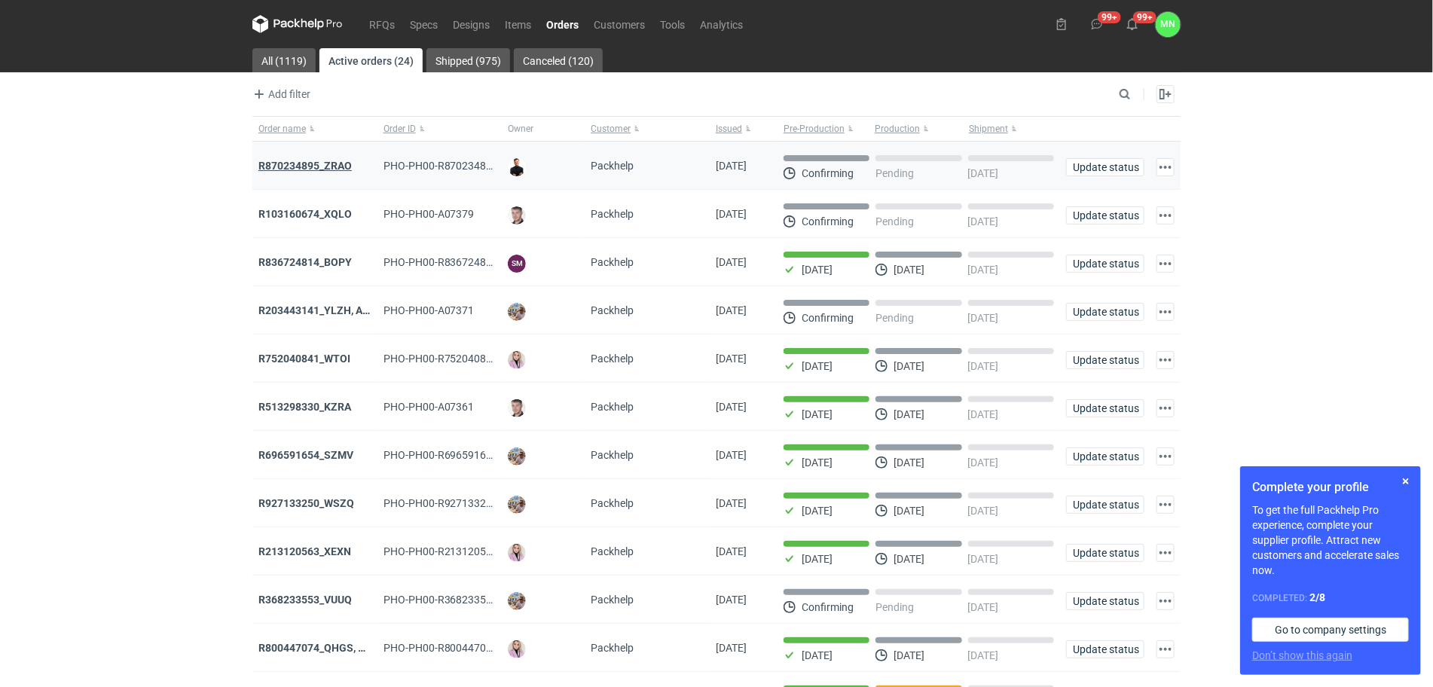
click at [317, 160] on strong "R870234895_ZRAO" at bounding box center [304, 166] width 93 height 12
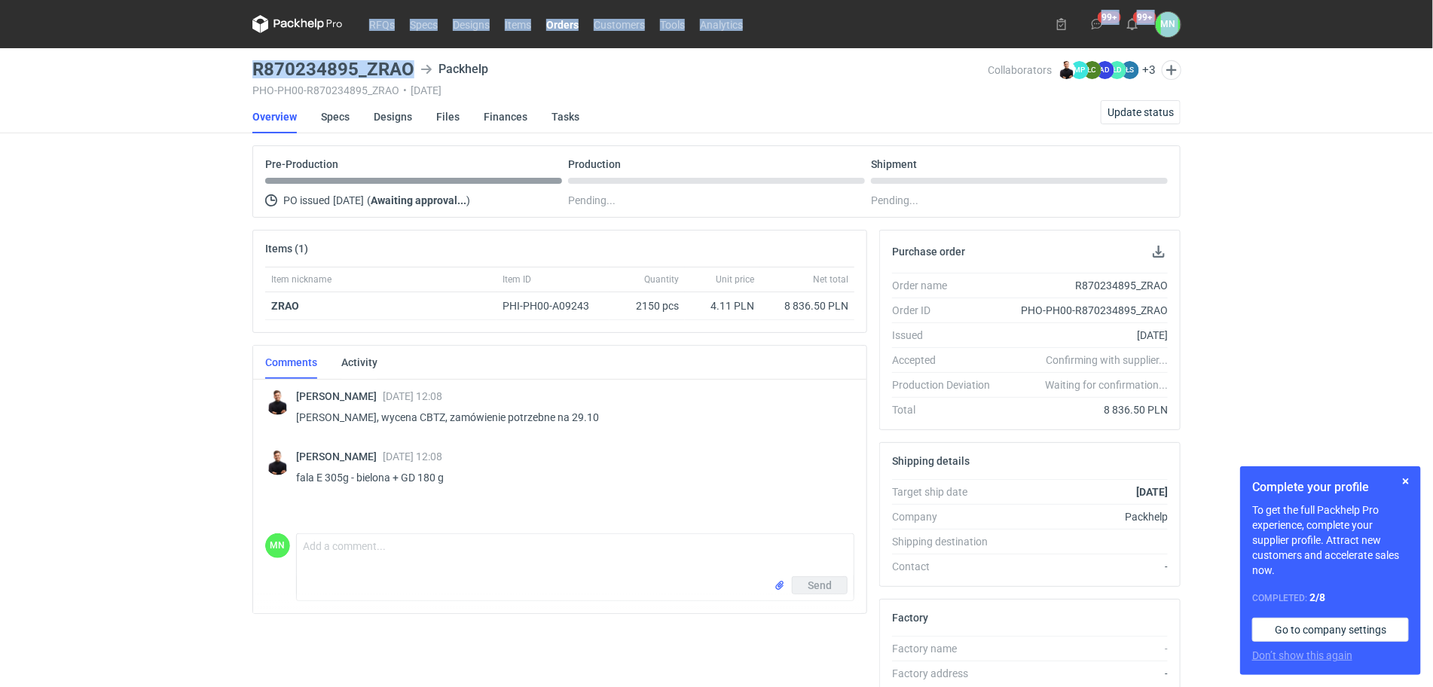
drag, startPoint x: 409, startPoint y: 66, endPoint x: 211, endPoint y: 81, distance: 198.7
click at [211, 81] on div "RFQs Specs Designs Items Orders Customers Tools Analytics 99+ 99+ MN Małgorzata…" at bounding box center [716, 343] width 1433 height 687
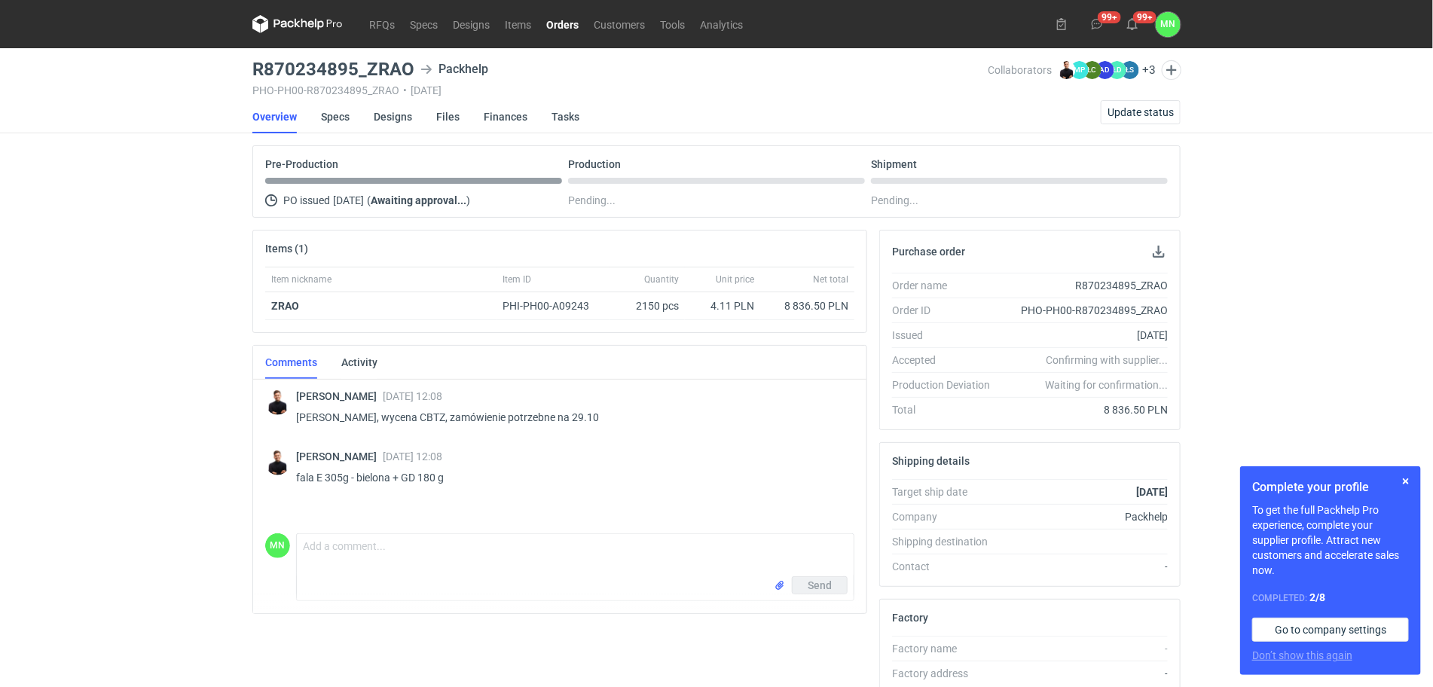
drag, startPoint x: 211, startPoint y: 81, endPoint x: 145, endPoint y: 136, distance: 85.1
click at [145, 136] on div "RFQs Specs Designs Items Orders Customers Tools Analytics 99+ 99+ MN Małgorzata…" at bounding box center [716, 343] width 1433 height 687
drag, startPoint x: 408, startPoint y: 66, endPoint x: 258, endPoint y: 66, distance: 150.7
click at [258, 66] on h3 "R870234895_ZRAO" at bounding box center [333, 69] width 162 height 18
copy h3 "R870234895_ZRAO"
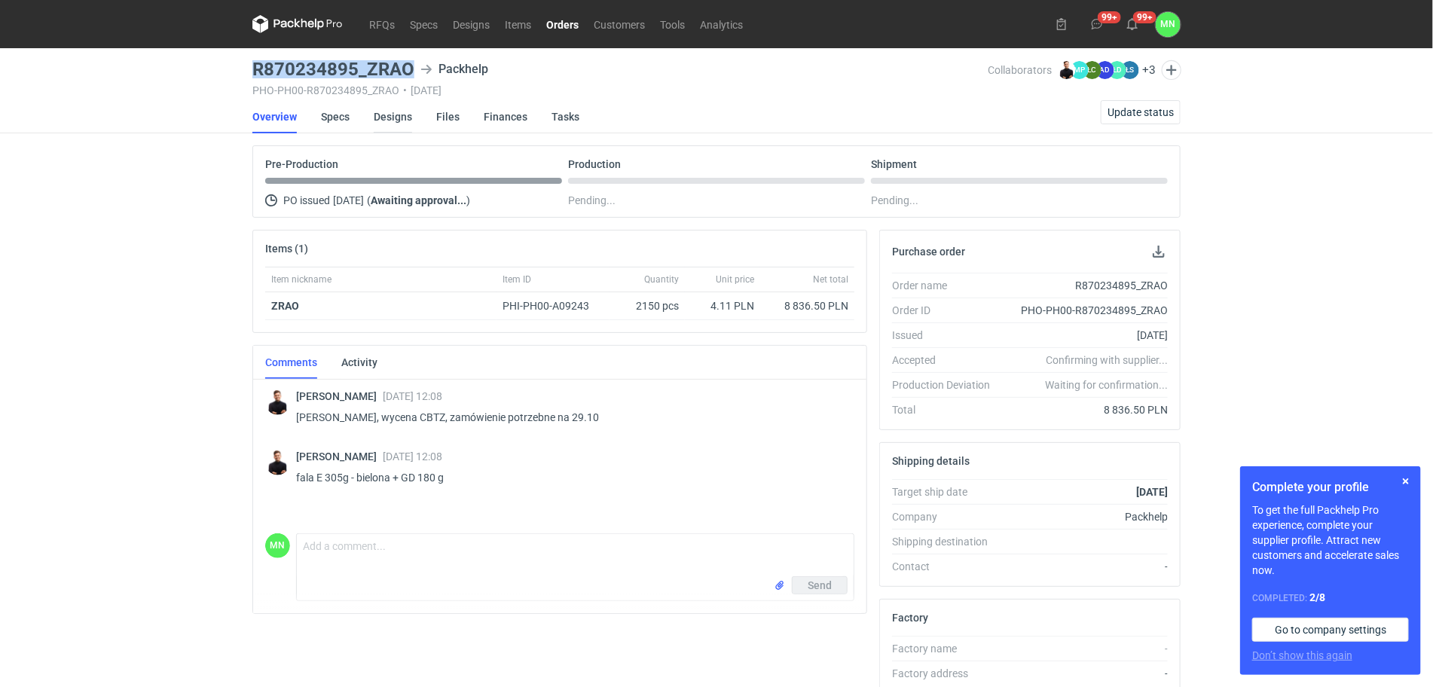
click at [399, 113] on link "Designs" at bounding box center [393, 116] width 38 height 33
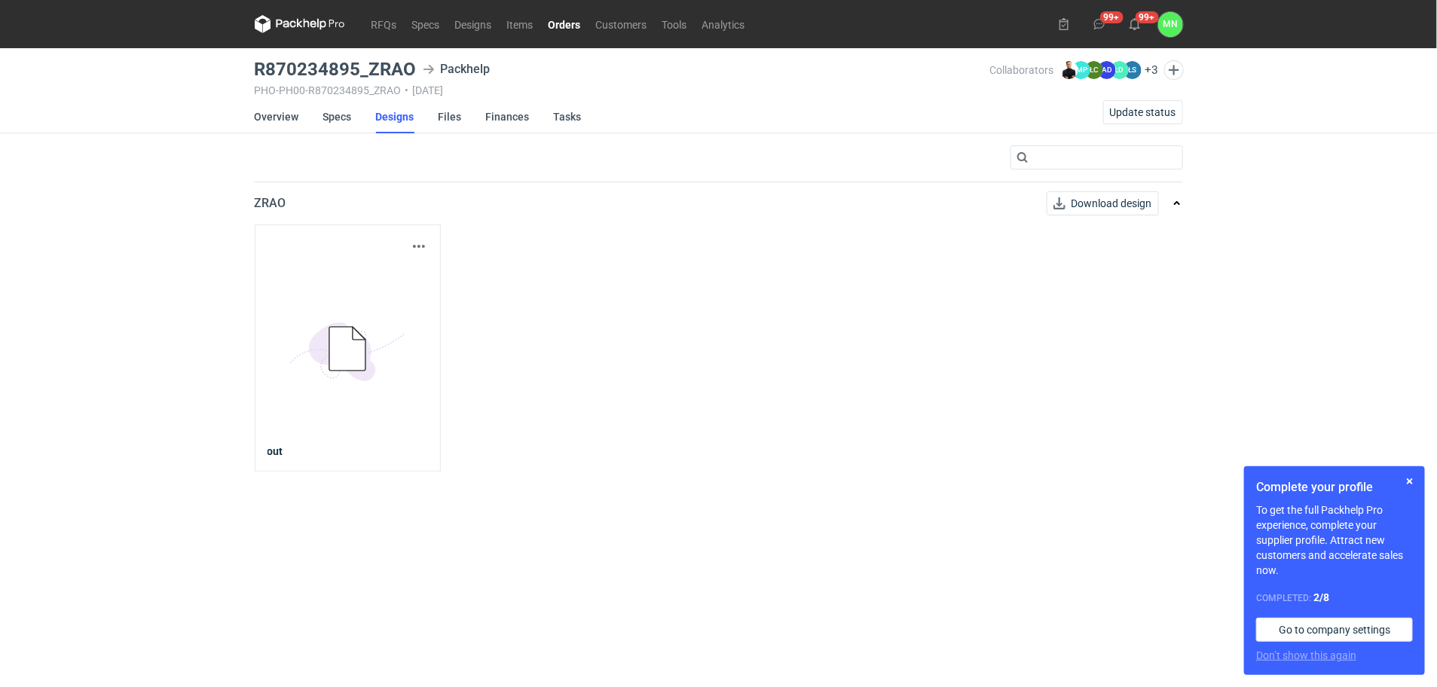
click at [407, 249] on div "Download design part" at bounding box center [347, 246] width 160 height 18
click at [415, 245] on button "button" at bounding box center [419, 246] width 18 height 18
click at [354, 290] on link "Download design part" at bounding box center [352, 279] width 139 height 24
click at [570, 23] on link "Orders" at bounding box center [564, 24] width 47 height 18
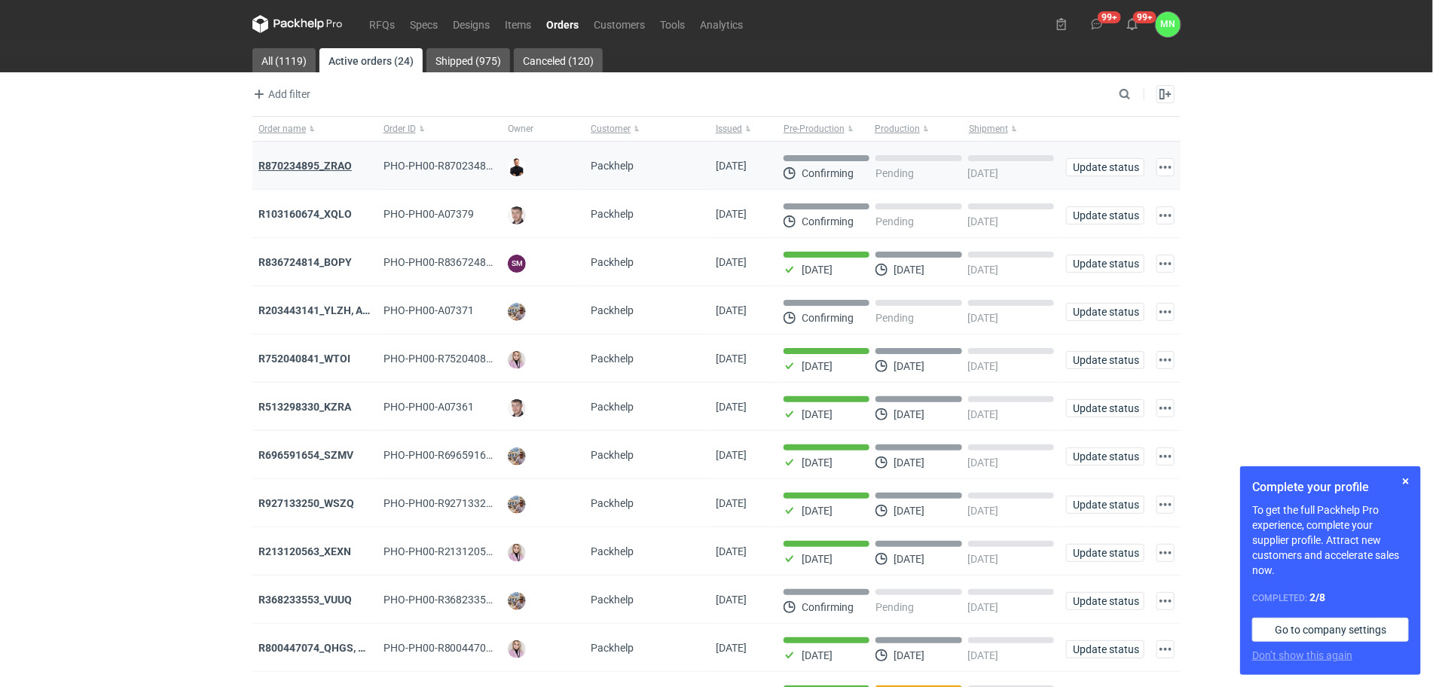
click at [343, 172] on strong "R870234895_ZRAO" at bounding box center [304, 166] width 93 height 12
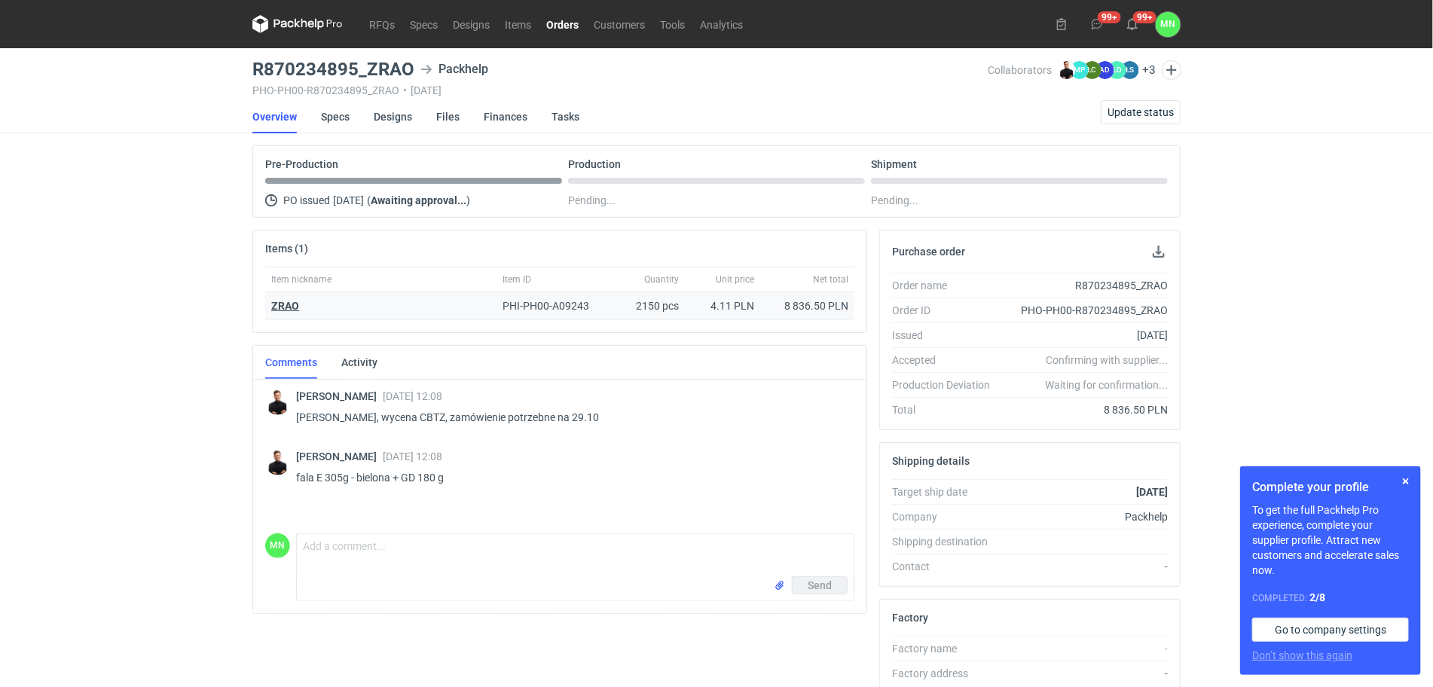
click at [285, 310] on strong "ZRAO" at bounding box center [285, 306] width 28 height 12
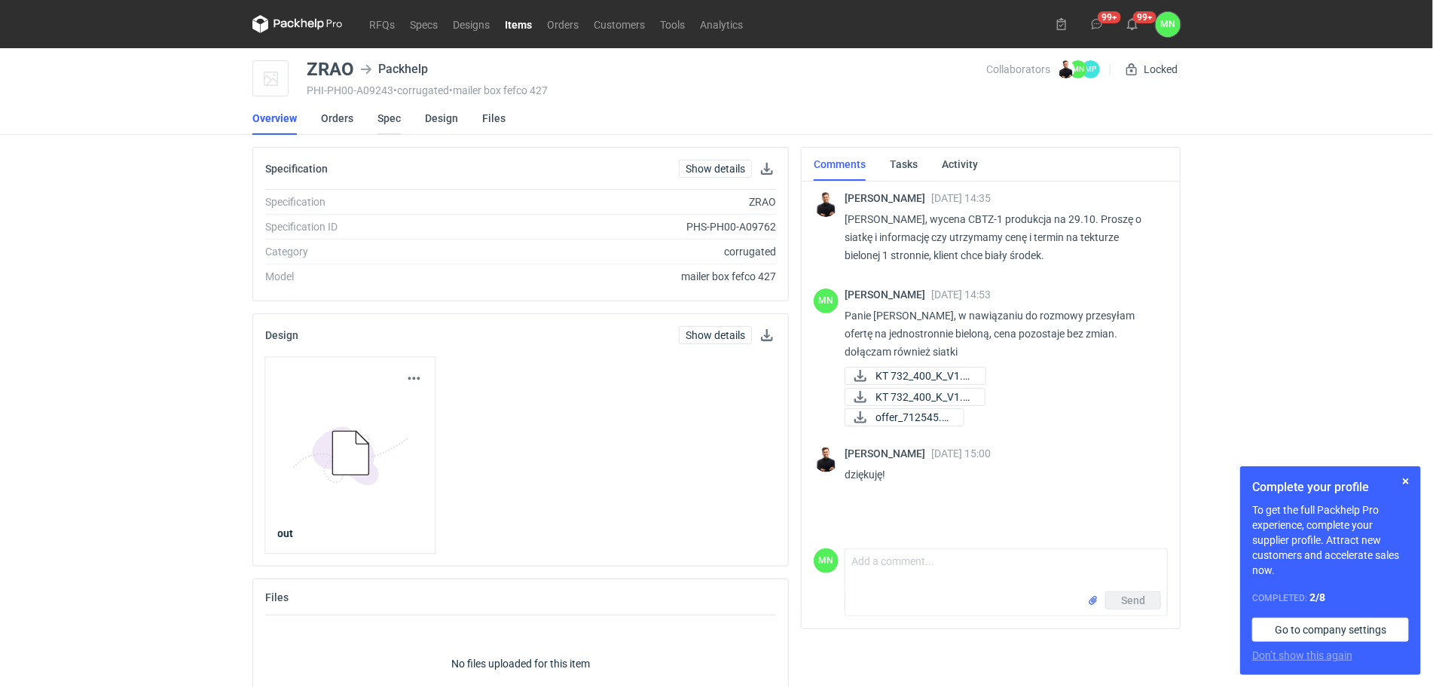
click at [384, 123] on link "Spec" at bounding box center [388, 118] width 23 height 33
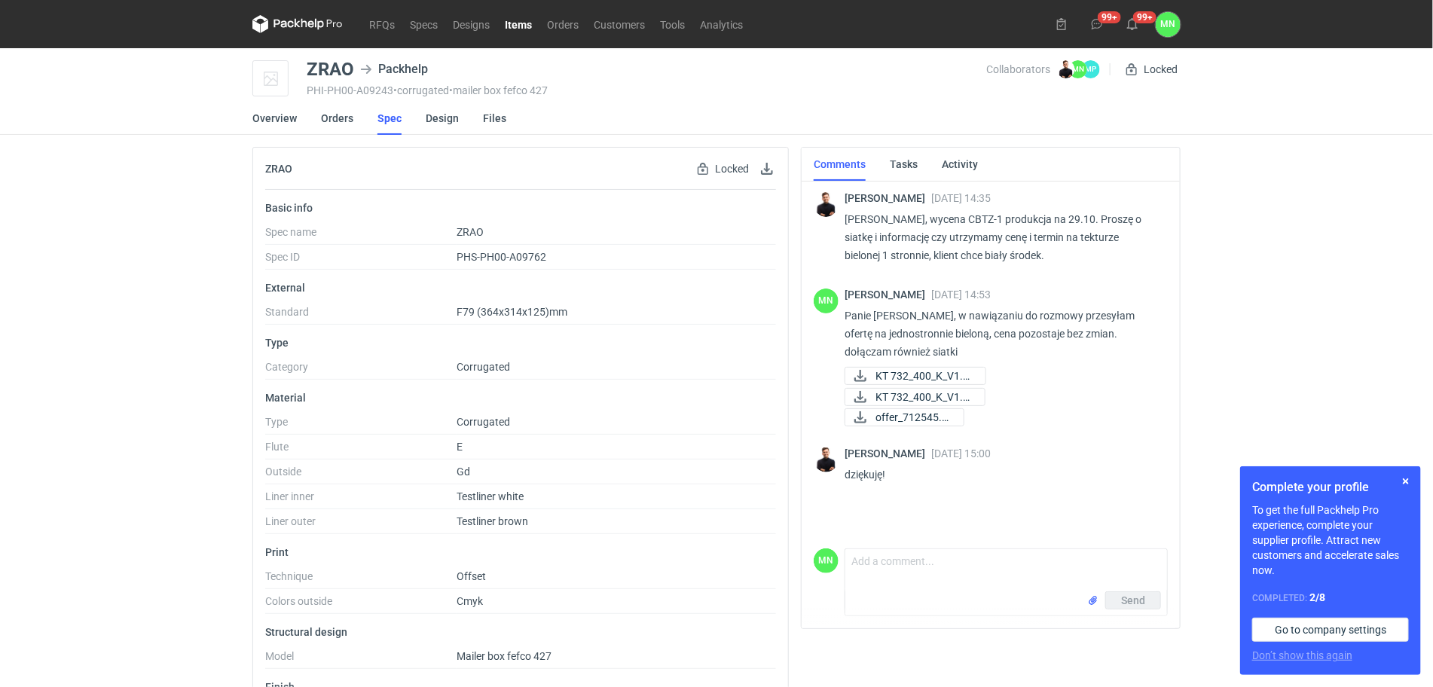
drag, startPoint x: 509, startPoint y: 21, endPoint x: 517, endPoint y: 35, distance: 15.5
click at [509, 21] on link "Items" at bounding box center [518, 24] width 42 height 18
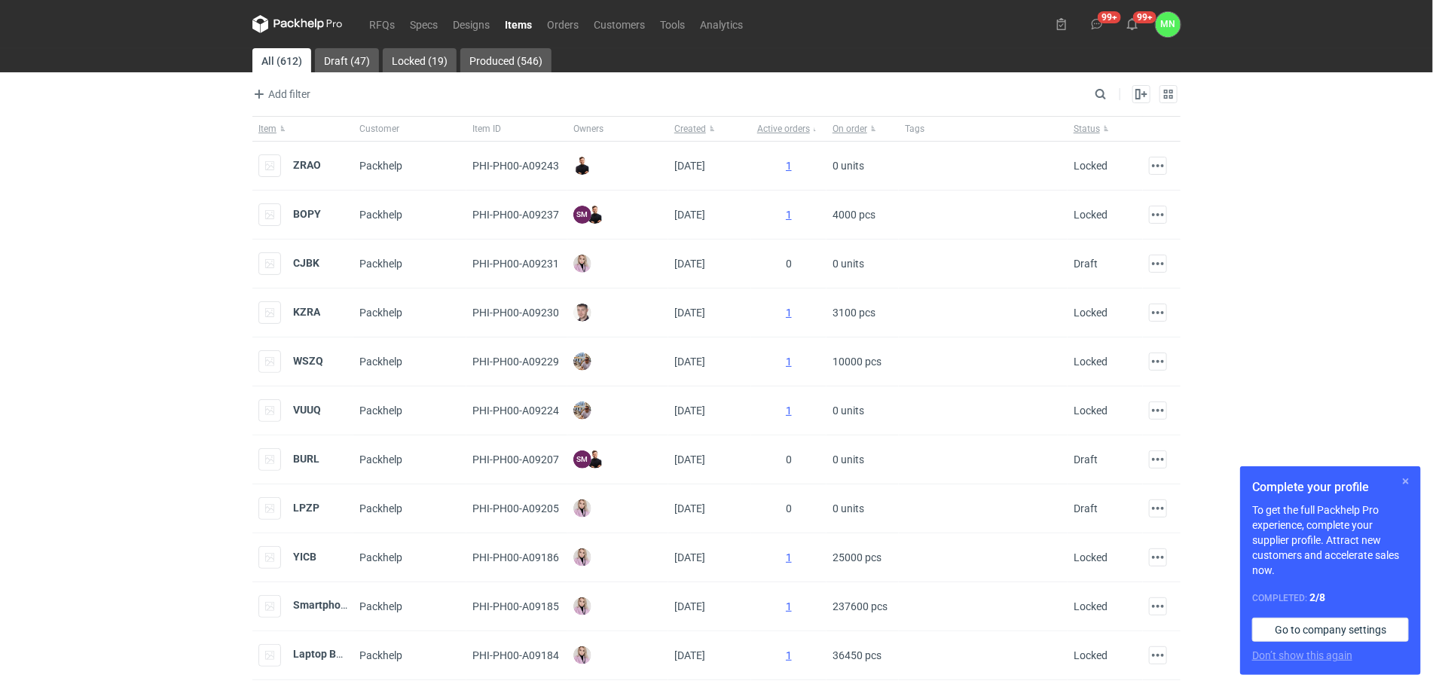
click at [1407, 477] on button "button" at bounding box center [1406, 481] width 18 height 18
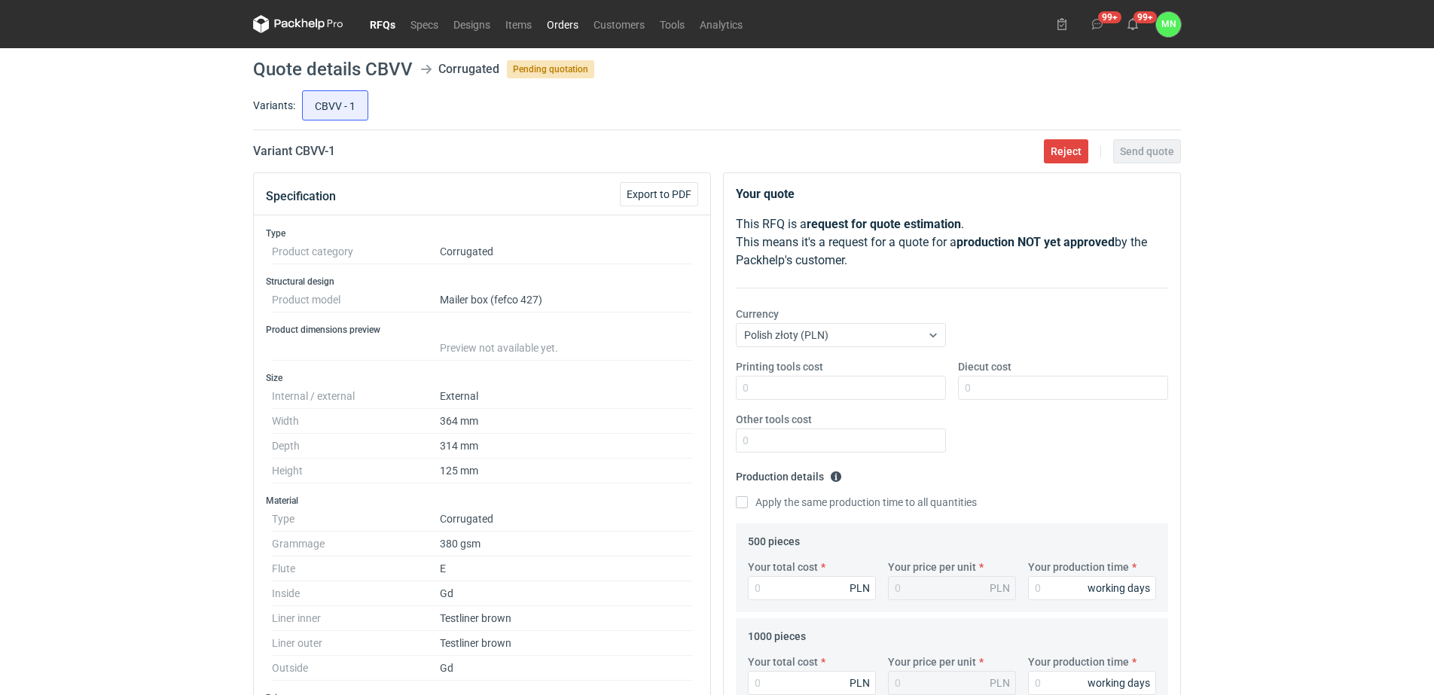
click at [572, 20] on link "Orders" at bounding box center [562, 24] width 47 height 18
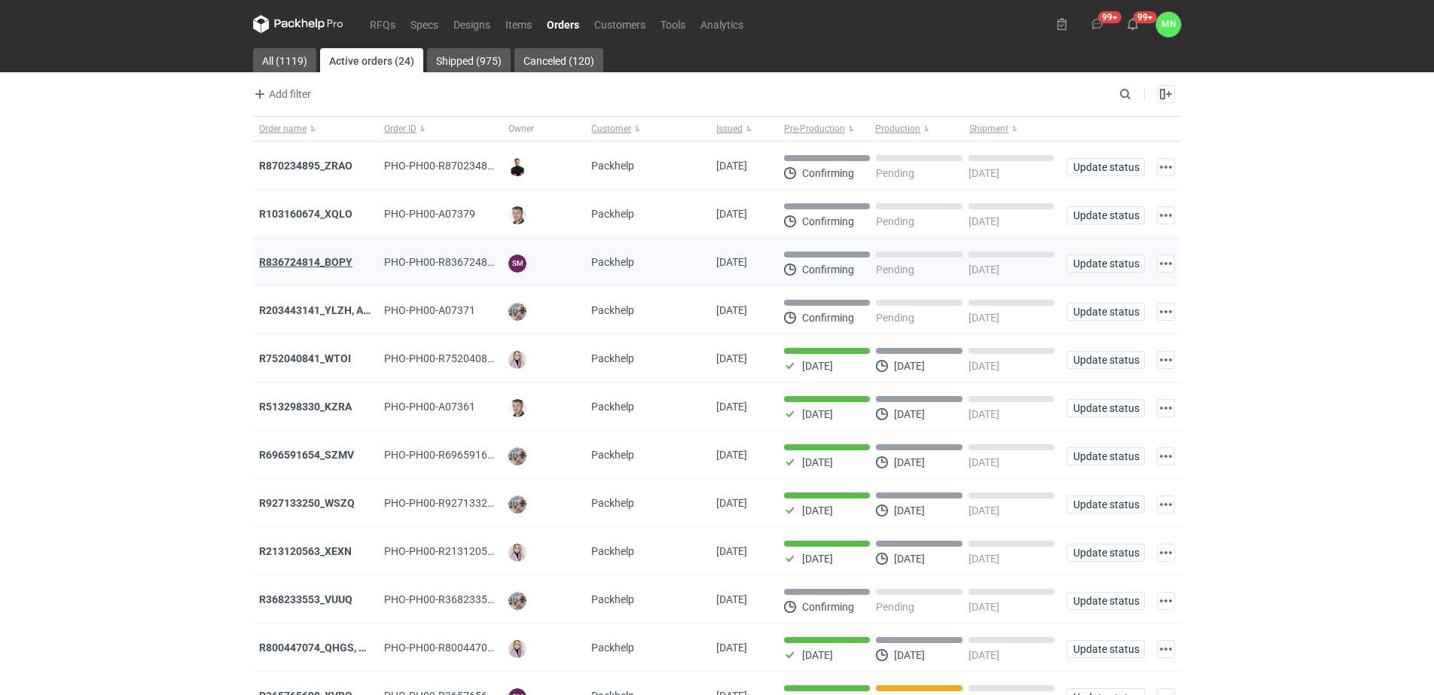
click at [321, 265] on strong "R836724814_BOPY" at bounding box center [305, 262] width 93 height 12
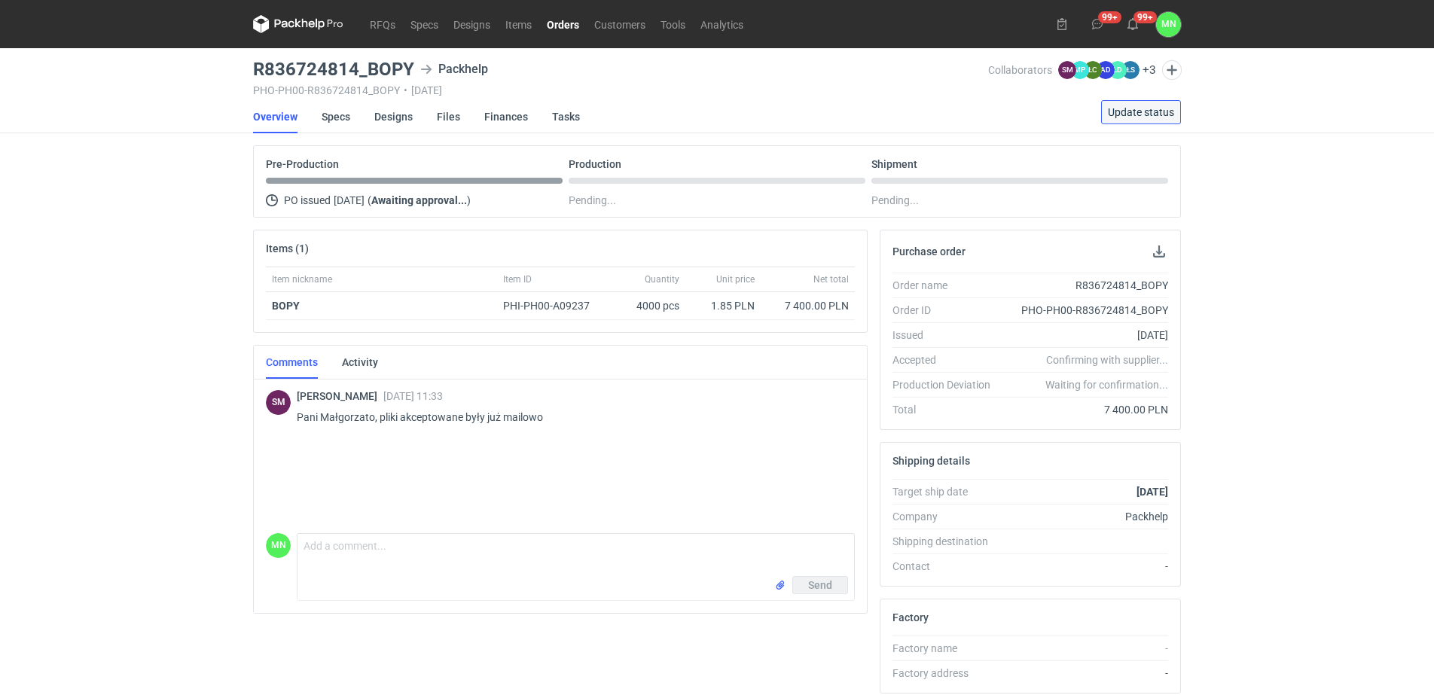
click at [1129, 118] on span "Update status" at bounding box center [1141, 112] width 66 height 11
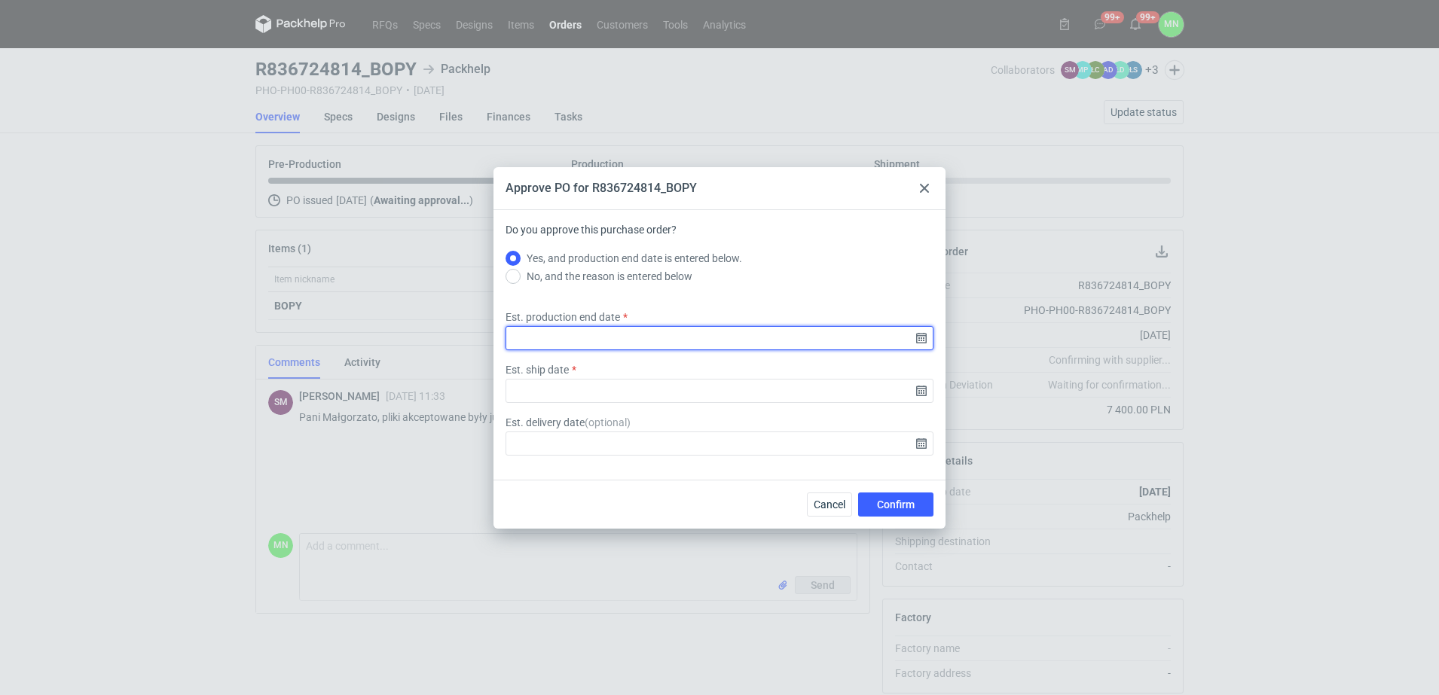
click at [922, 338] on input "Est. production end date" at bounding box center [719, 338] width 428 height 24
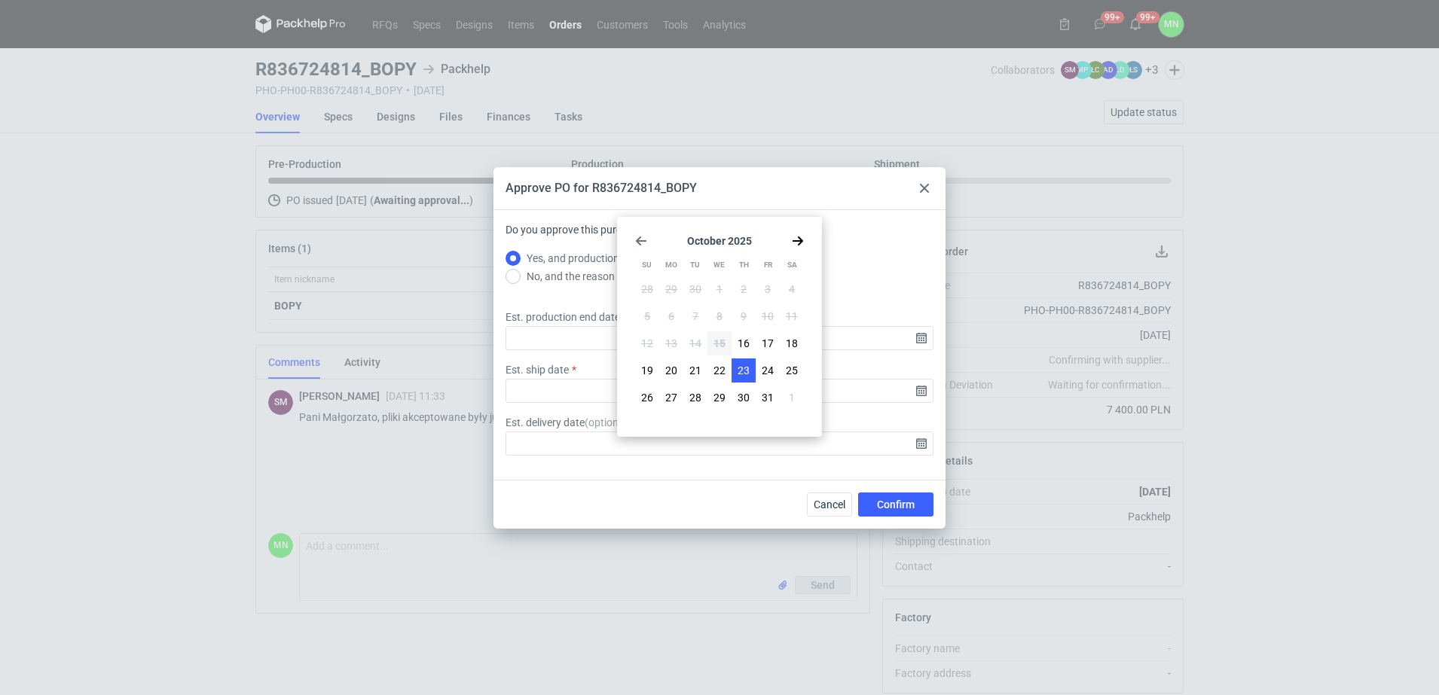
click at [739, 360] on button "23" at bounding box center [743, 371] width 24 height 24
type input "2025-10-23"
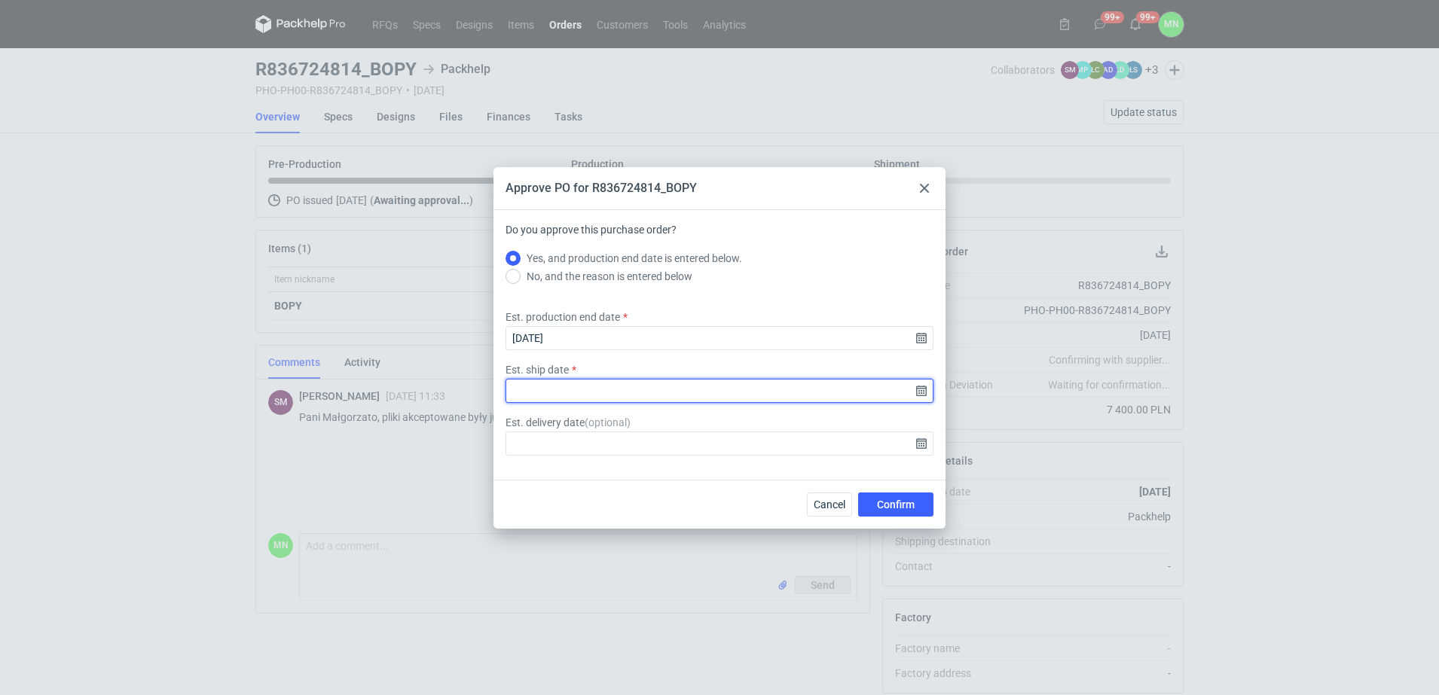
click at [922, 396] on input "Est. ship date" at bounding box center [719, 391] width 428 height 24
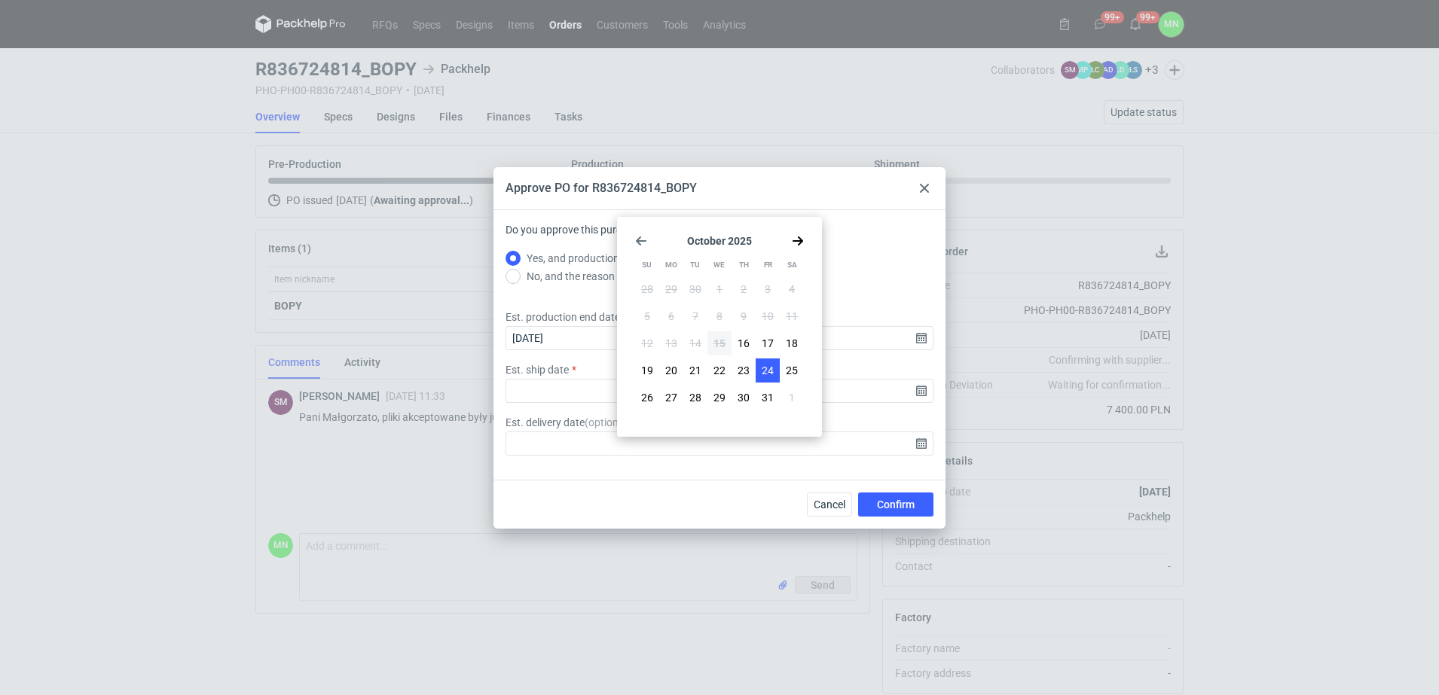
click at [766, 368] on span "24" at bounding box center [768, 370] width 12 height 15
type input "2025-10-24"
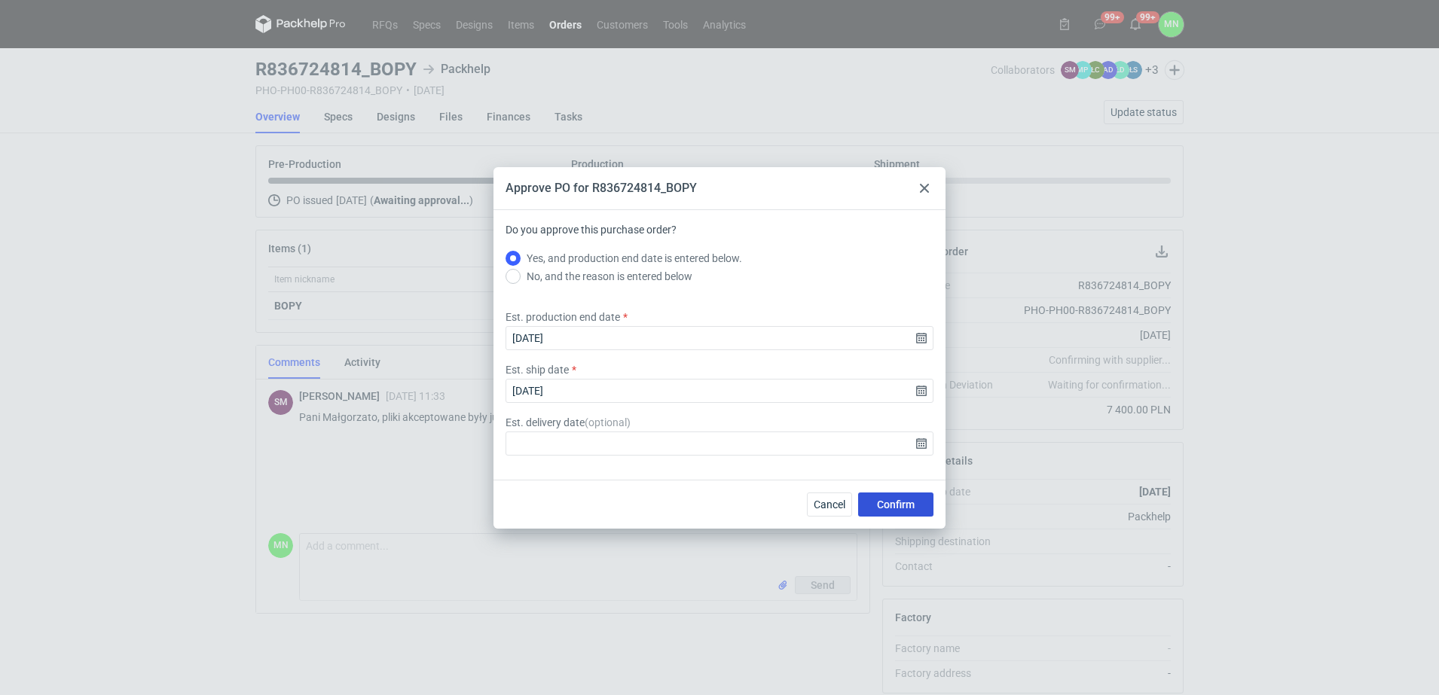
click at [875, 500] on button "Confirm" at bounding box center [895, 505] width 75 height 24
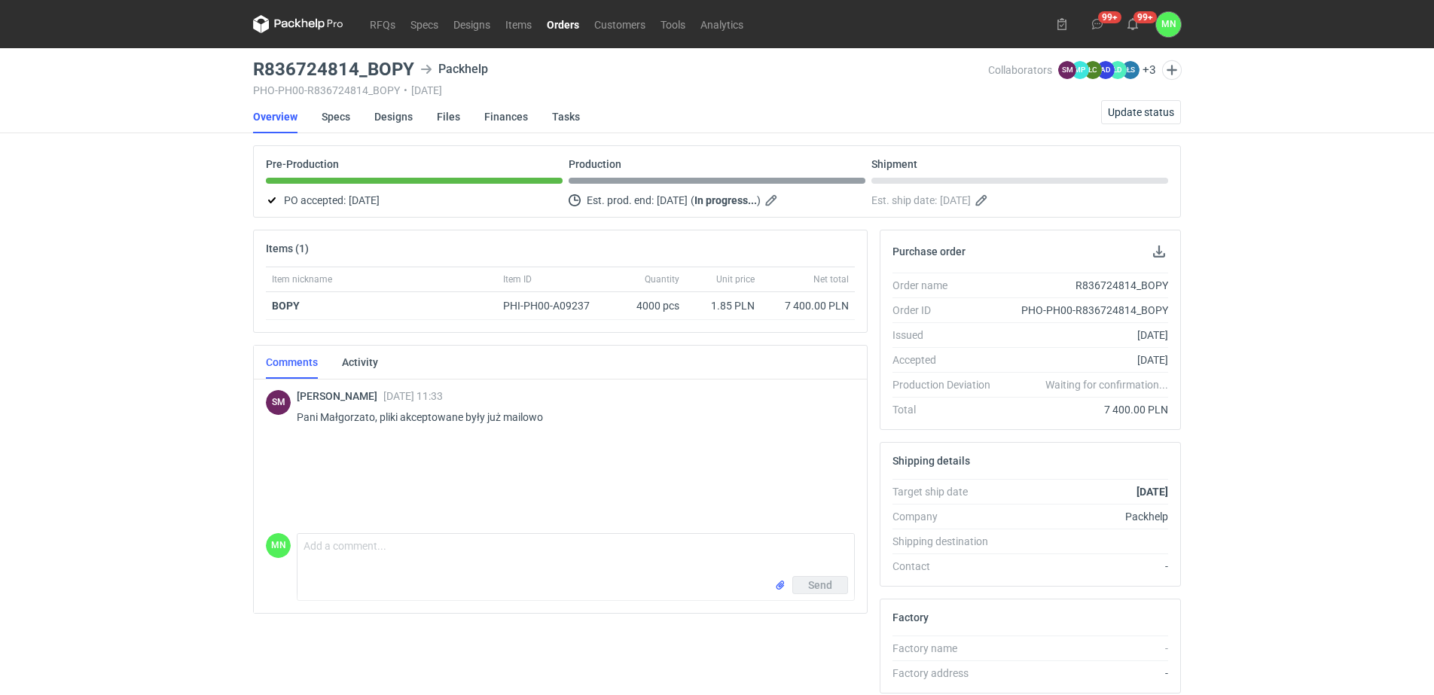
click at [552, 23] on link "Orders" at bounding box center [562, 24] width 47 height 18
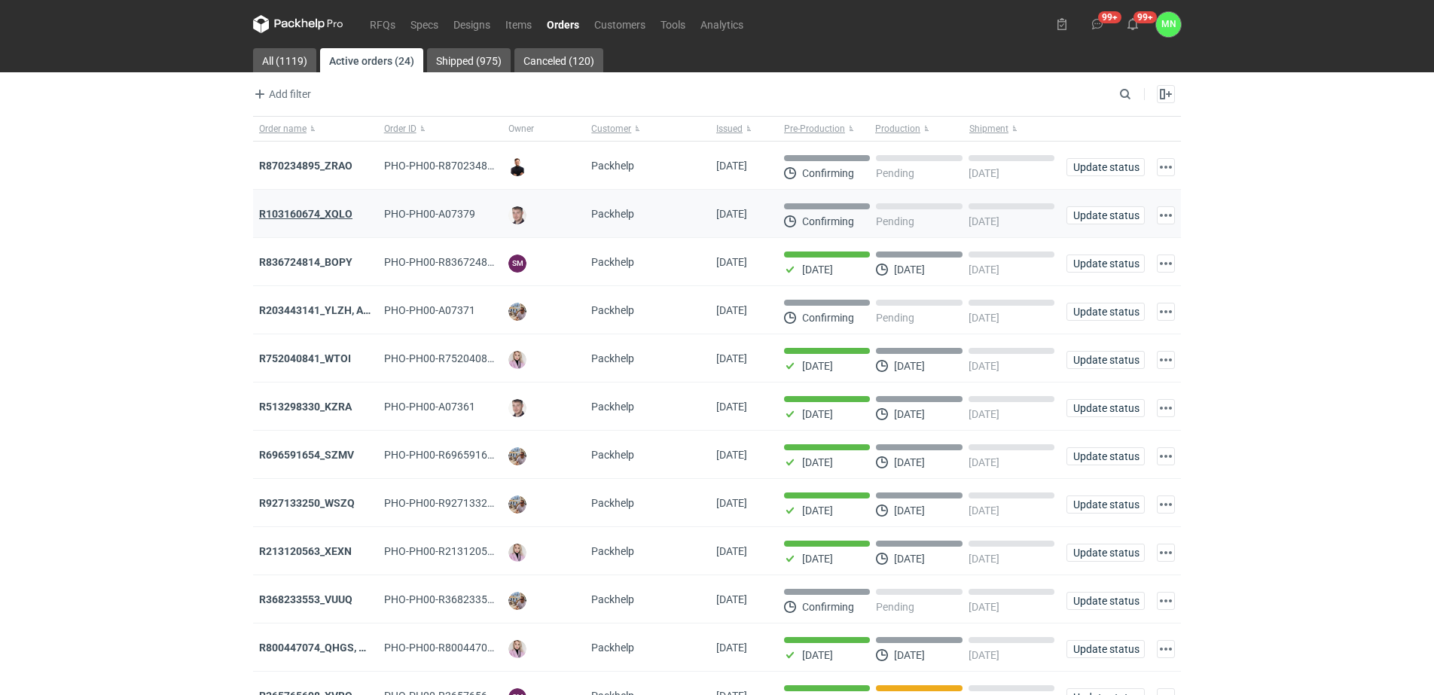
click at [328, 212] on strong "R103160674_XQLO" at bounding box center [305, 214] width 93 height 12
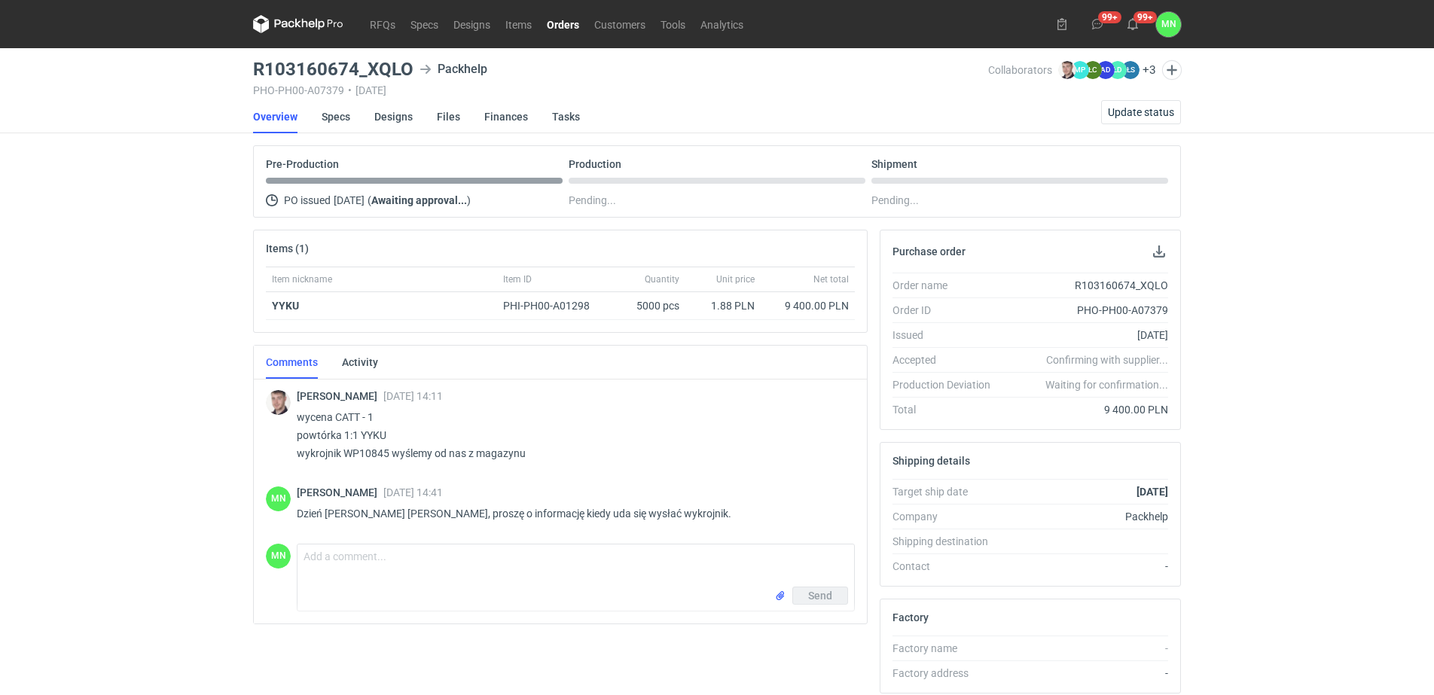
click at [560, 30] on link "Orders" at bounding box center [562, 24] width 47 height 18
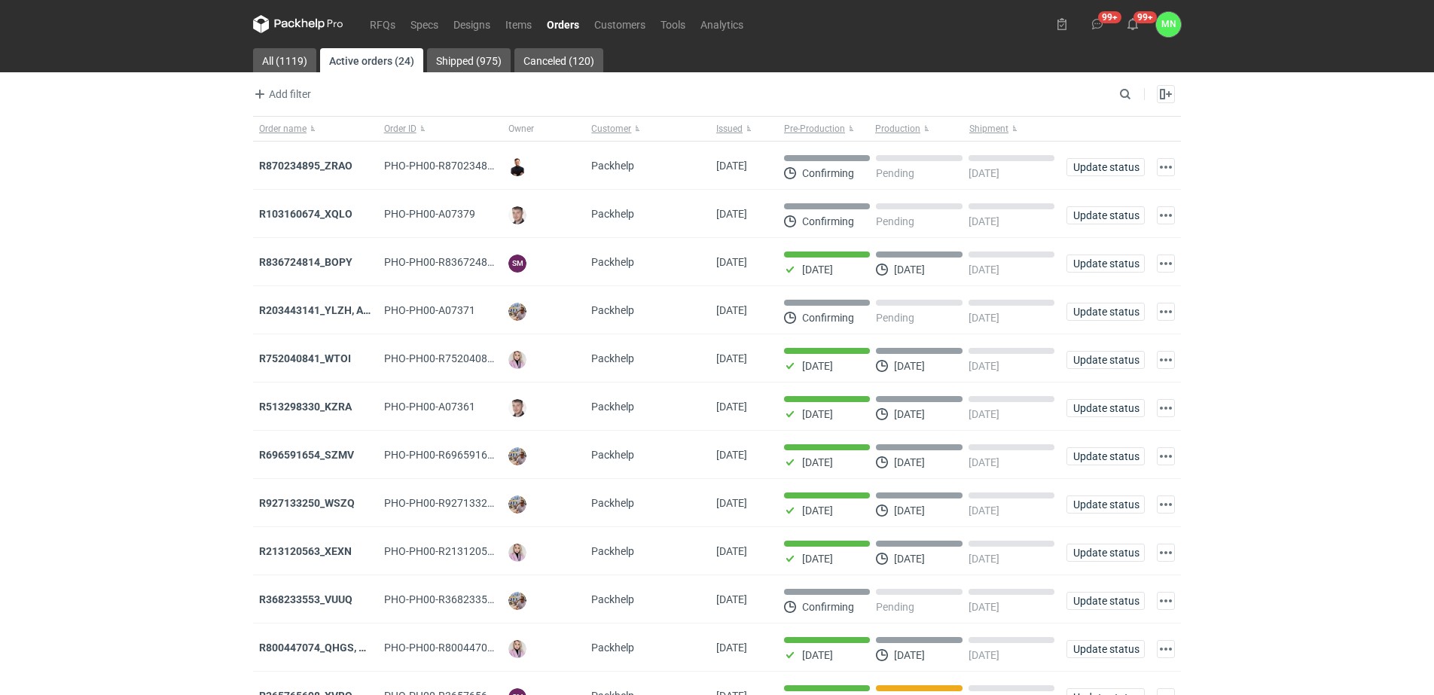
click at [310, 165] on strong "R870234895_ZRAO" at bounding box center [305, 166] width 93 height 12
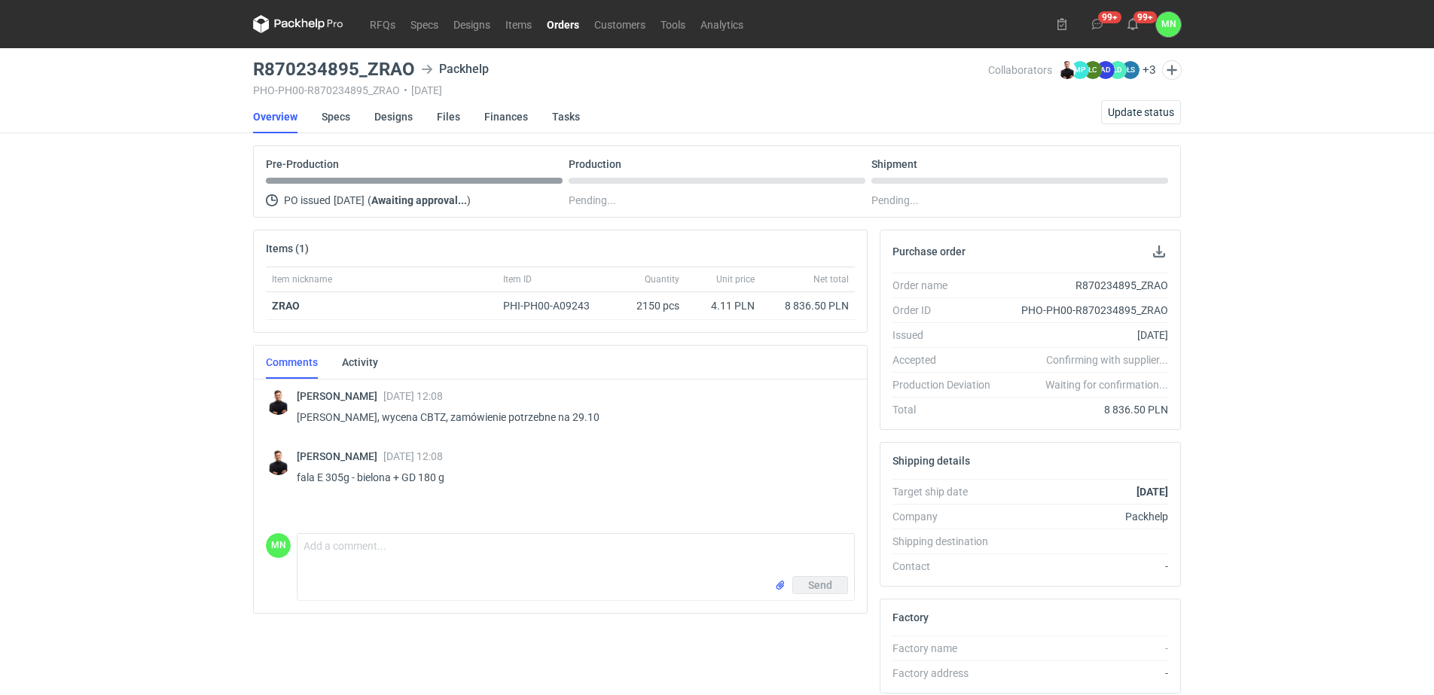
click at [435, 414] on p "[PERSON_NAME], wycena CBTZ, zamówienie potrzebne na 29.10" at bounding box center [570, 417] width 546 height 18
copy p "CBTZ"
click at [389, 120] on link "Designs" at bounding box center [393, 116] width 38 height 33
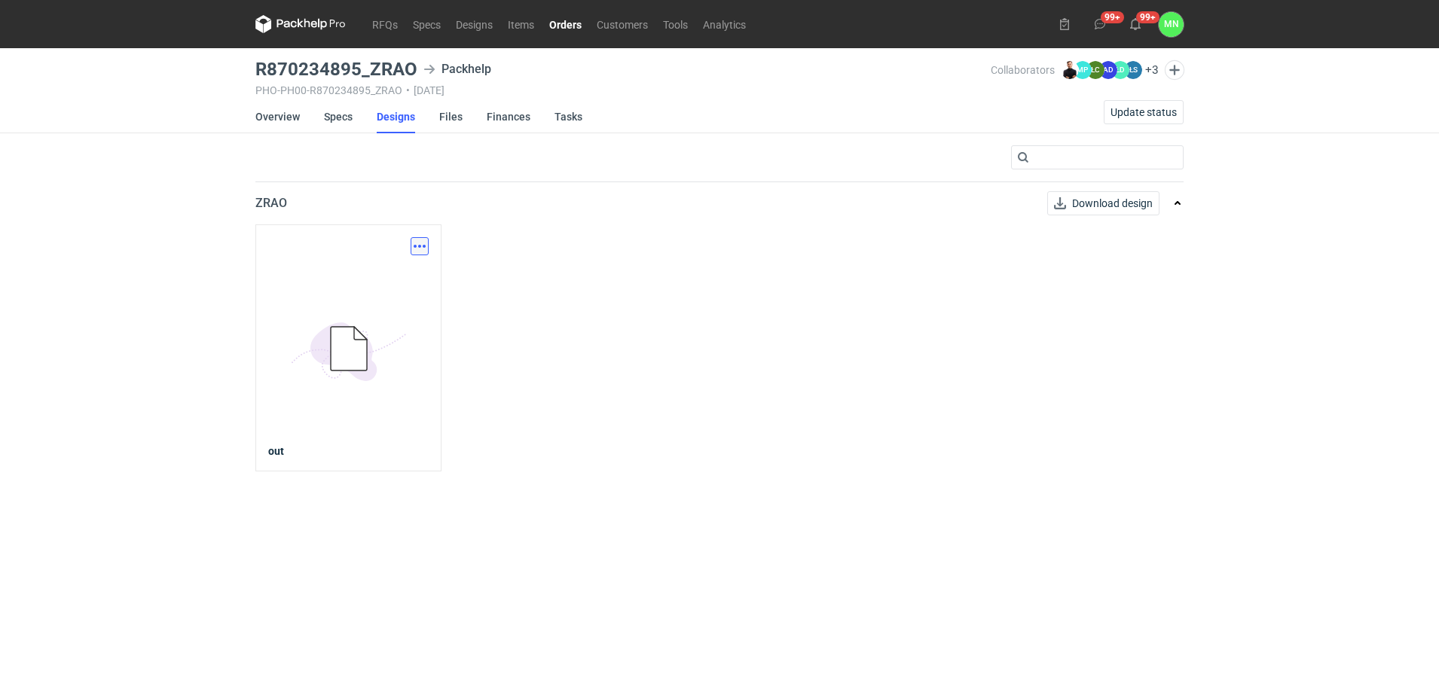
click at [416, 245] on button "button" at bounding box center [420, 246] width 18 height 18
click at [382, 273] on link "Download design part" at bounding box center [353, 279] width 139 height 24
click at [512, 27] on link "Items" at bounding box center [520, 24] width 41 height 18
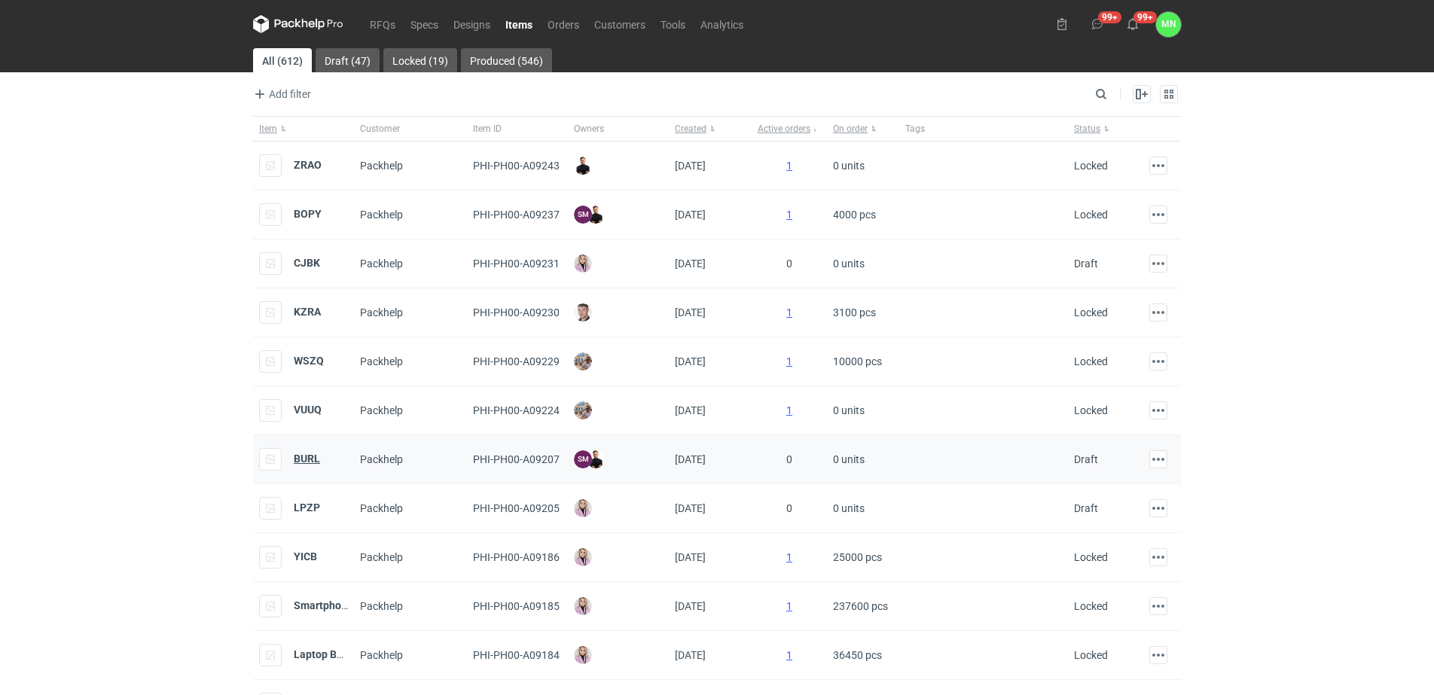
click at [310, 459] on strong "BURL" at bounding box center [307, 459] width 26 height 12
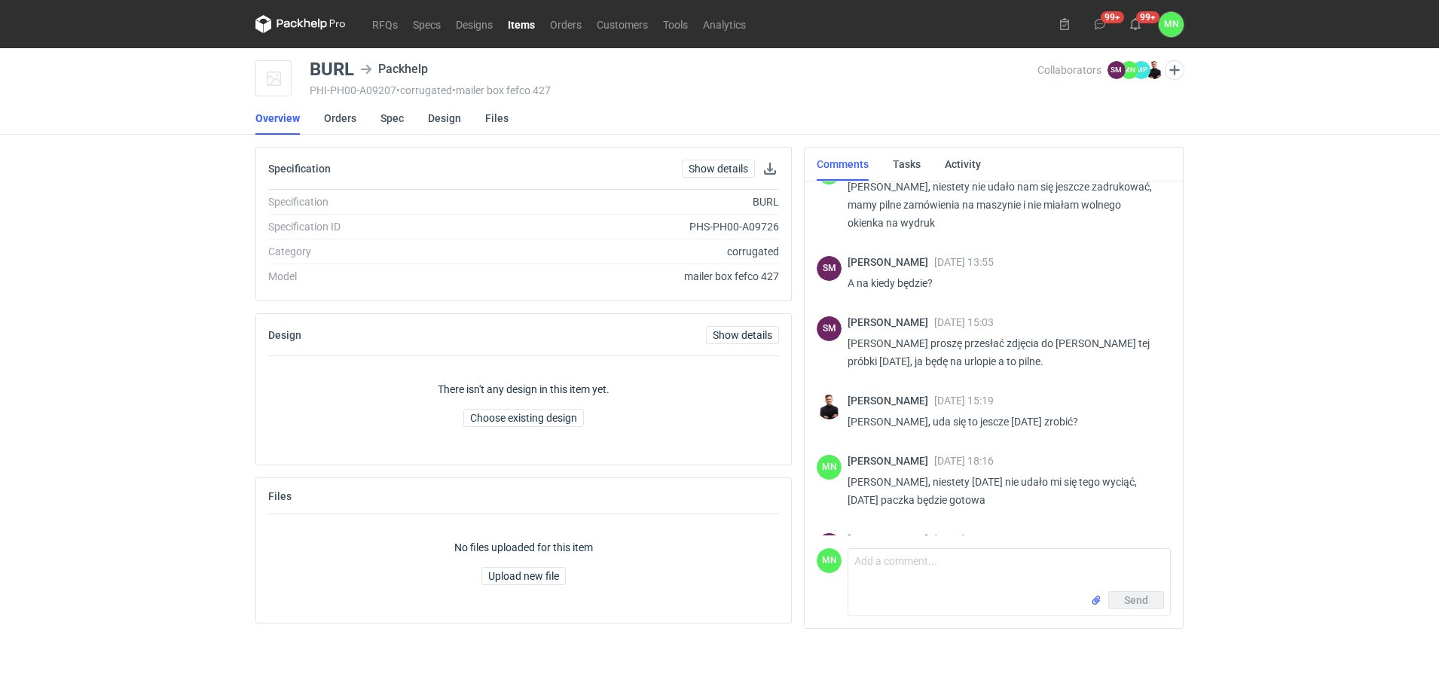
scroll to position [538, 0]
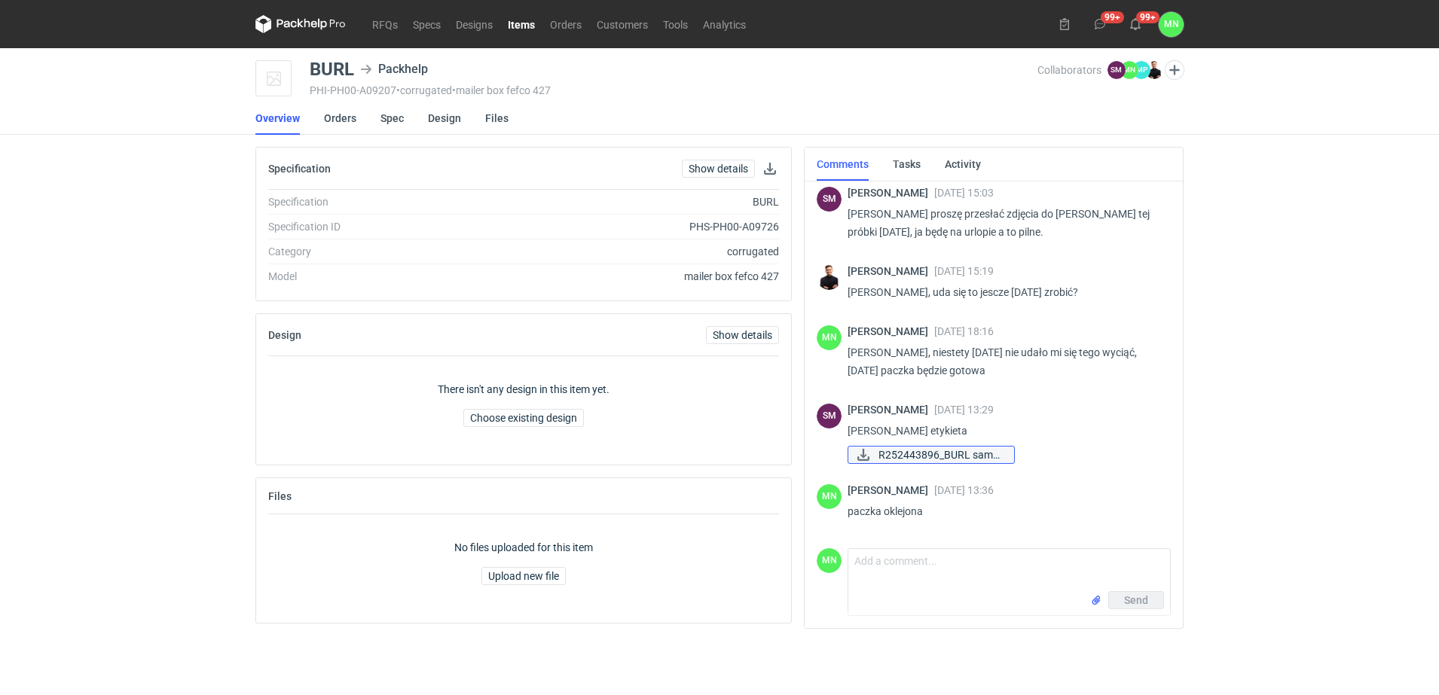
click at [952, 454] on span "R252443896_BURL samp..." at bounding box center [940, 455] width 124 height 17
click at [1410, 229] on div "RFQs Specs Designs Items Orders Customers Tools Analytics 99+ 99+ MN [PERSON_NA…" at bounding box center [719, 347] width 1439 height 695
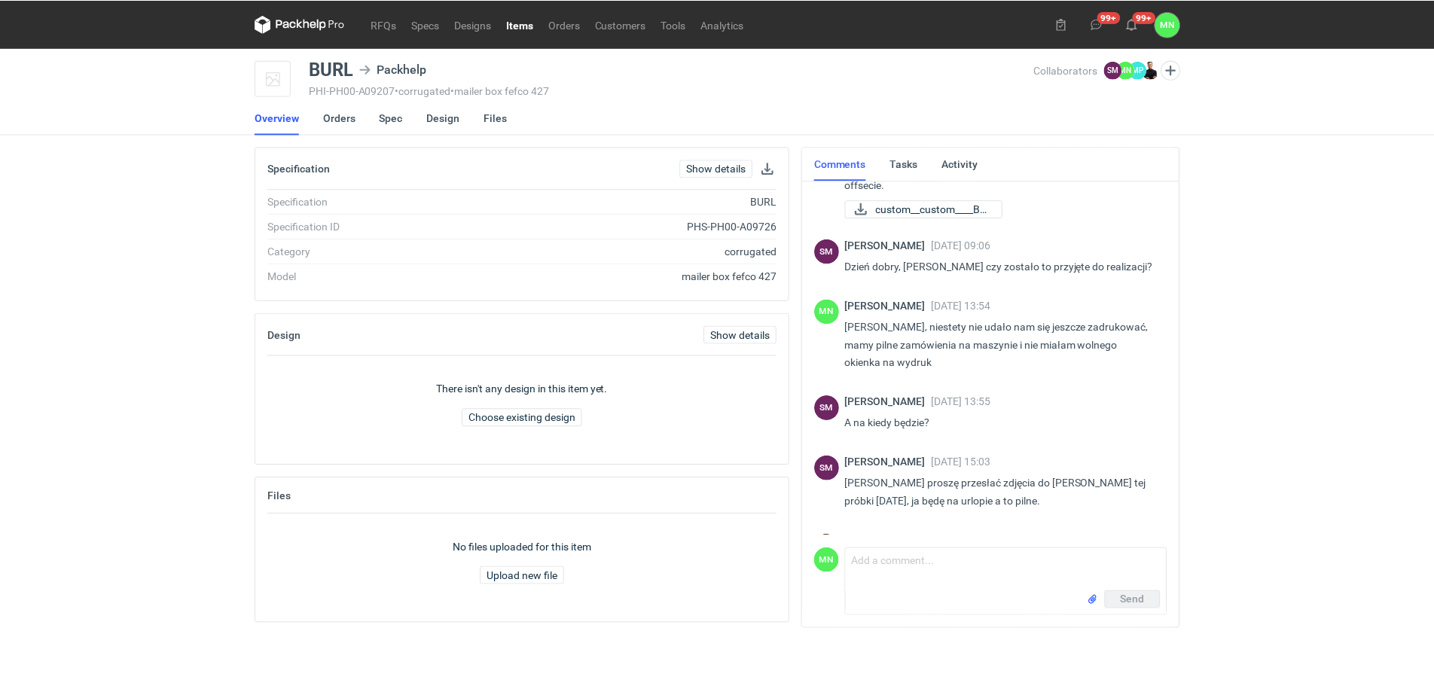
scroll to position [161, 0]
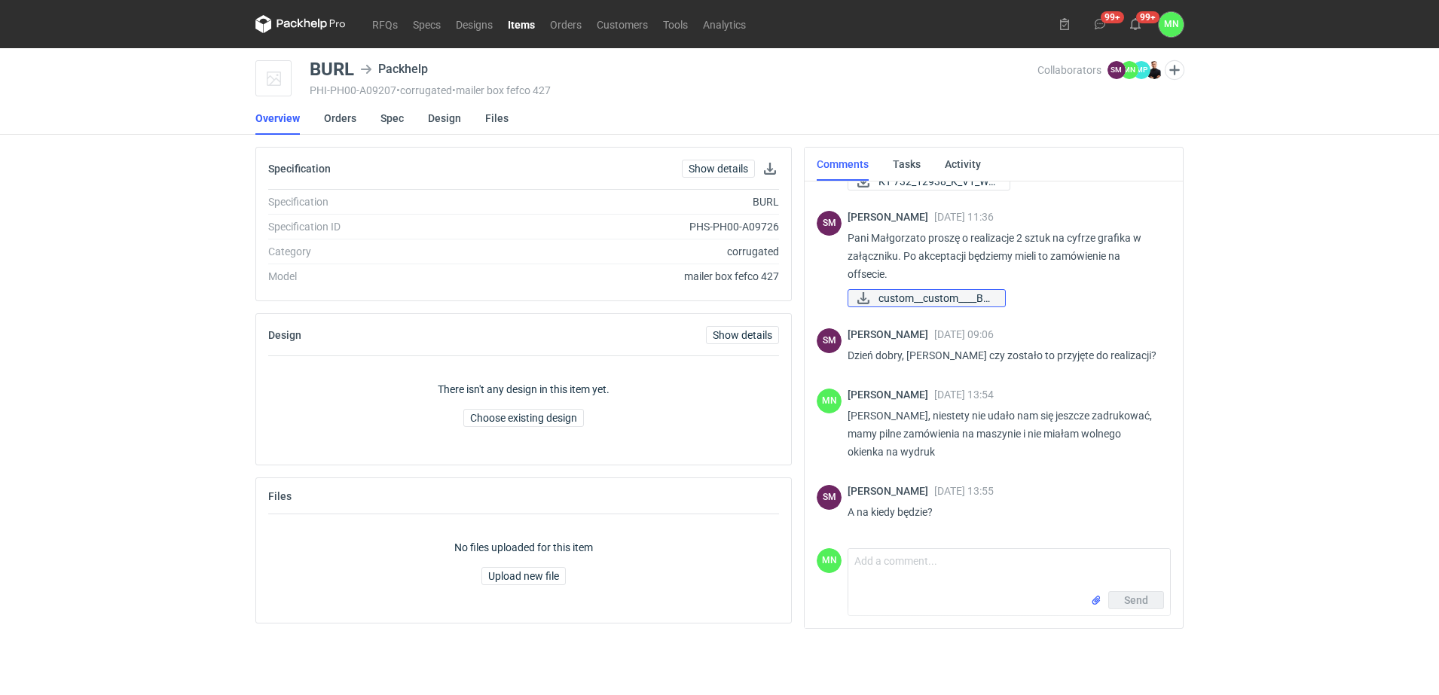
click at [976, 295] on span "custom__custom____BU..." at bounding box center [935, 298] width 115 height 17
click at [518, 25] on link "Items" at bounding box center [521, 24] width 42 height 18
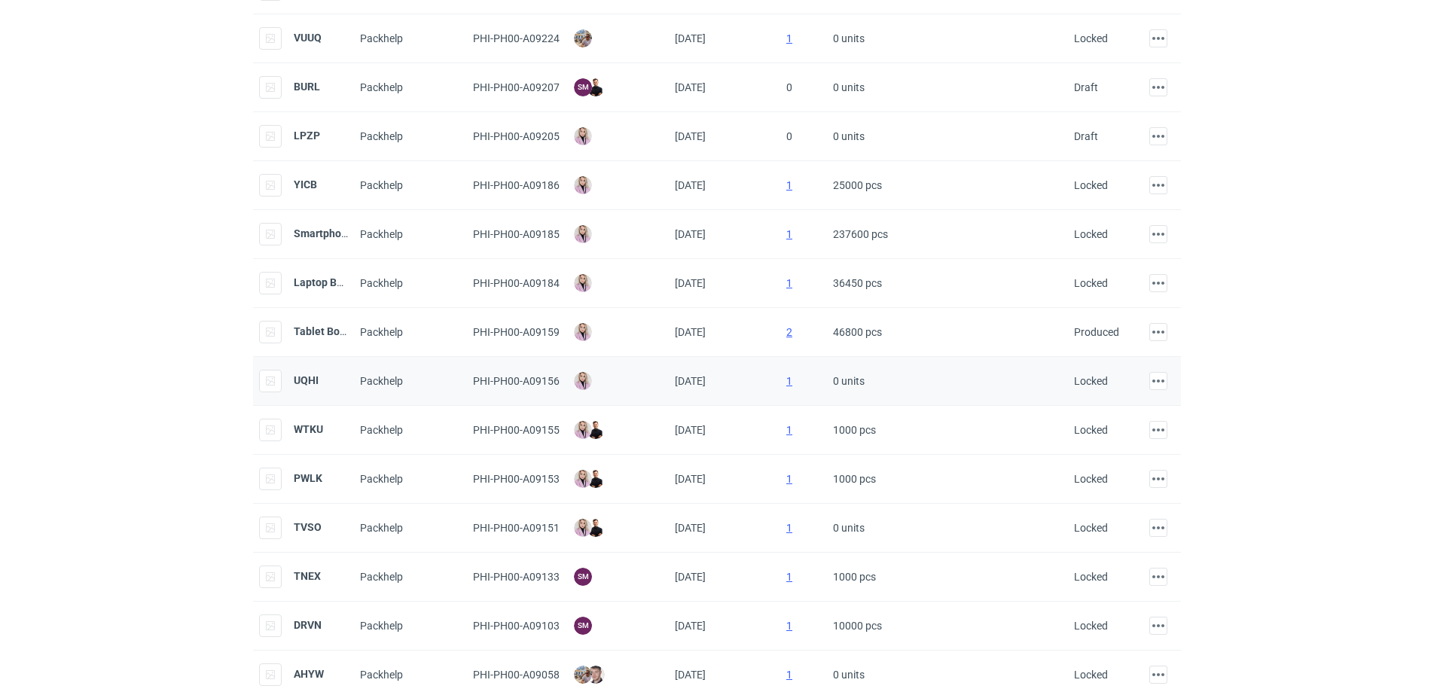
scroll to position [377, 0]
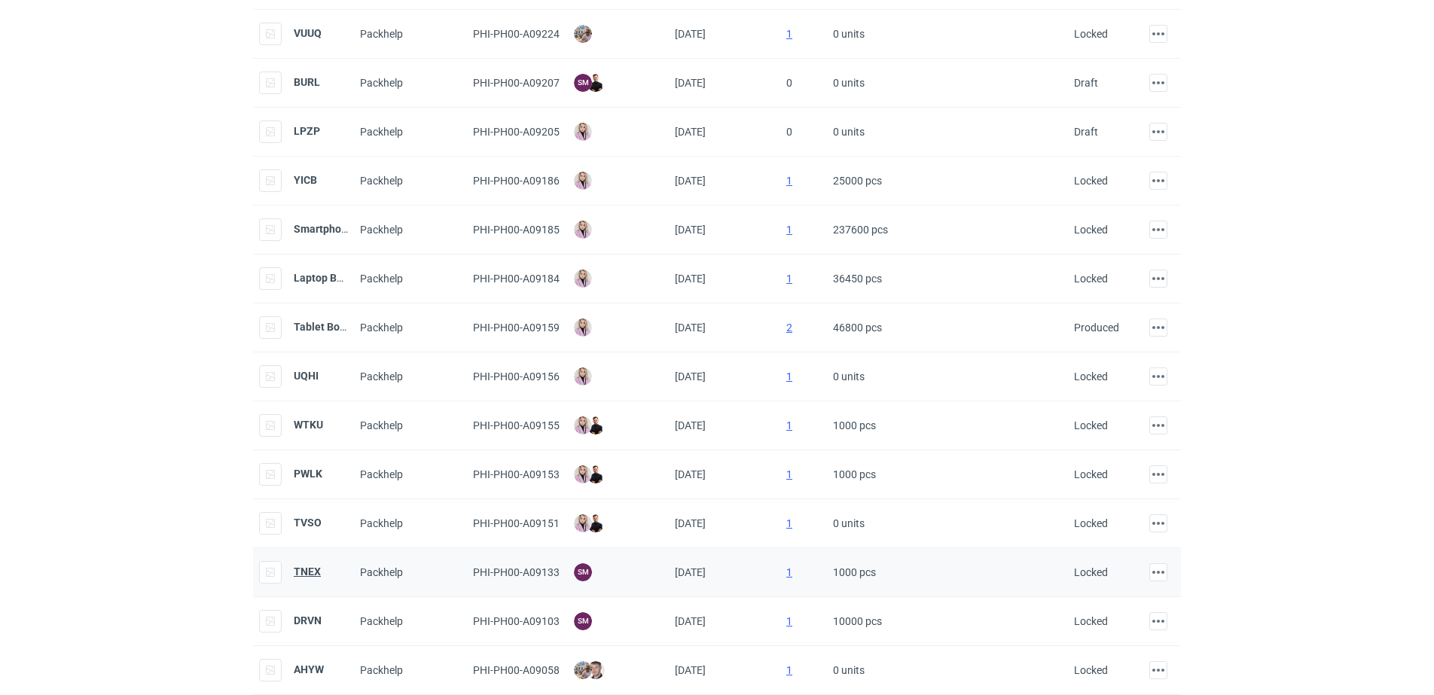
click at [302, 570] on strong "TNEX" at bounding box center [307, 572] width 27 height 12
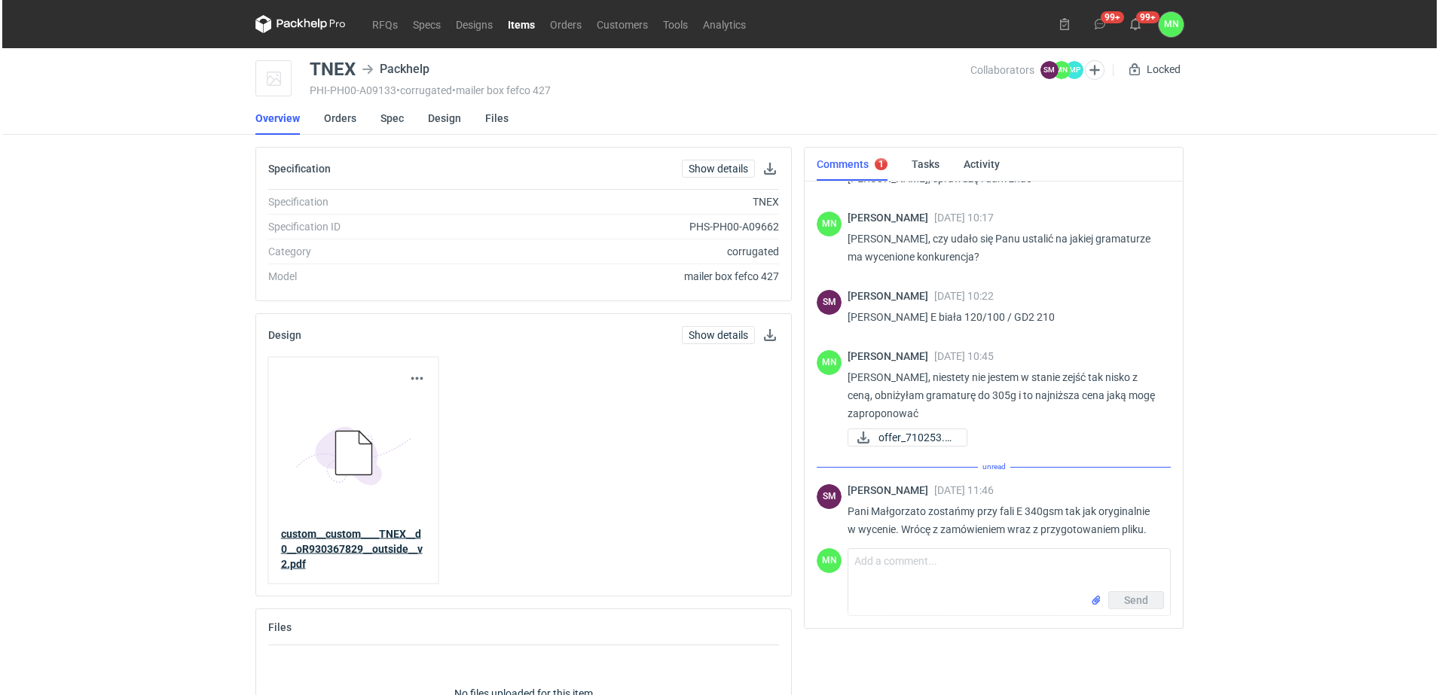
scroll to position [299, 0]
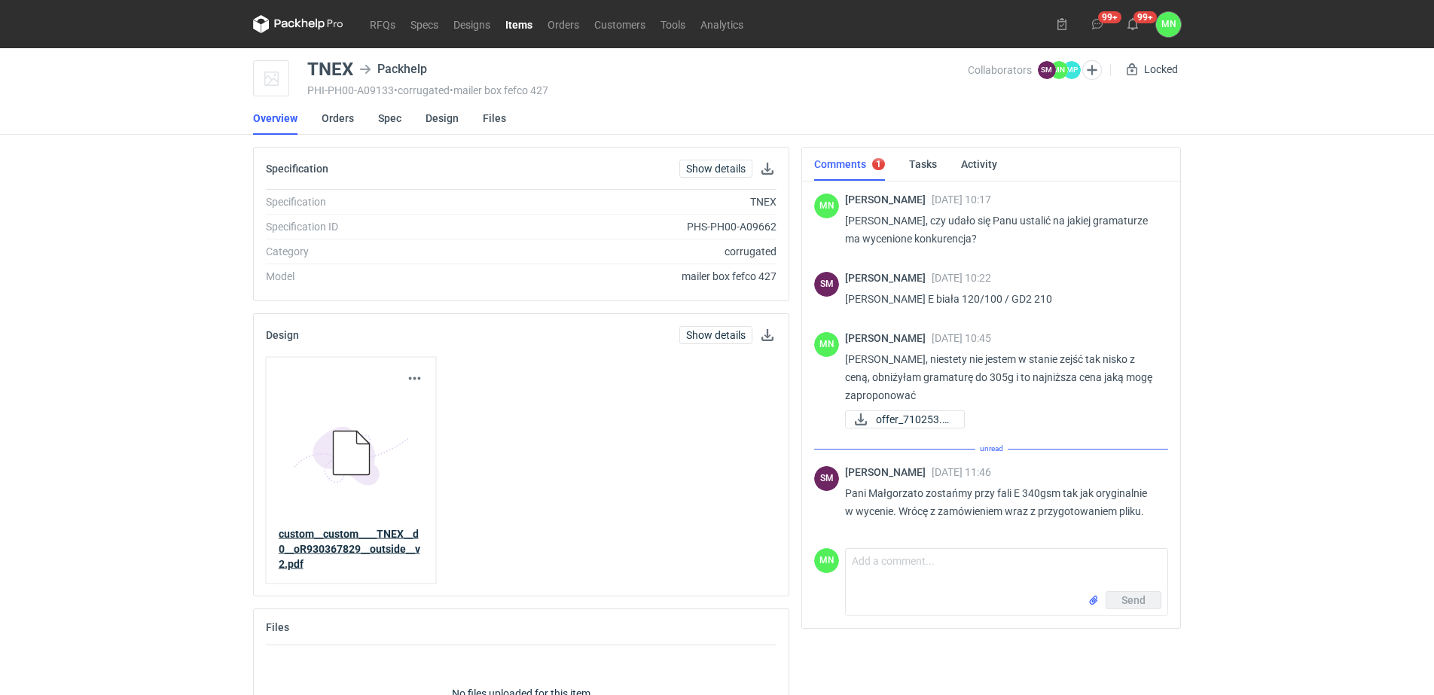
click at [345, 542] on link "custom__custom____TNEX__d0__oR930367829__outside__v2.pdf" at bounding box center [351, 549] width 145 height 45
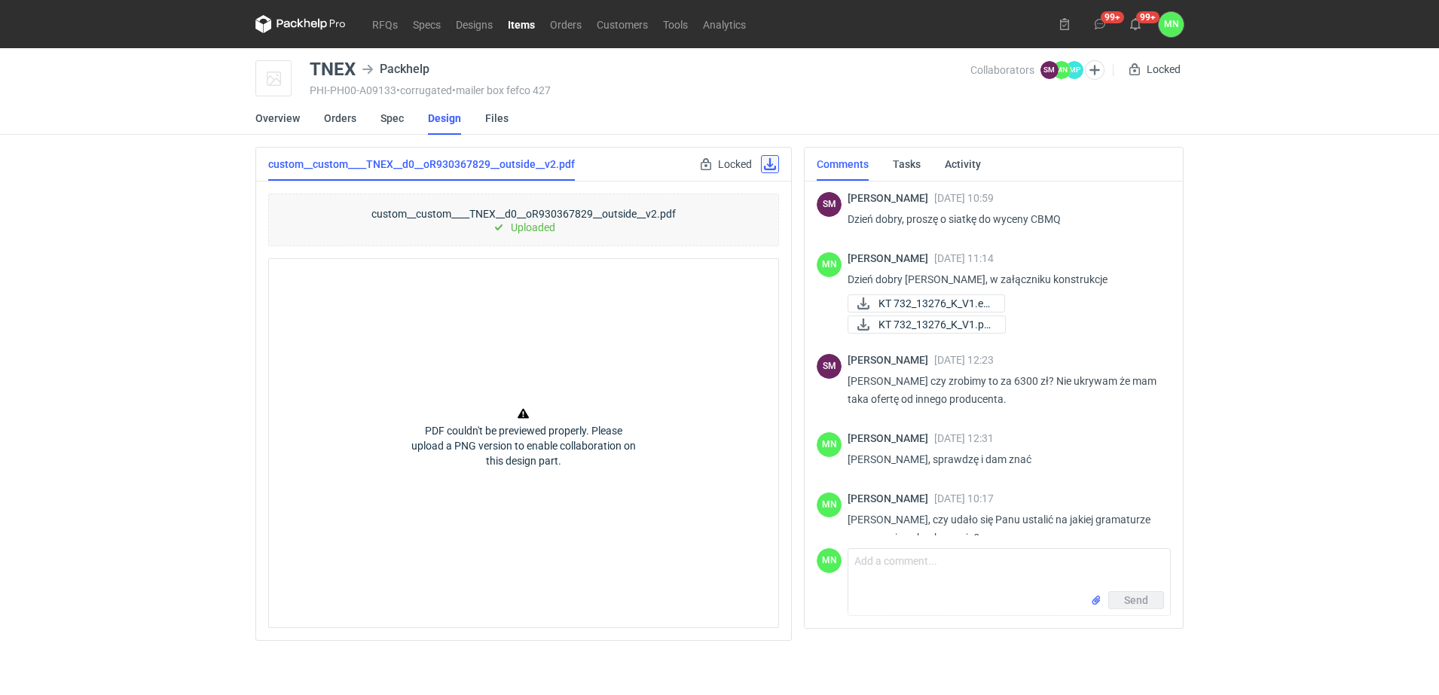
click at [773, 170] on link at bounding box center [770, 164] width 18 height 18
click at [577, 20] on link "Orders" at bounding box center [565, 24] width 47 height 18
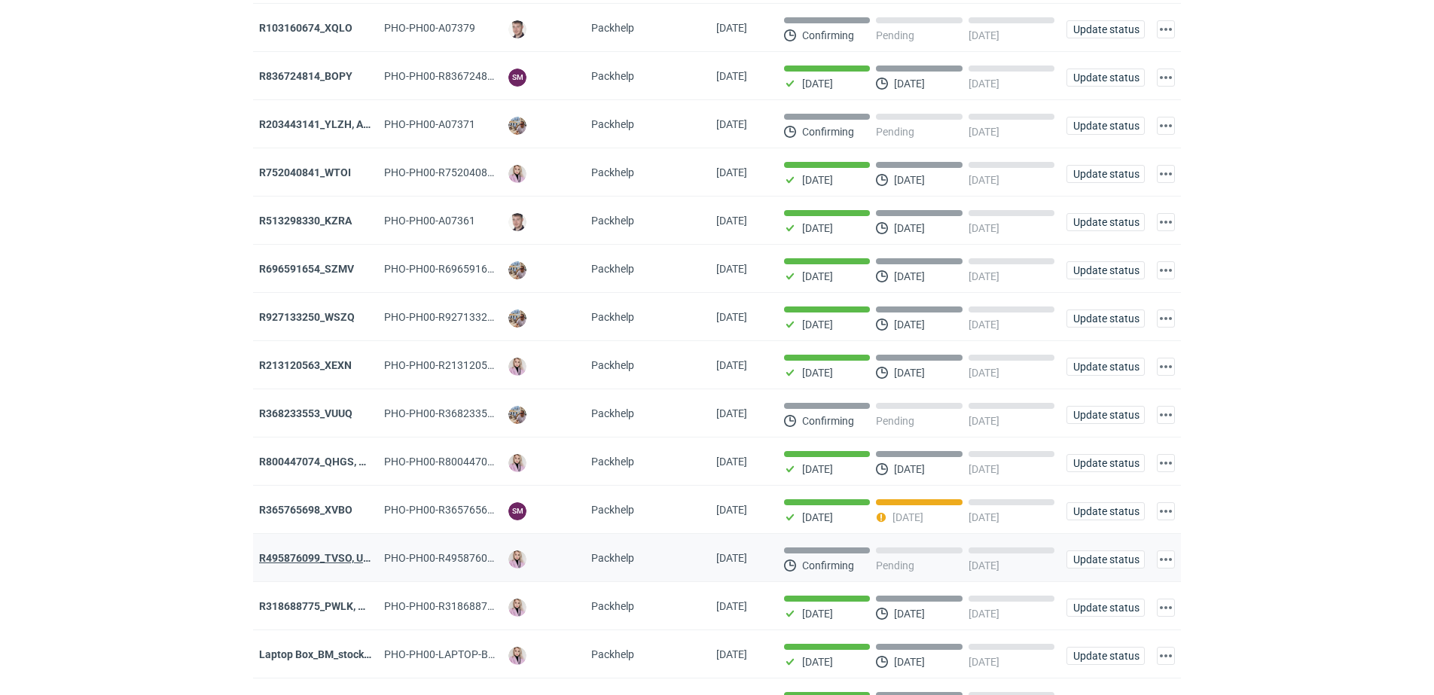
scroll to position [188, 0]
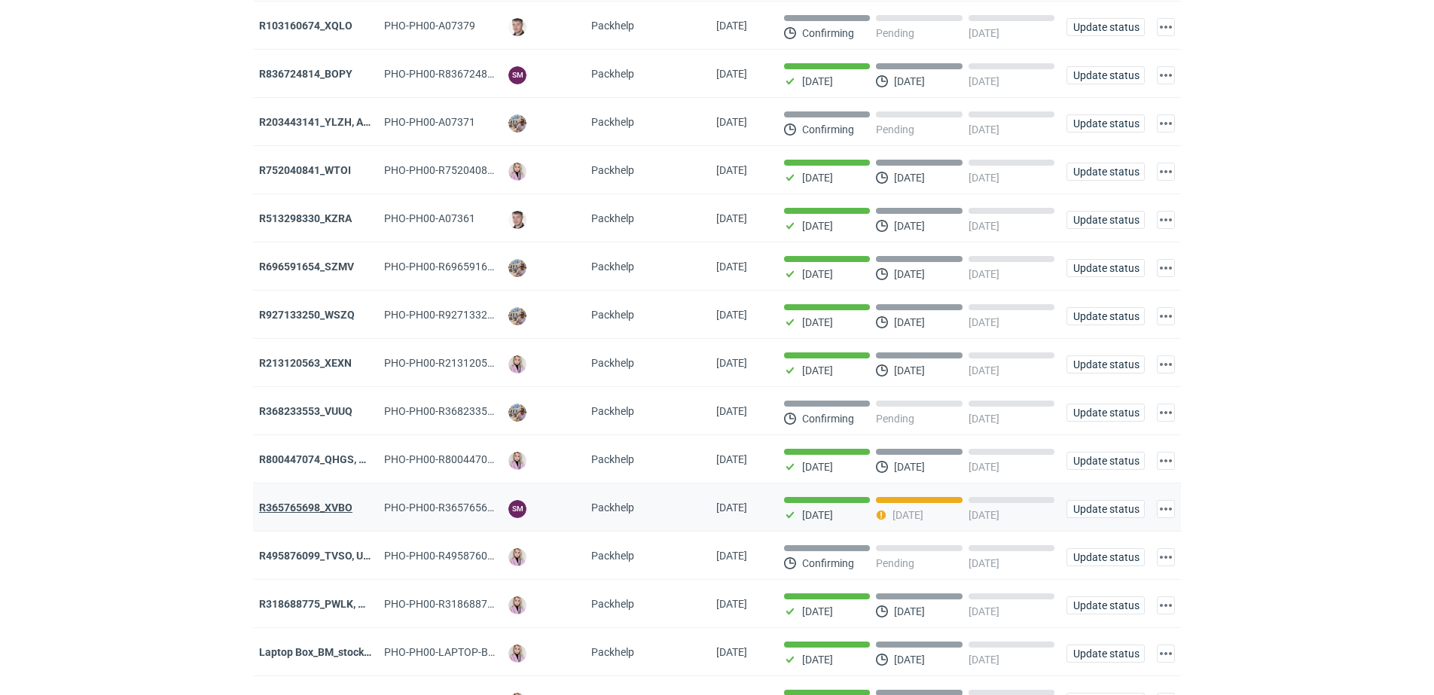
click at [334, 514] on strong "R365765698_XVBO" at bounding box center [305, 508] width 93 height 12
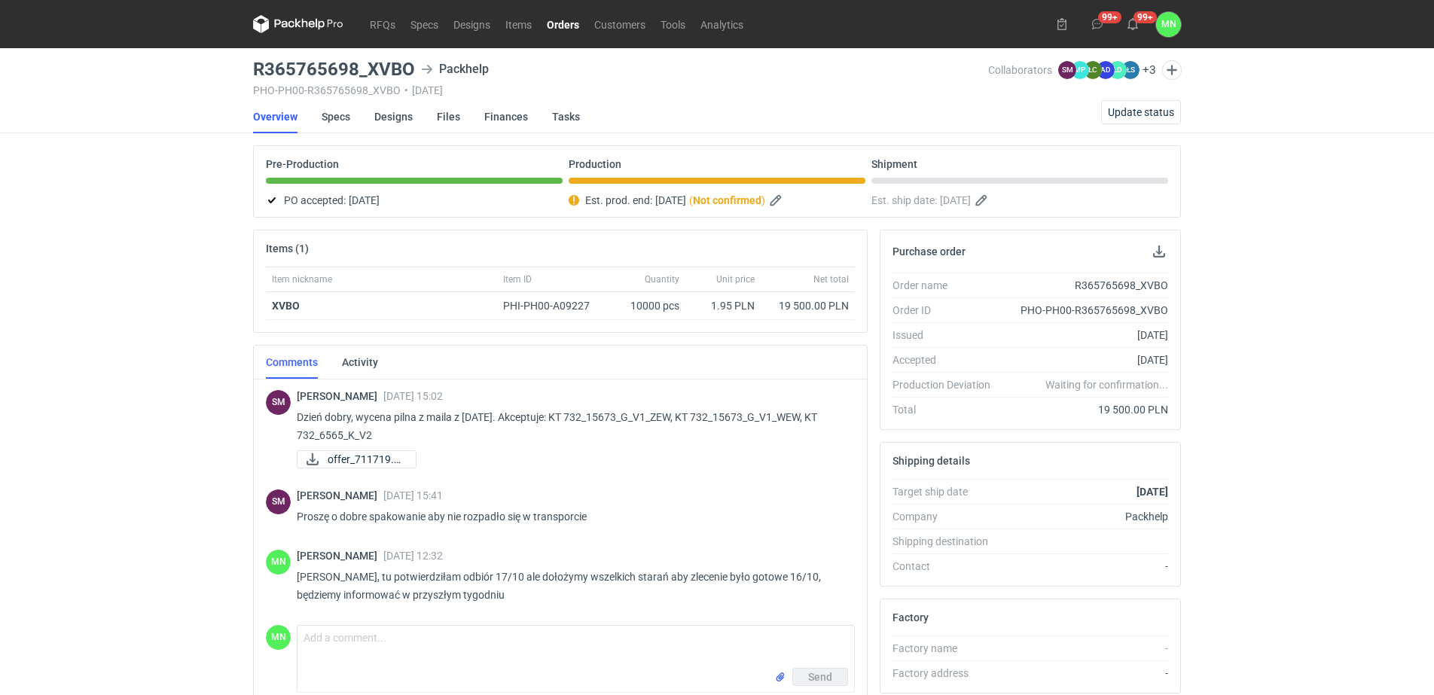
click at [387, 67] on h3 "R365765698_XVBO" at bounding box center [334, 69] width 162 height 18
copy h3 "R365765698_XVBO"
click at [559, 26] on link "Orders" at bounding box center [562, 24] width 47 height 18
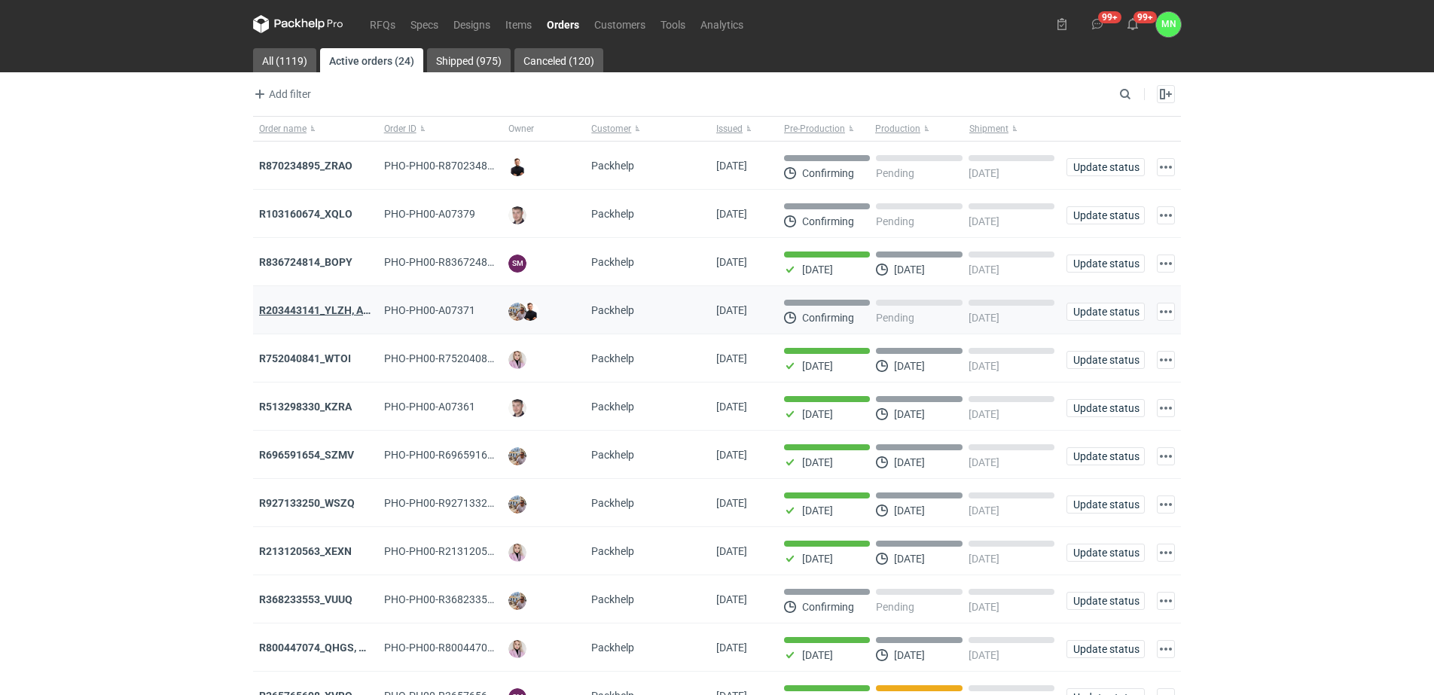
click at [340, 313] on strong "R203443141_YLZH, AHYW" at bounding box center [322, 310] width 127 height 12
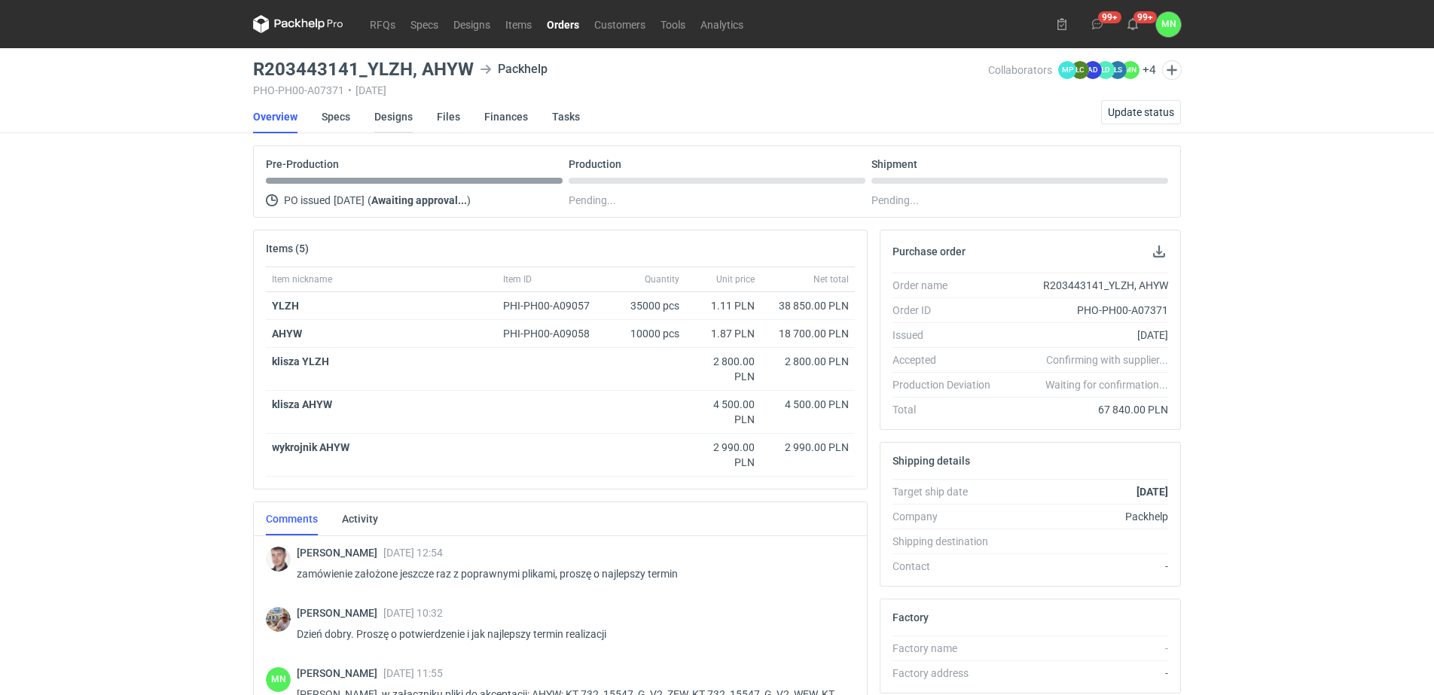
click at [394, 122] on link "Designs" at bounding box center [393, 116] width 38 height 33
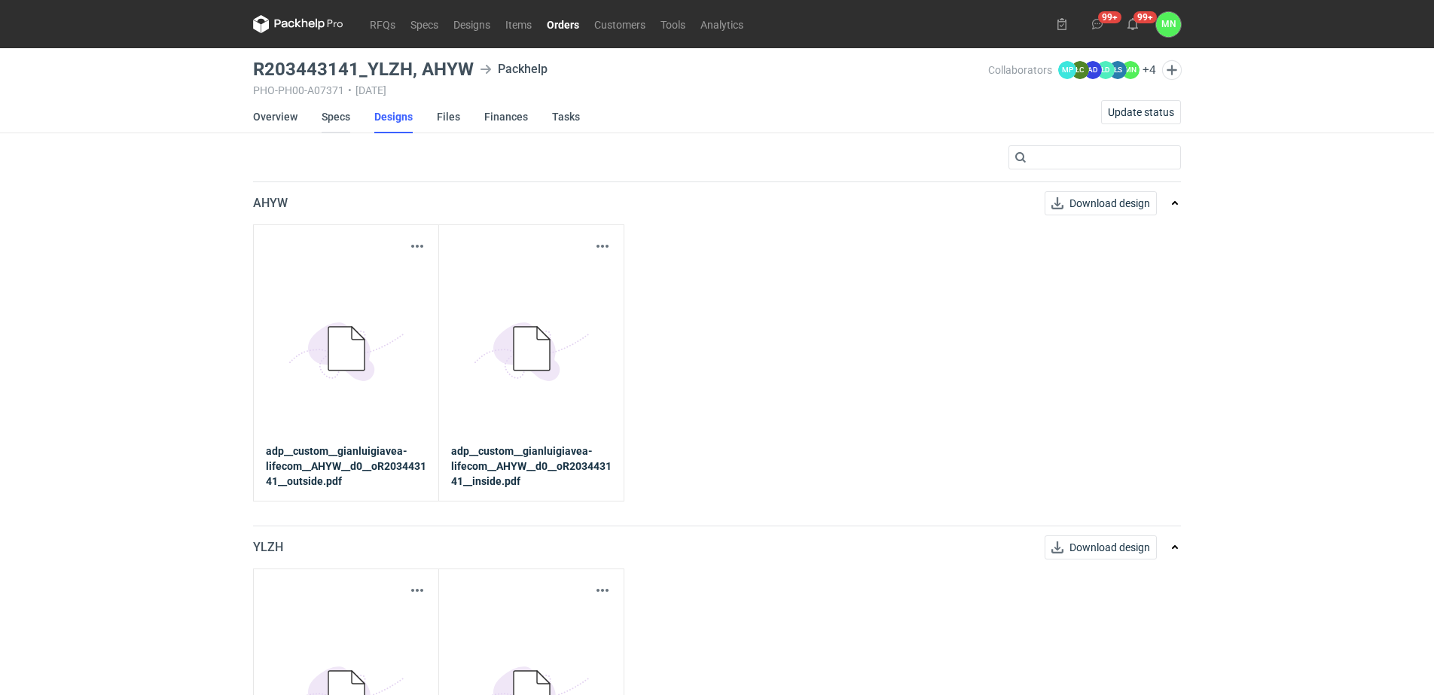
click at [334, 116] on link "Specs" at bounding box center [336, 116] width 29 height 33
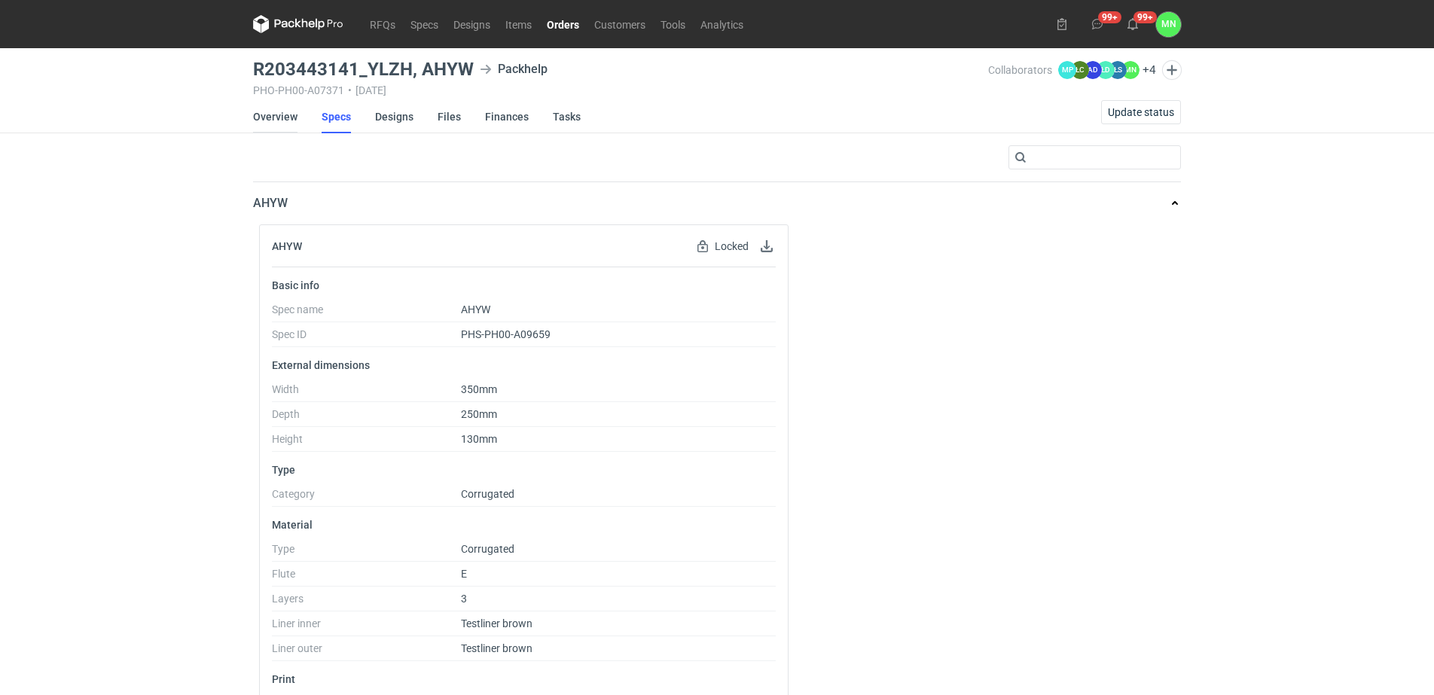
click at [267, 108] on link "Overview" at bounding box center [275, 116] width 44 height 33
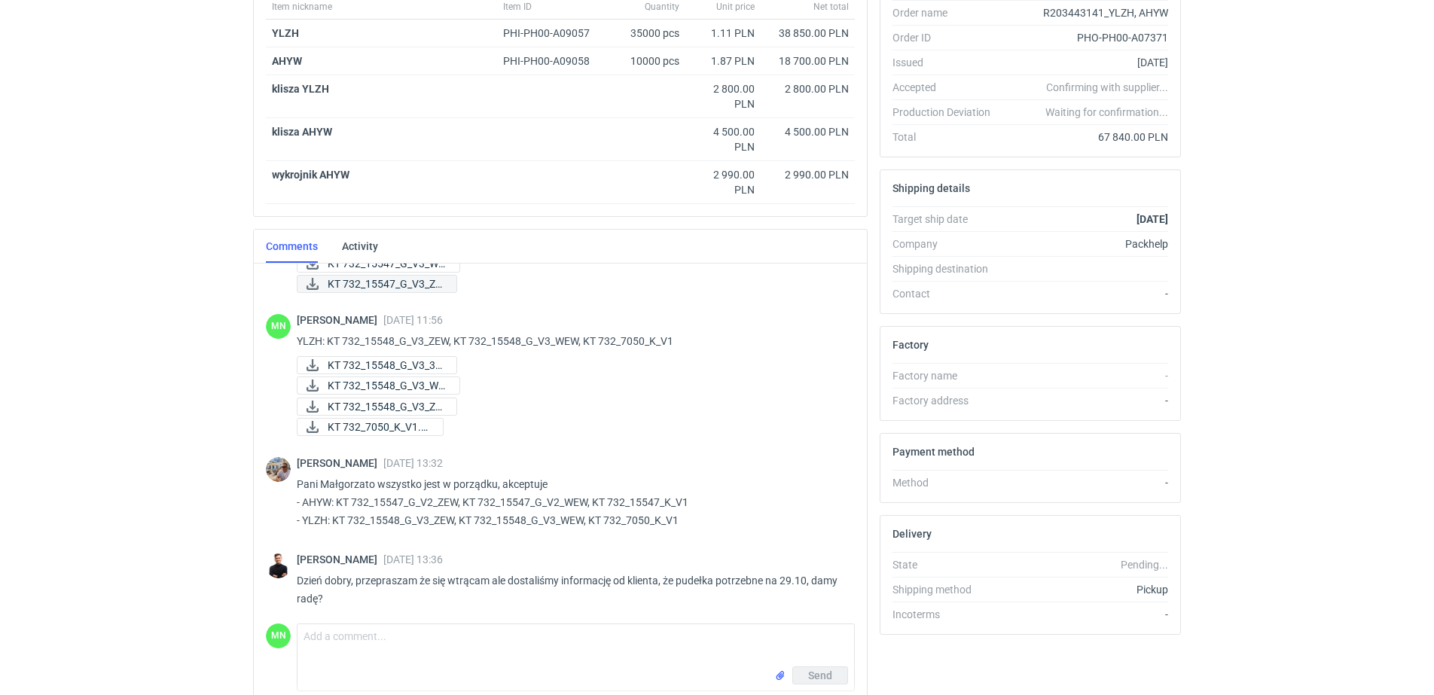
scroll to position [227, 0]
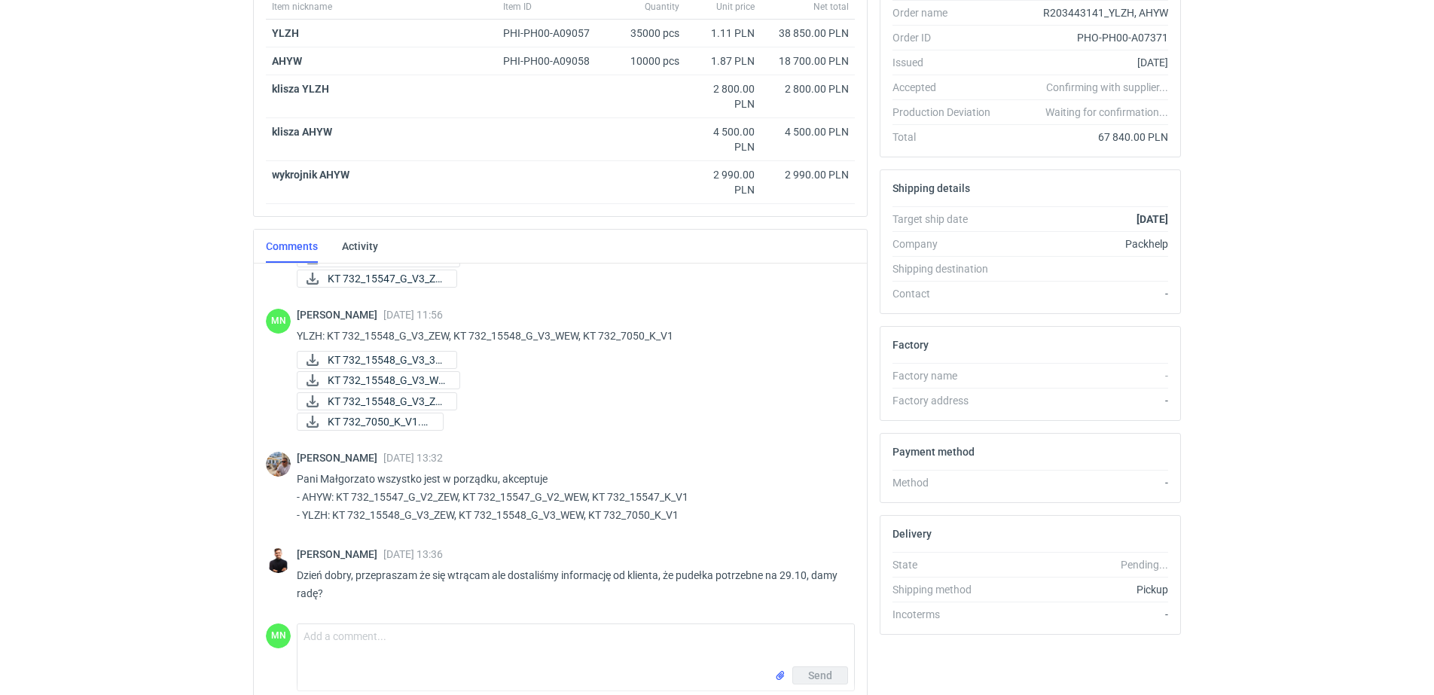
click at [201, 423] on html "RFQs Specs Designs Items Orders Customers Tools Analytics 99+ 99+ MN Małgorzata…" at bounding box center [717, 74] width 1434 height 695
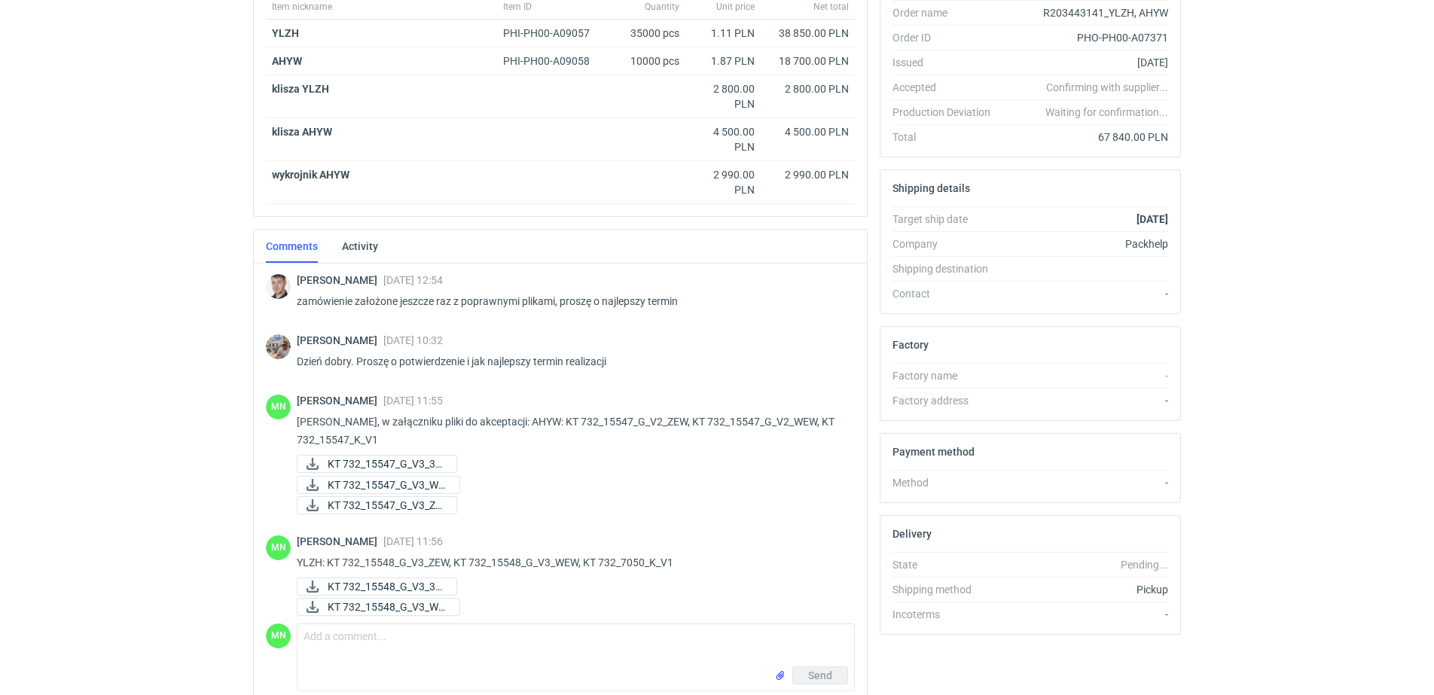
scroll to position [0, 0]
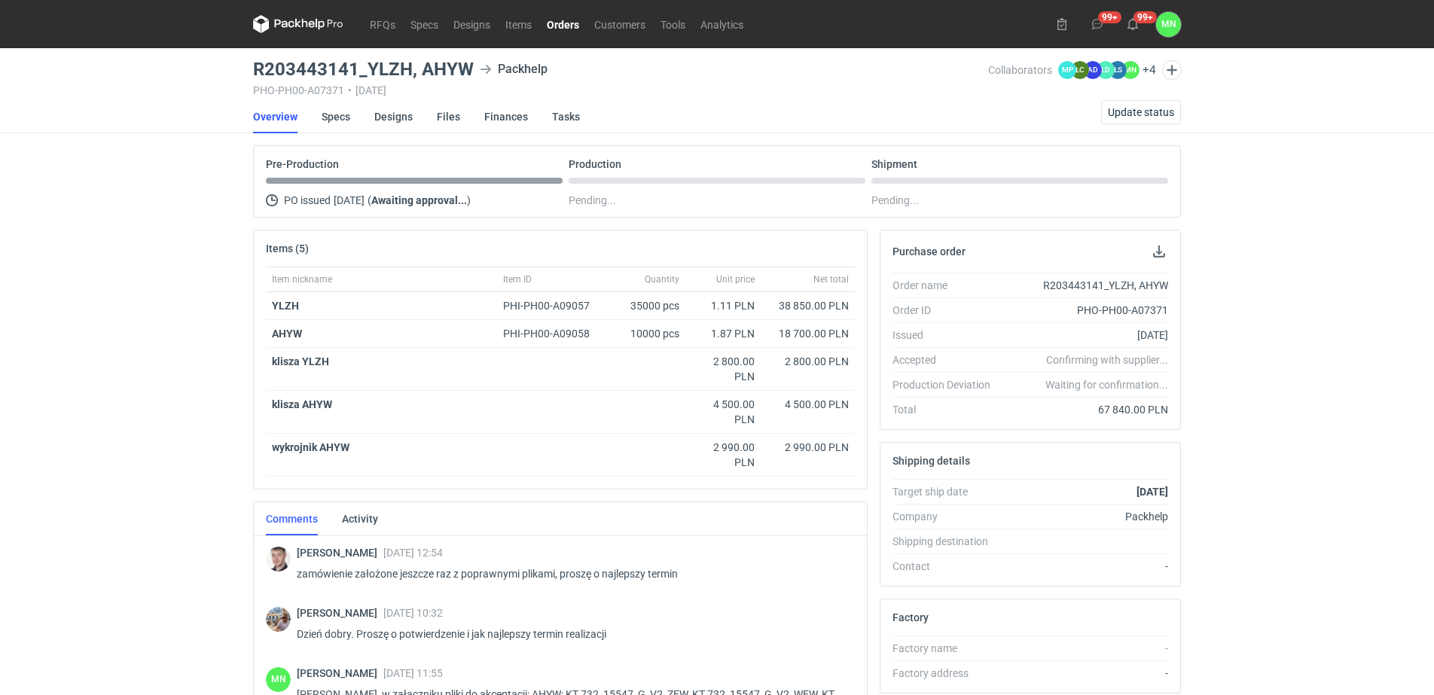
click at [565, 28] on link "Orders" at bounding box center [562, 24] width 47 height 18
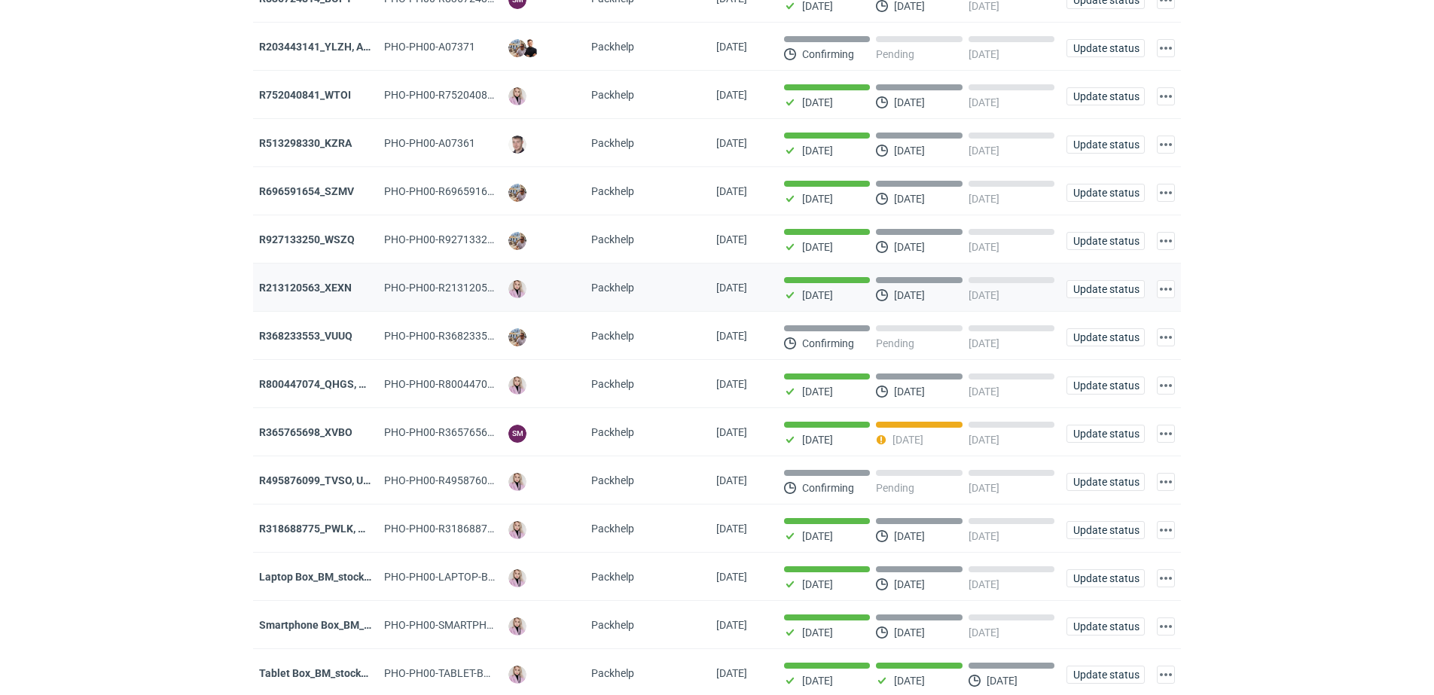
scroll to position [283, 0]
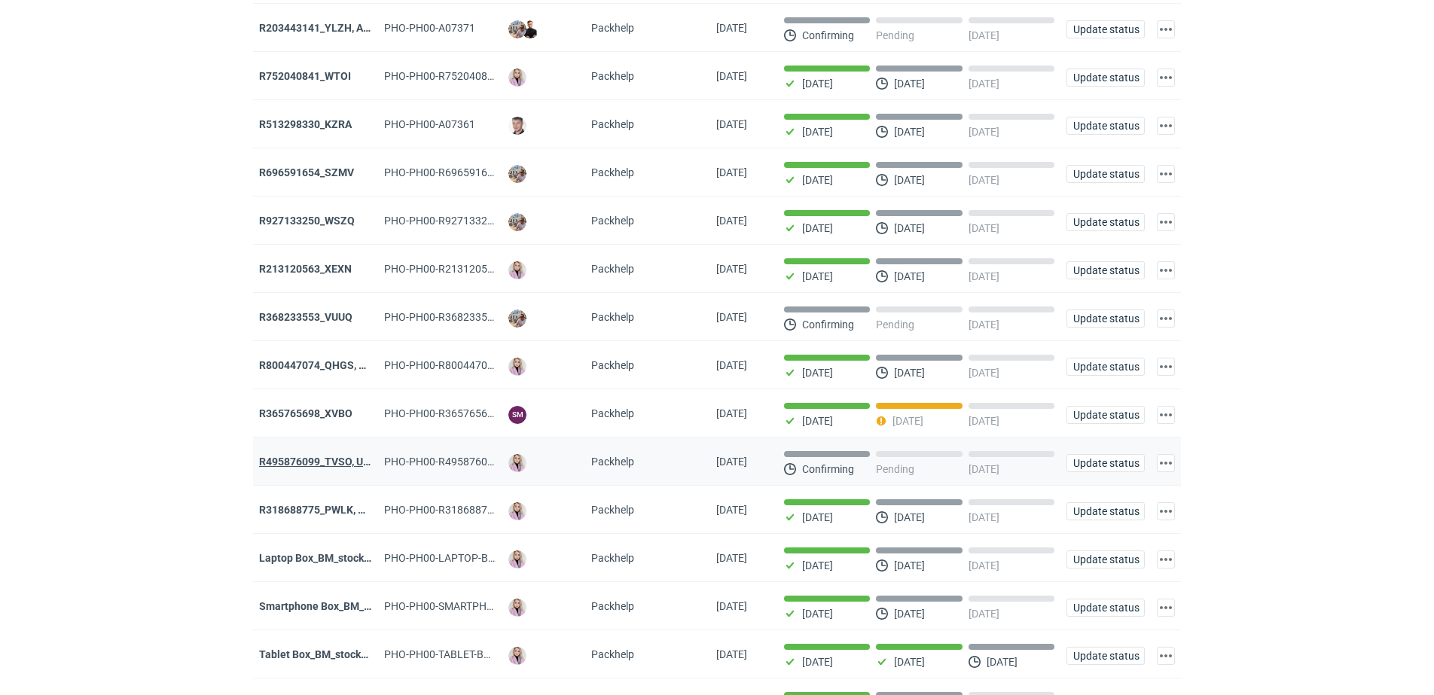
click at [343, 469] on div "R495876099_TVSO, UQHI" at bounding box center [315, 461] width 113 height 15
click at [345, 468] on strong "R495876099_TVSO, UQHI" at bounding box center [320, 462] width 122 height 12
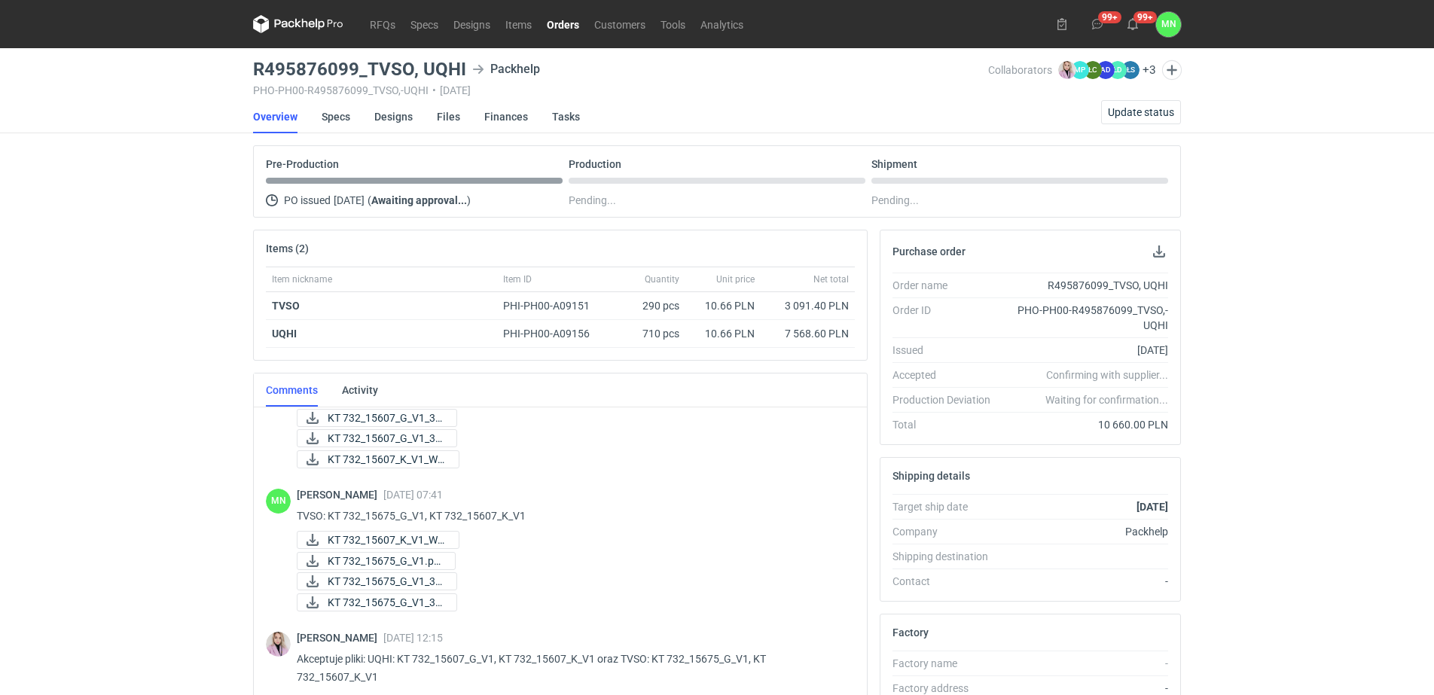
click at [200, 545] on div "RFQs Specs Designs Items Orders Customers Tools Analytics 99+ 99+ MN Małgorzata…" at bounding box center [717, 347] width 1434 height 695
drag, startPoint x: 463, startPoint y: 69, endPoint x: 254, endPoint y: 66, distance: 209.5
click at [254, 66] on div "R495876099_TVSO, UQHI Packhelp" at bounding box center [620, 69] width 735 height 18
copy h3 "R495876099_TVSO, UQHI"
click at [257, 579] on div "MN Małgorzata Nowotna 10 Oct 2025 12:38 TVSO, UQHI: KT 732_15606_K_V1, KT 732_1…" at bounding box center [560, 628] width 613 height 440
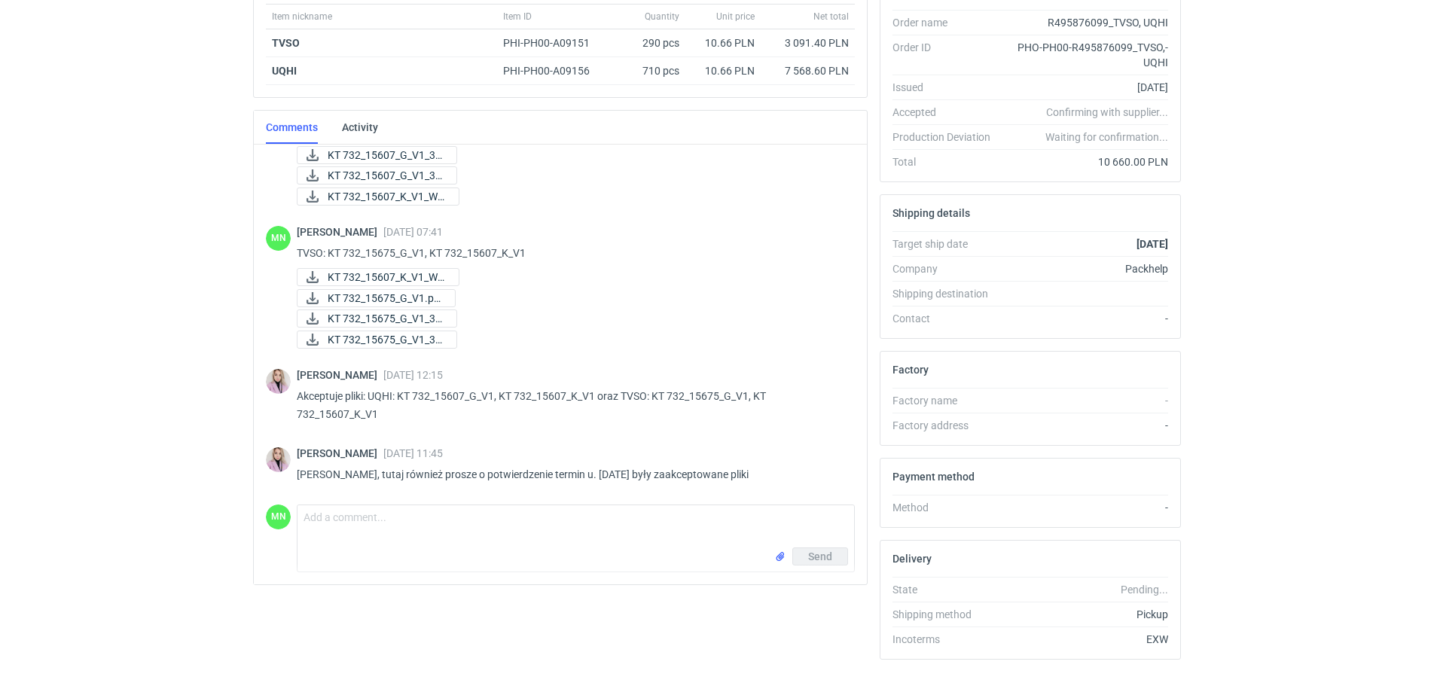
scroll to position [283, 0]
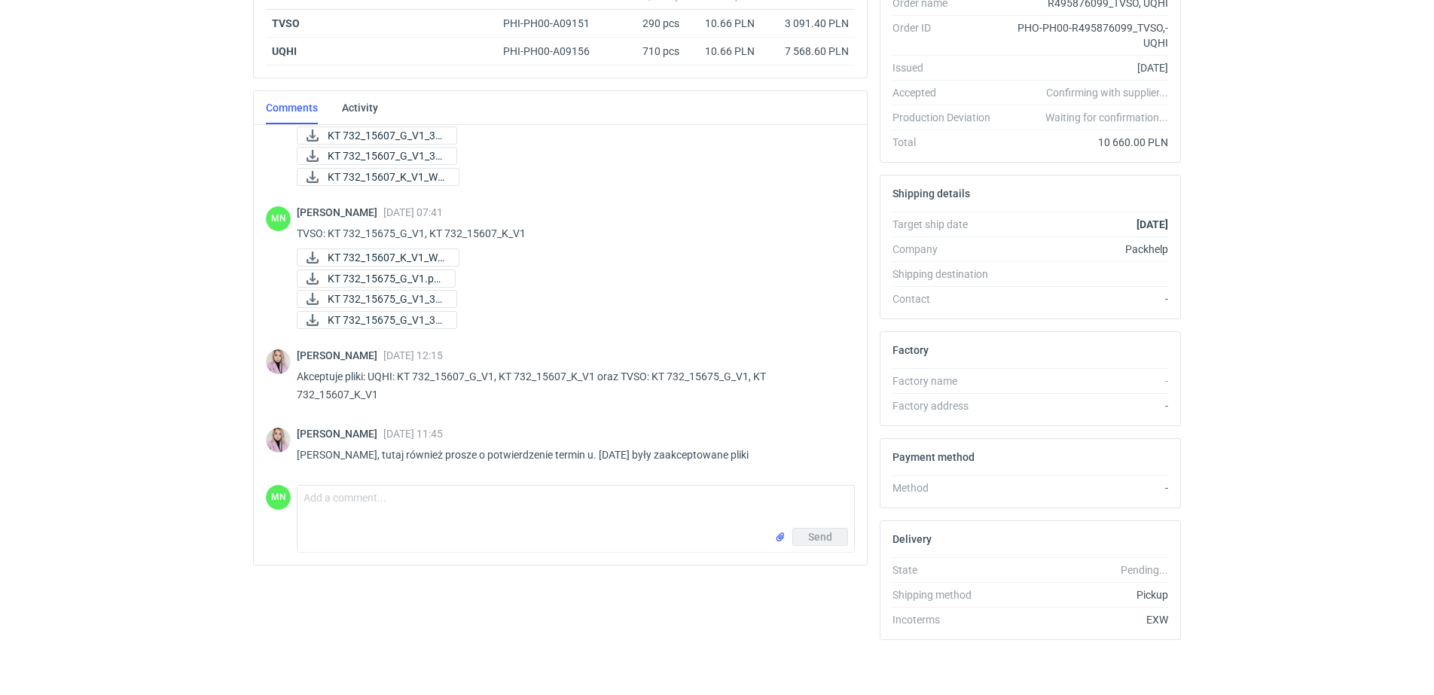
click at [63, 413] on html "RFQs Specs Designs Items Orders Customers Tools Analytics 99+ 99+ MN Małgorzata…" at bounding box center [717, 64] width 1434 height 695
click at [77, 413] on html "RFQs Specs Designs Items Orders Customers Tools Analytics 99+ 99+ MN Małgorzata…" at bounding box center [717, 64] width 1434 height 695
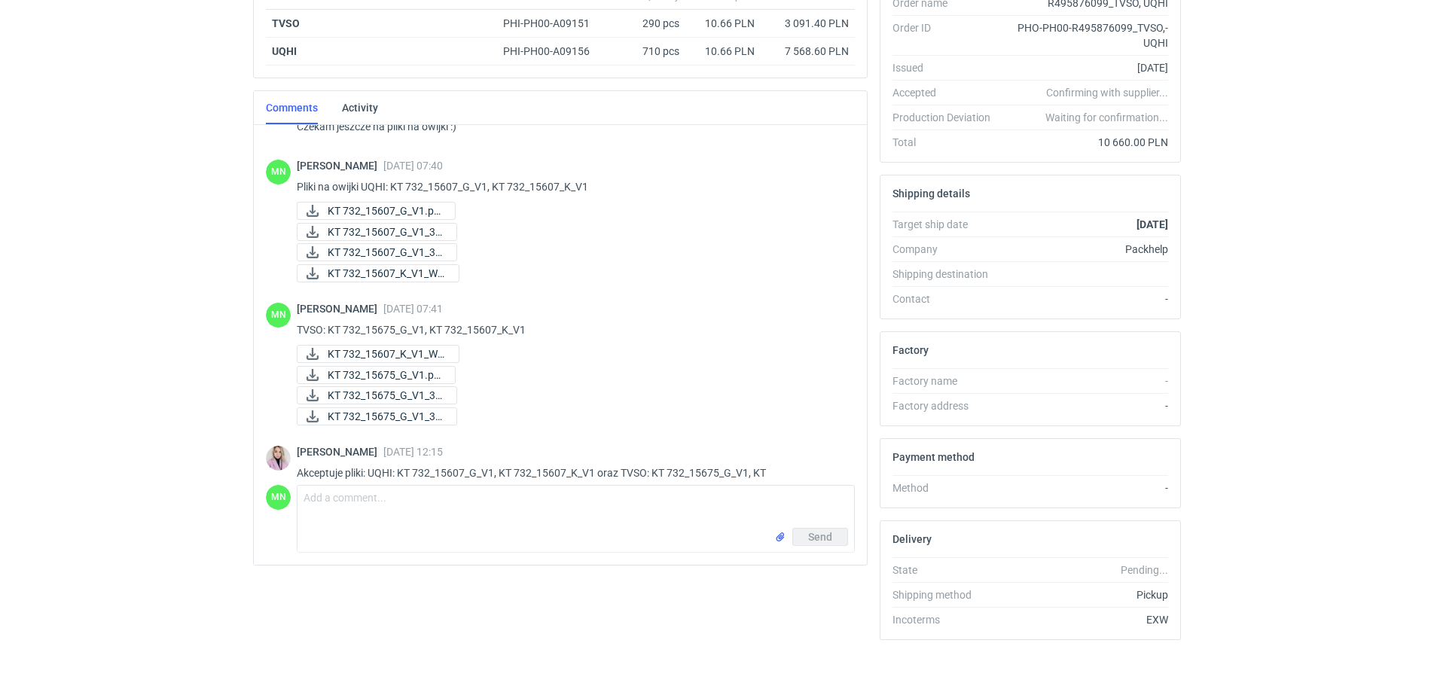
scroll to position [0, 0]
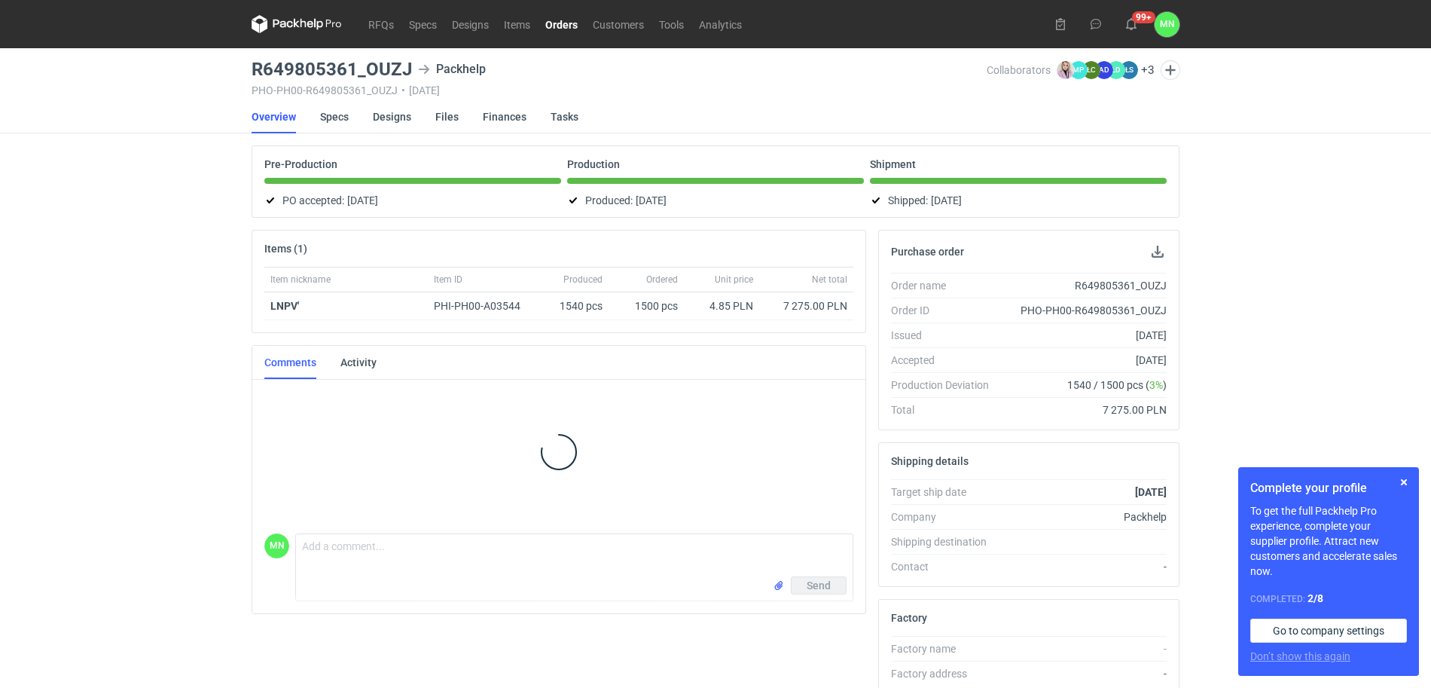
click at [565, 24] on link "Orders" at bounding box center [561, 24] width 47 height 18
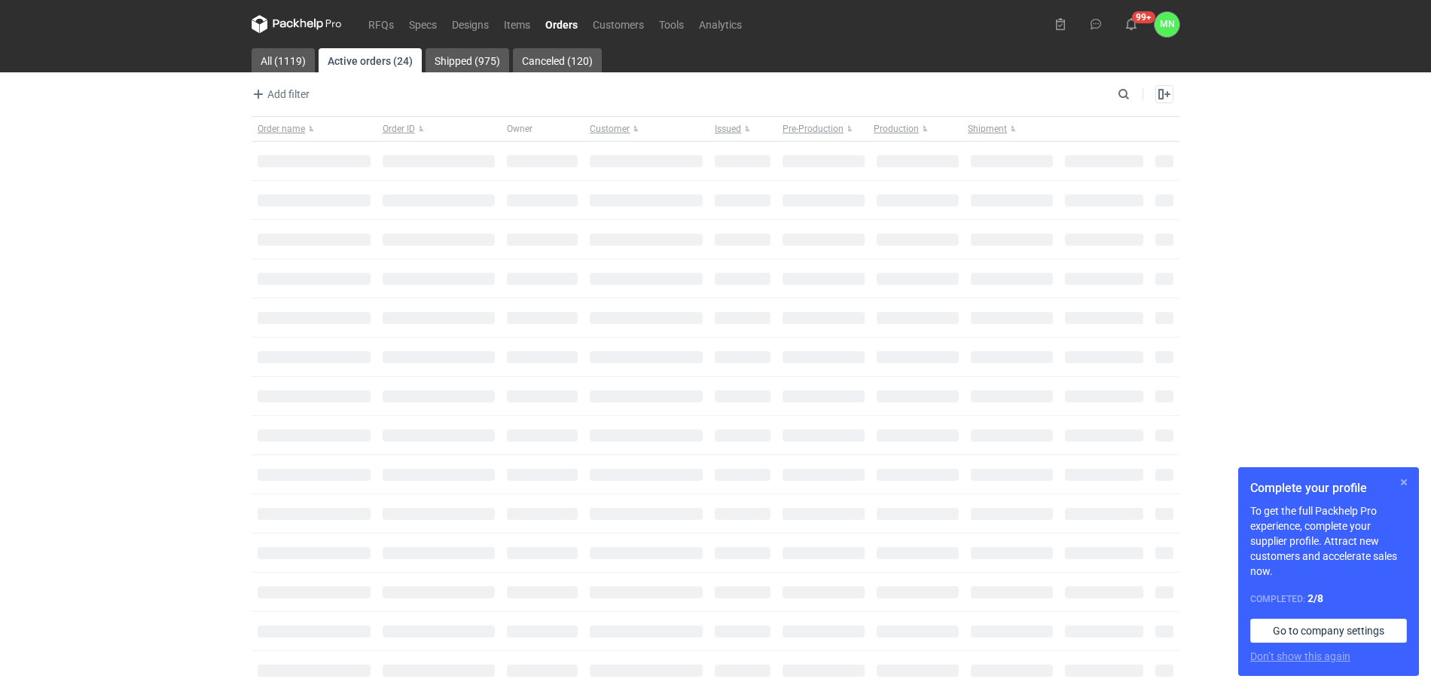
click at [1406, 484] on button "button" at bounding box center [1404, 482] width 18 height 18
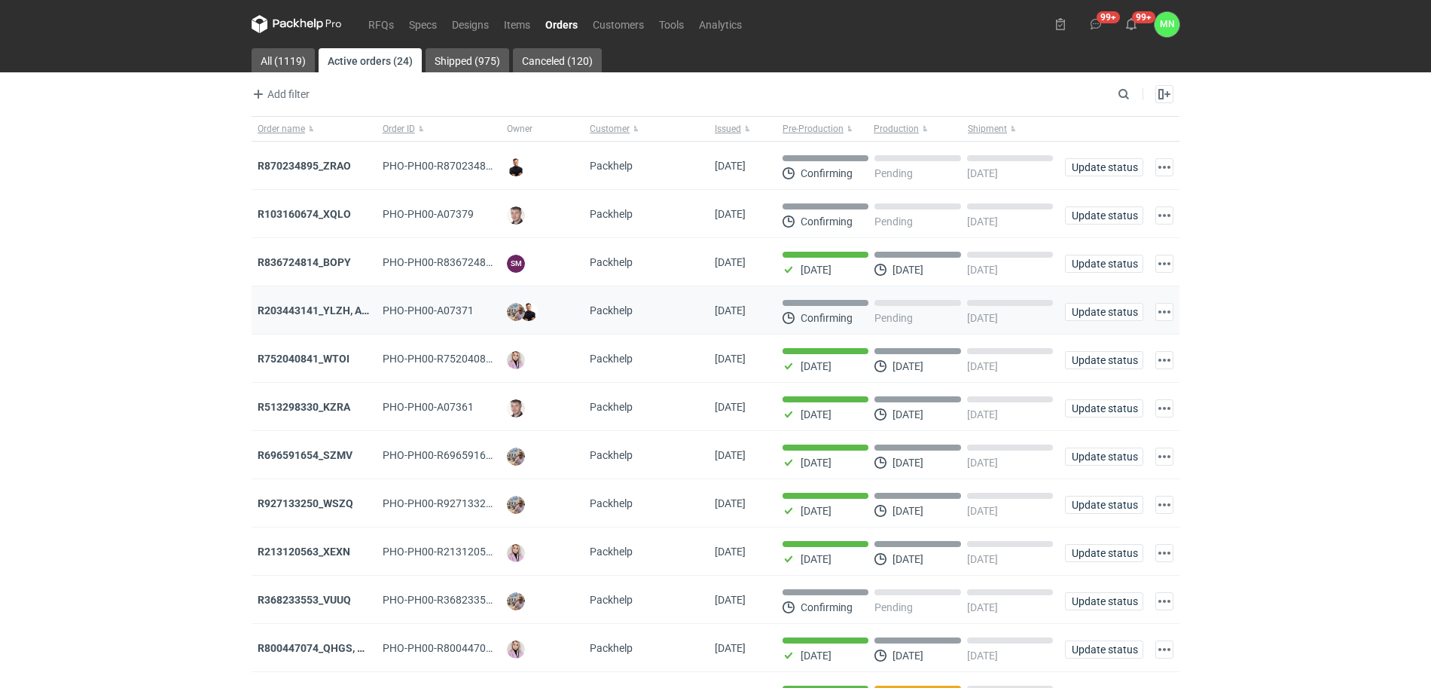
click at [281, 319] on div "R203443141_YLZH, AHYW" at bounding box center [314, 310] width 125 height 48
click at [295, 313] on strong "R203443141_YLZH, AHYW" at bounding box center [321, 310] width 127 height 12
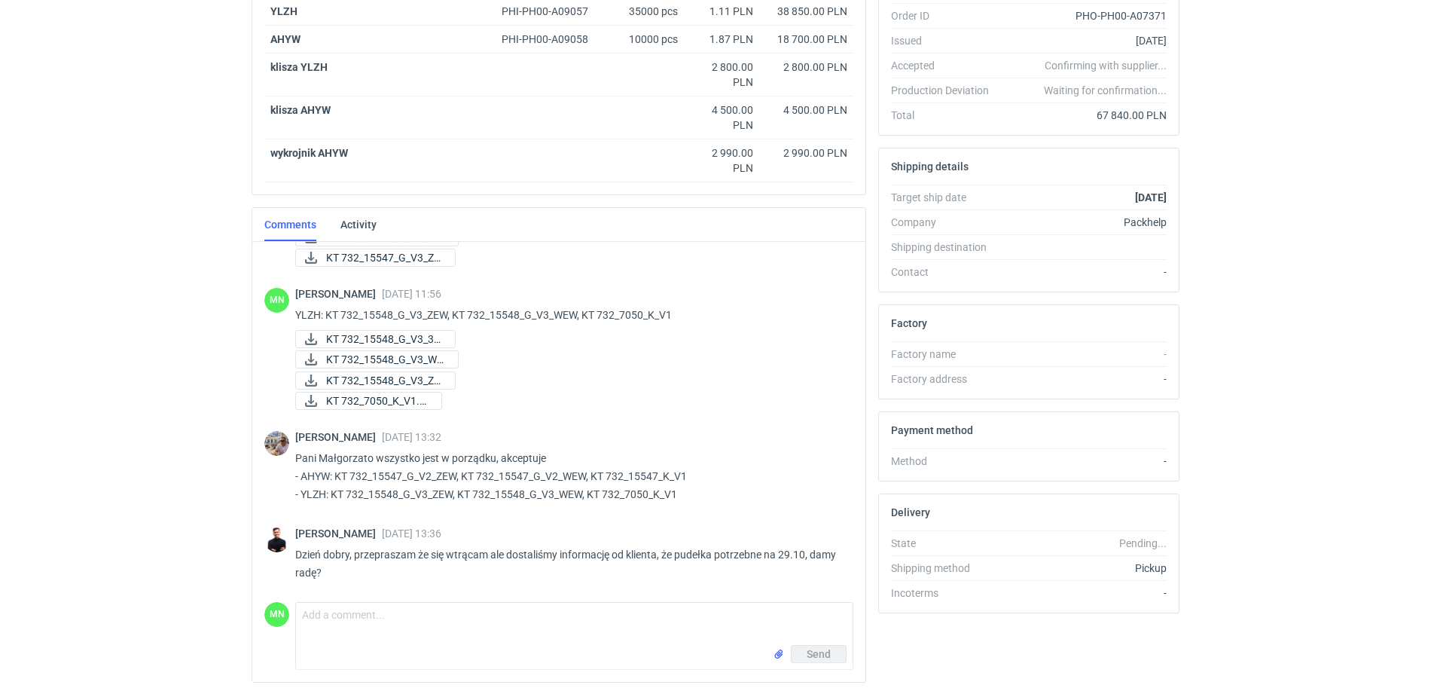
scroll to position [298, 0]
